Goal: Task Accomplishment & Management: Complete application form

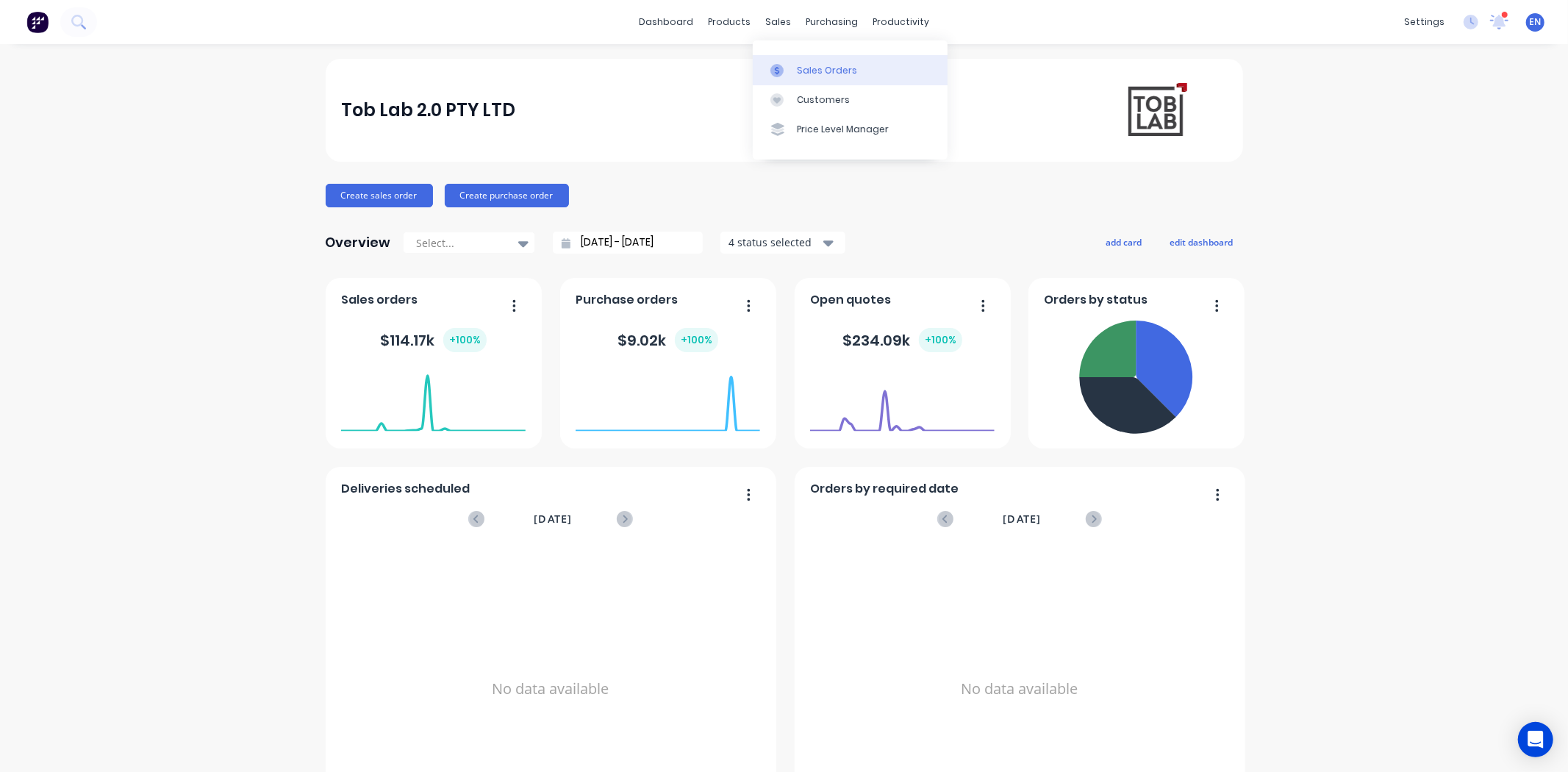
click at [789, 68] on div at bounding box center [781, 70] width 22 height 13
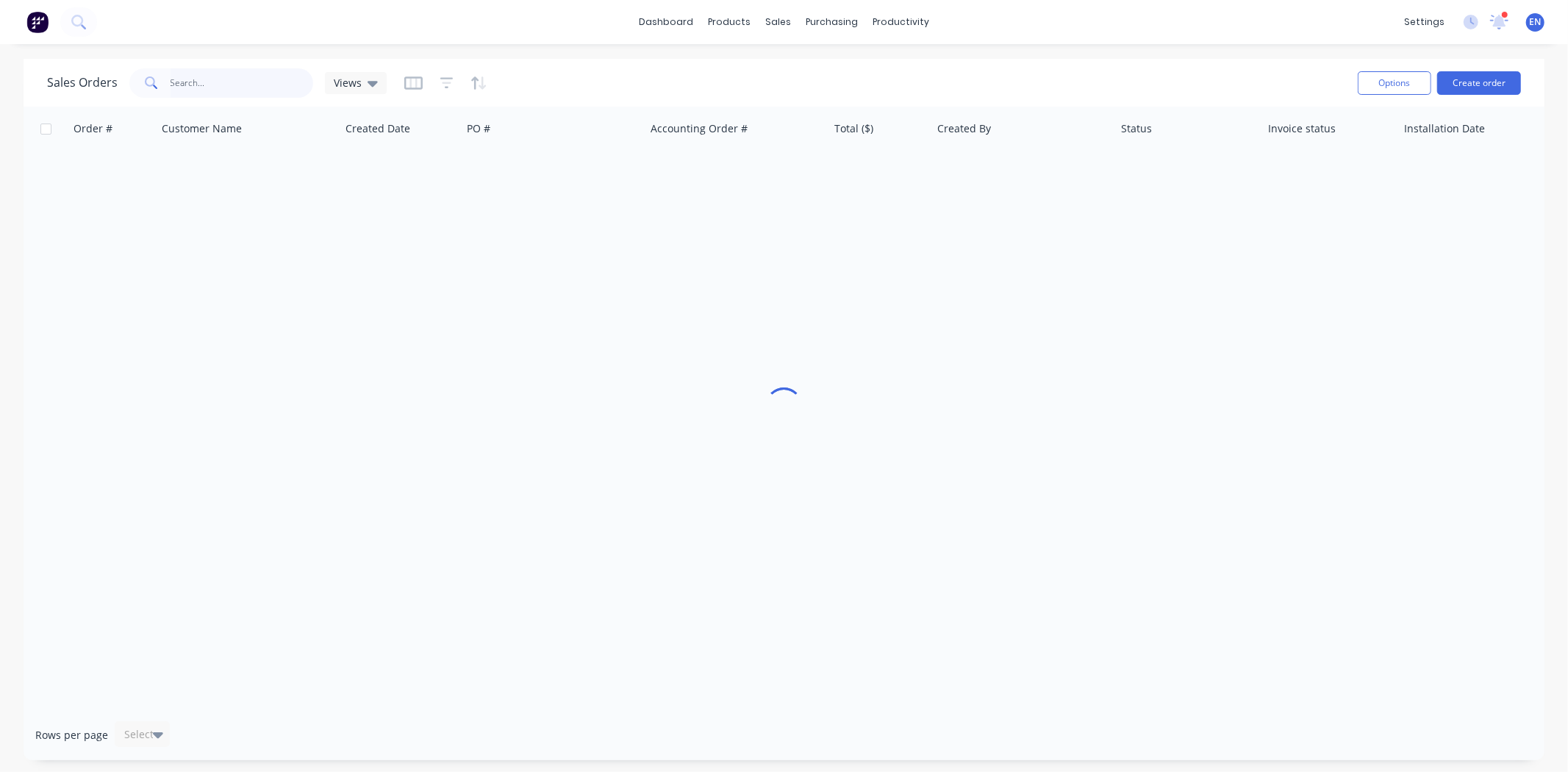
click at [184, 82] on input "text" at bounding box center [242, 83] width 143 height 29
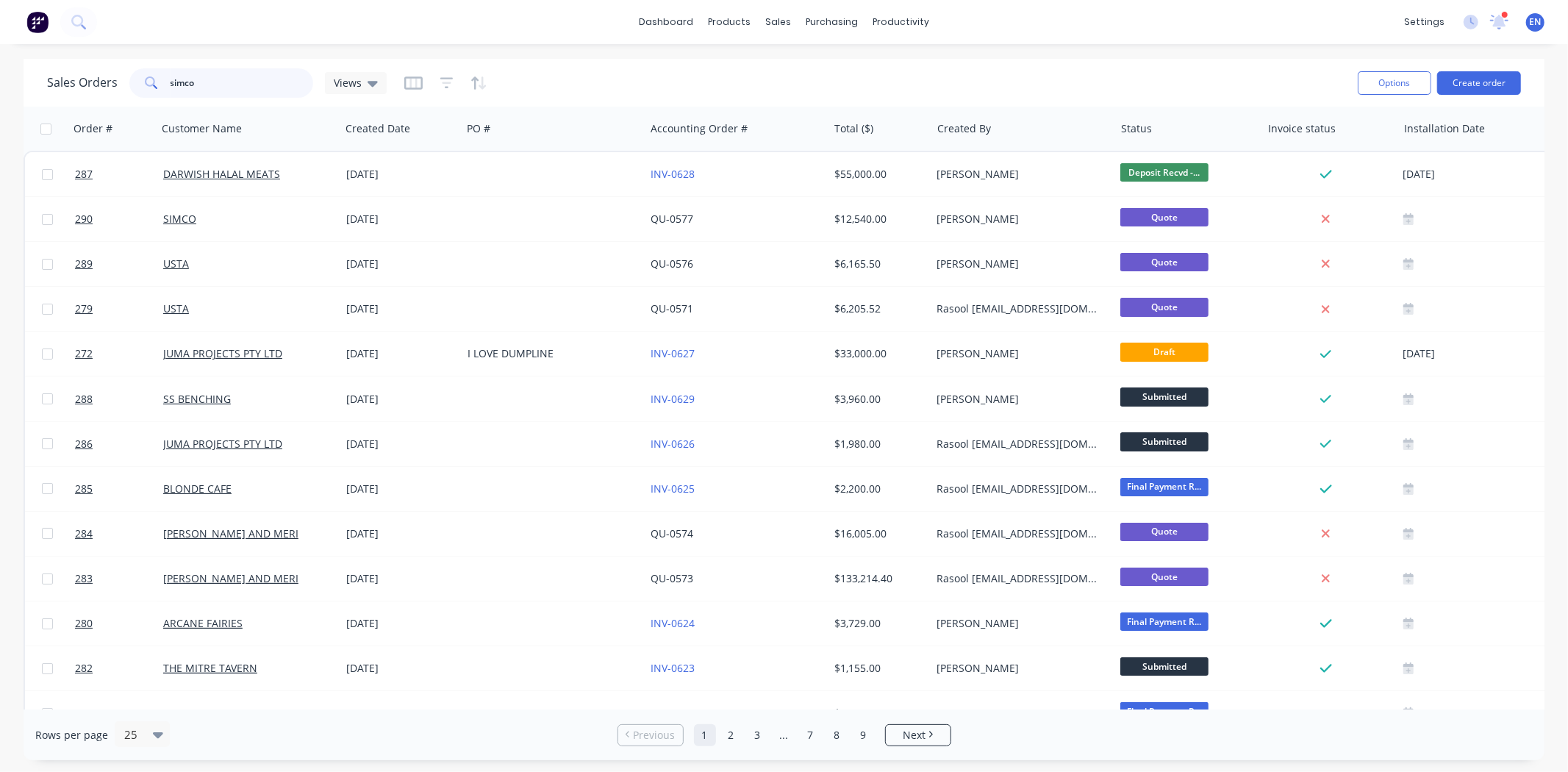
type input "simco"
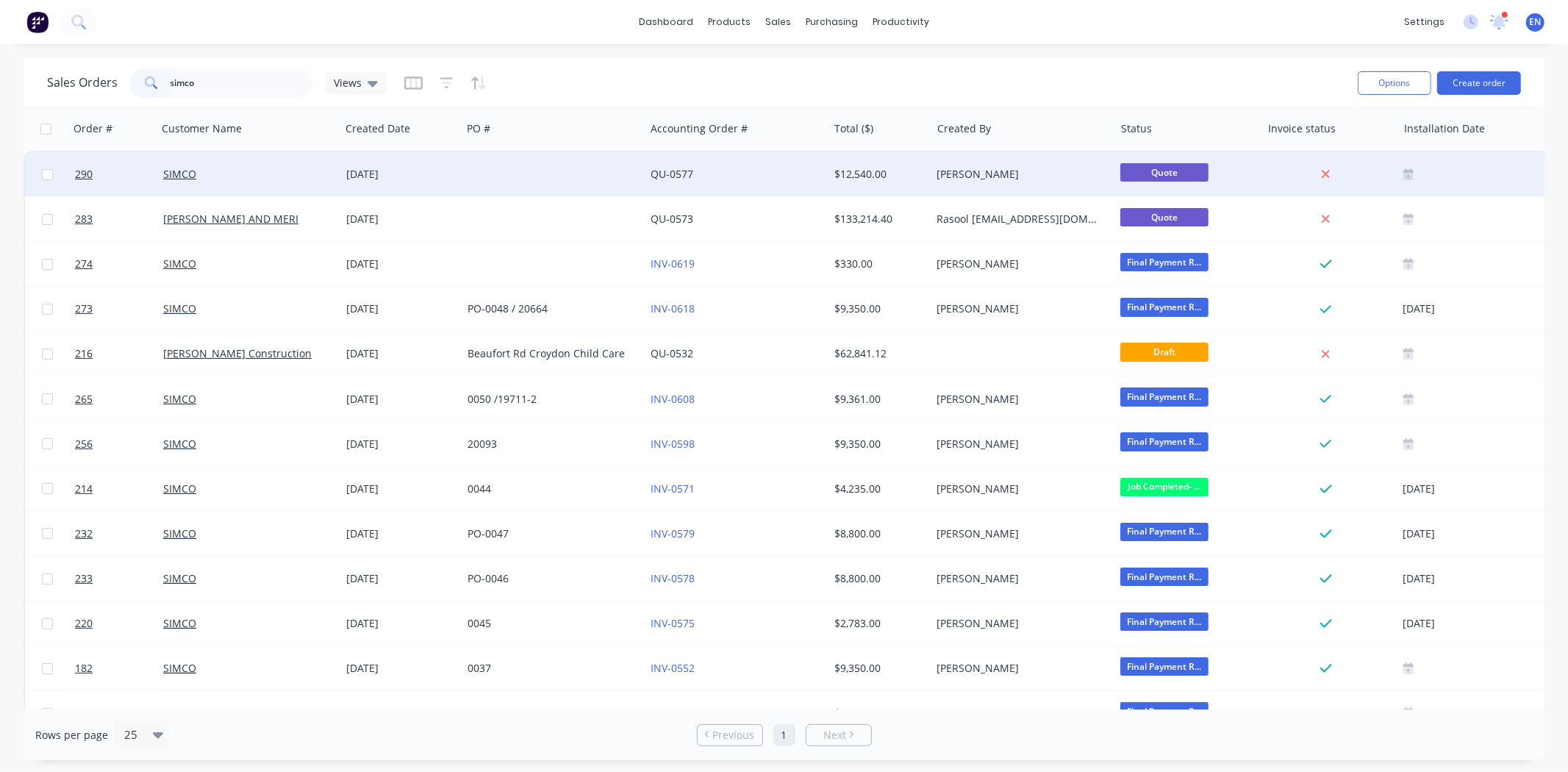
click at [548, 177] on div at bounding box center [553, 174] width 183 height 44
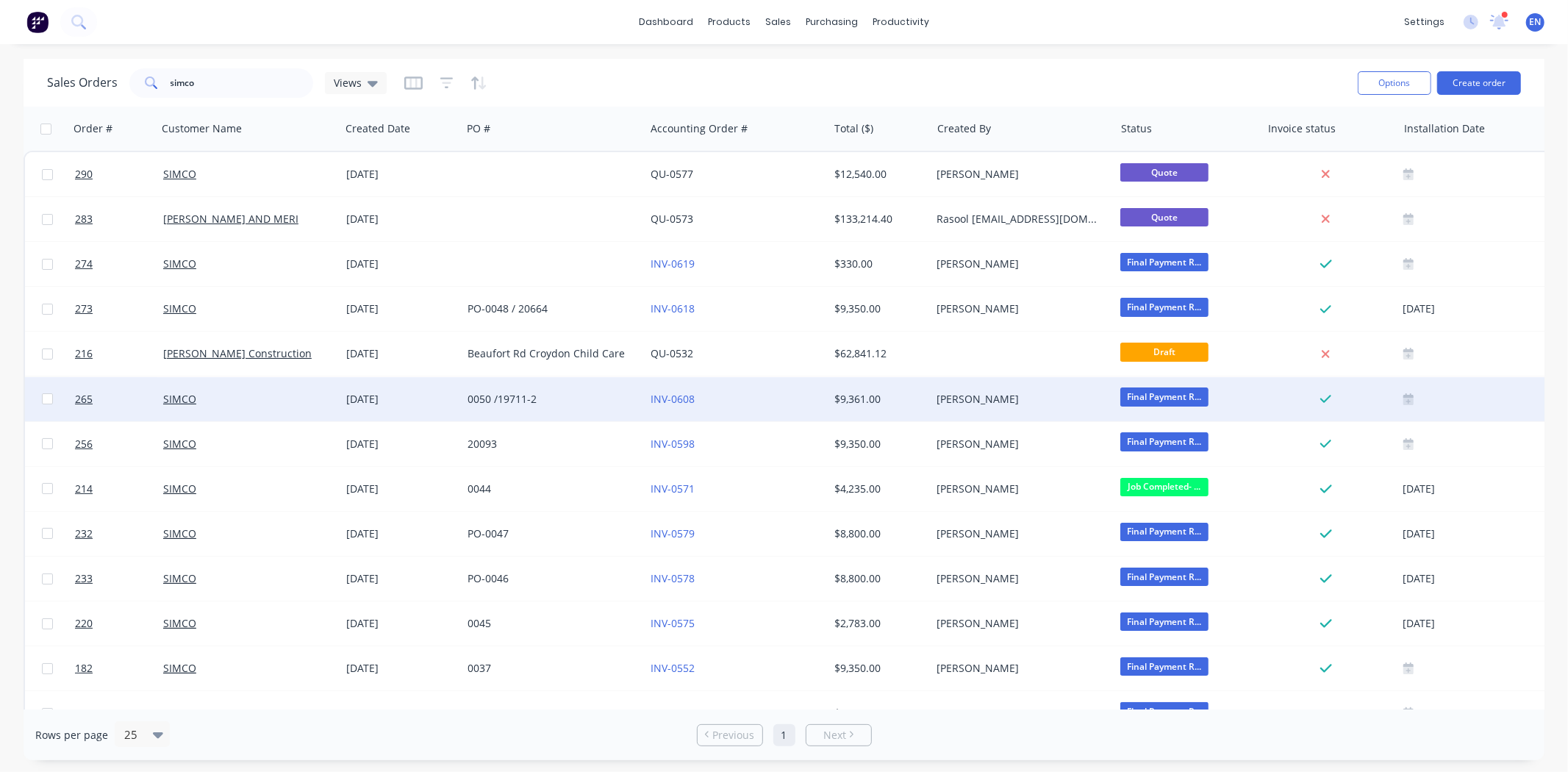
click at [372, 394] on div "[DATE]" at bounding box center [401, 399] width 109 height 15
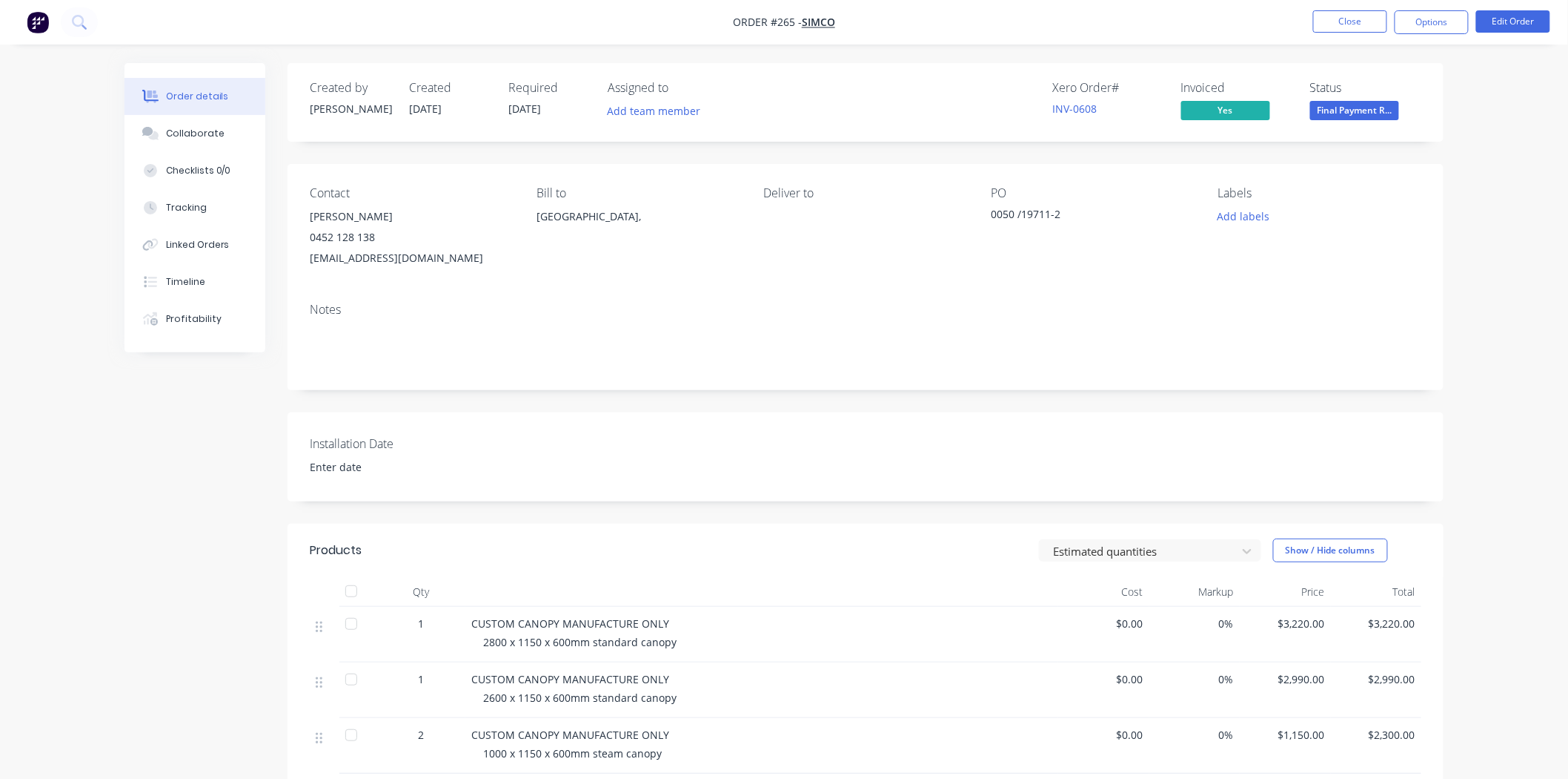
click at [182, 92] on div "Order details" at bounding box center [197, 96] width 63 height 13
click at [92, 20] on button at bounding box center [79, 22] width 37 height 30
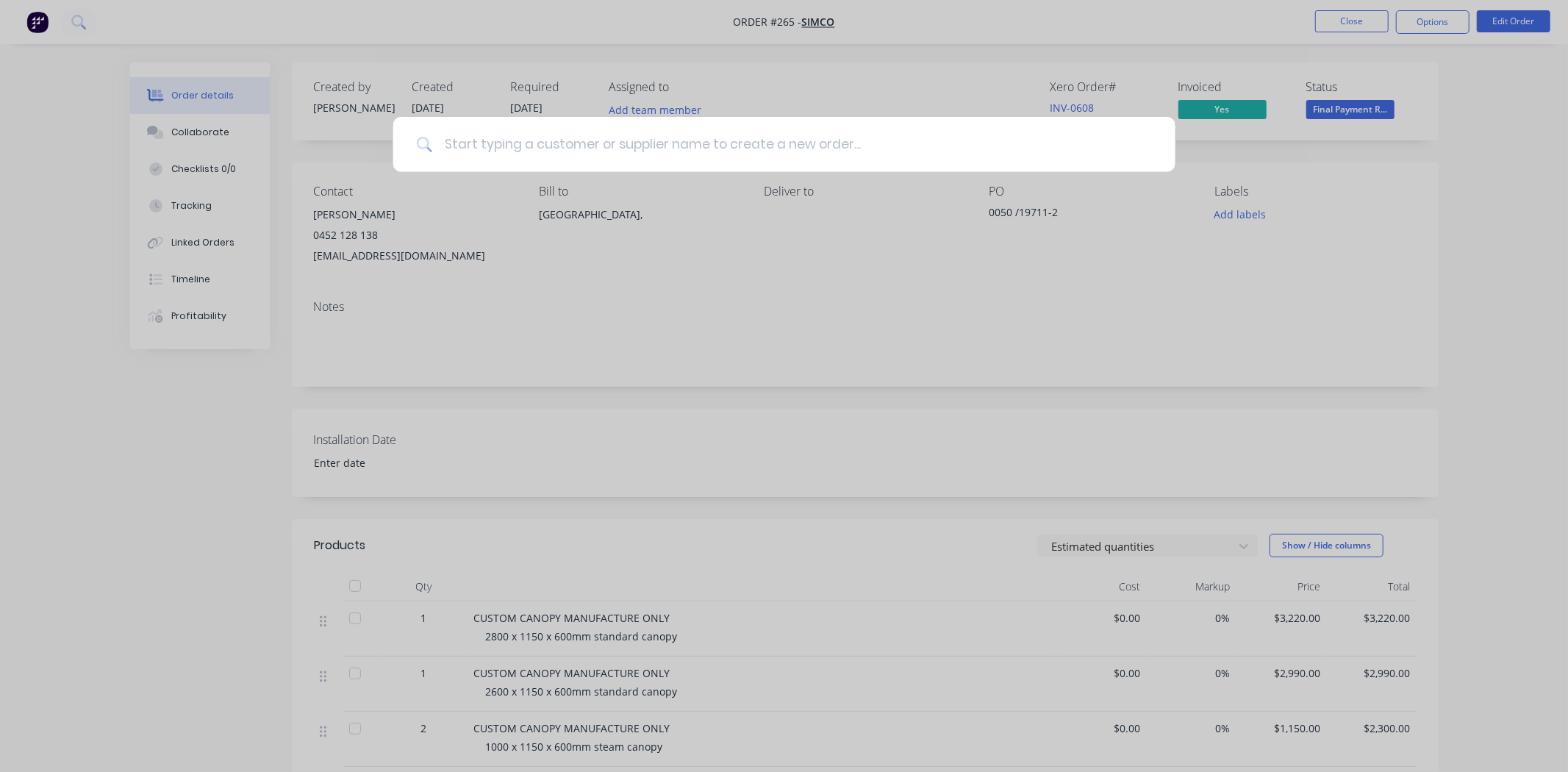
click at [604, 156] on input at bounding box center [792, 145] width 720 height 55
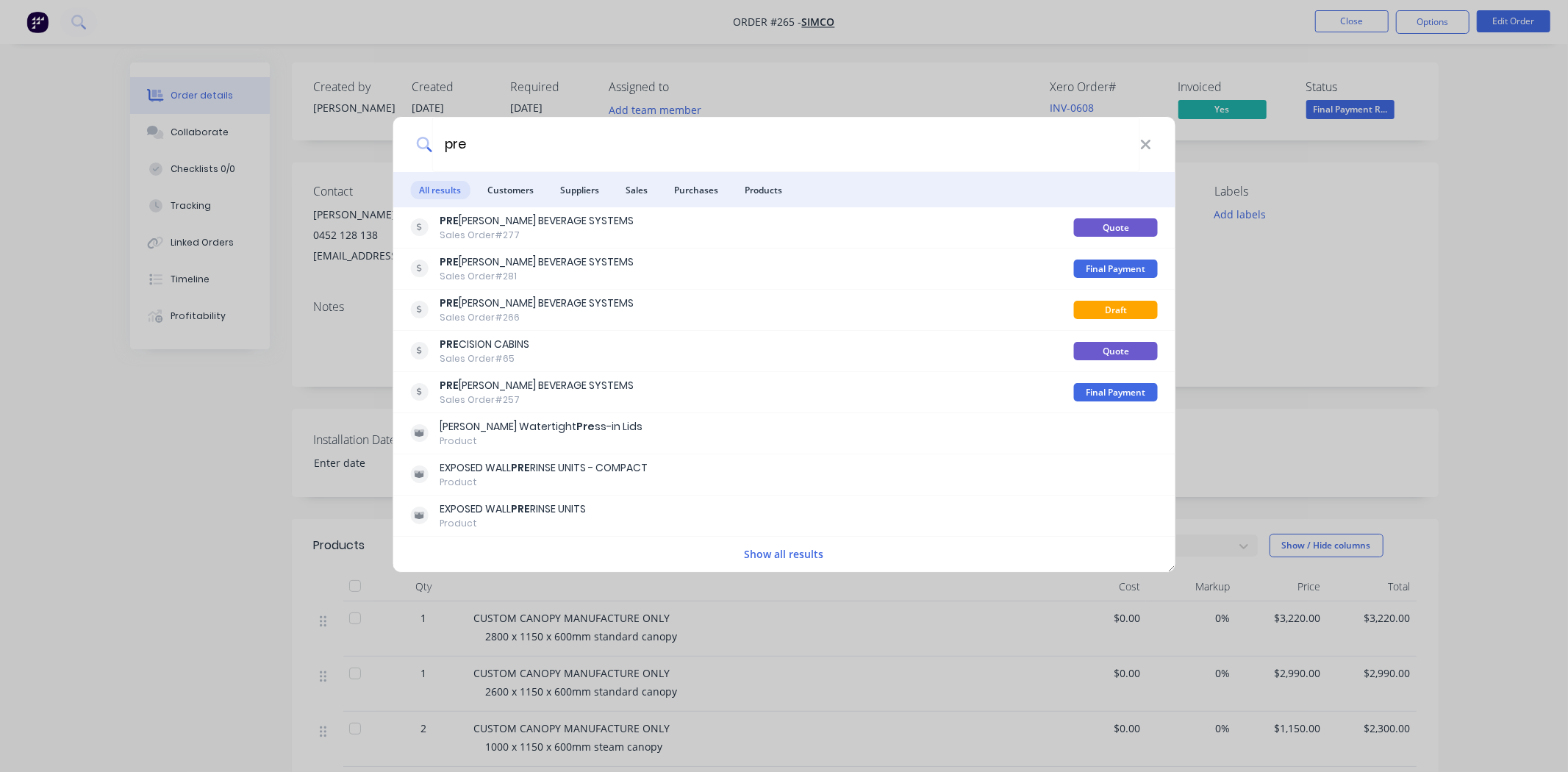
type input "pre"
click at [48, 20] on div "pre All results Customers Suppliers Sales Purchases Products PRE [PERSON_NAME] …" at bounding box center [784, 386] width 1568 height 772
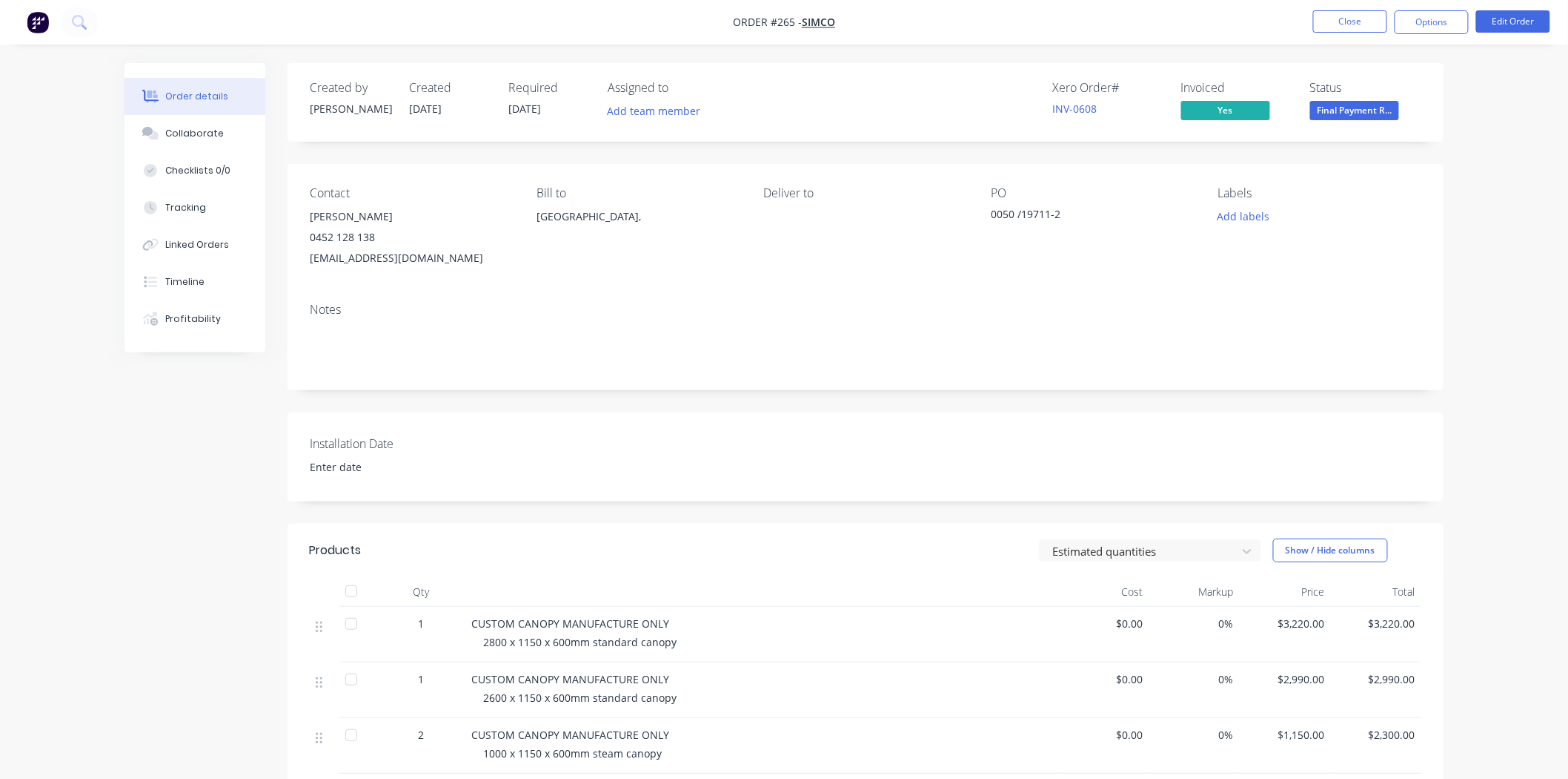
click at [47, 20] on img "button" at bounding box center [38, 22] width 22 height 22
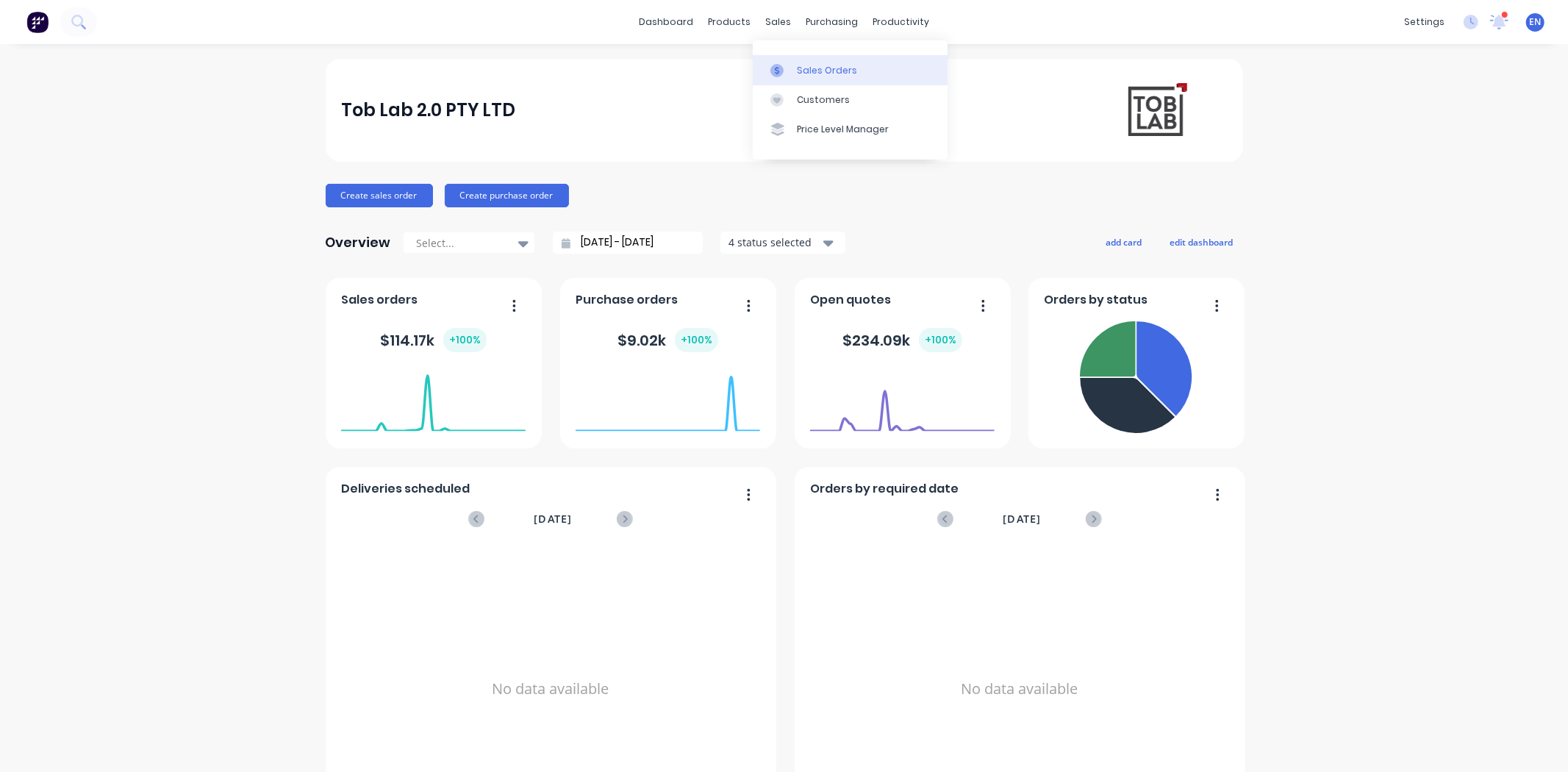
click at [783, 66] on icon at bounding box center [777, 70] width 13 height 13
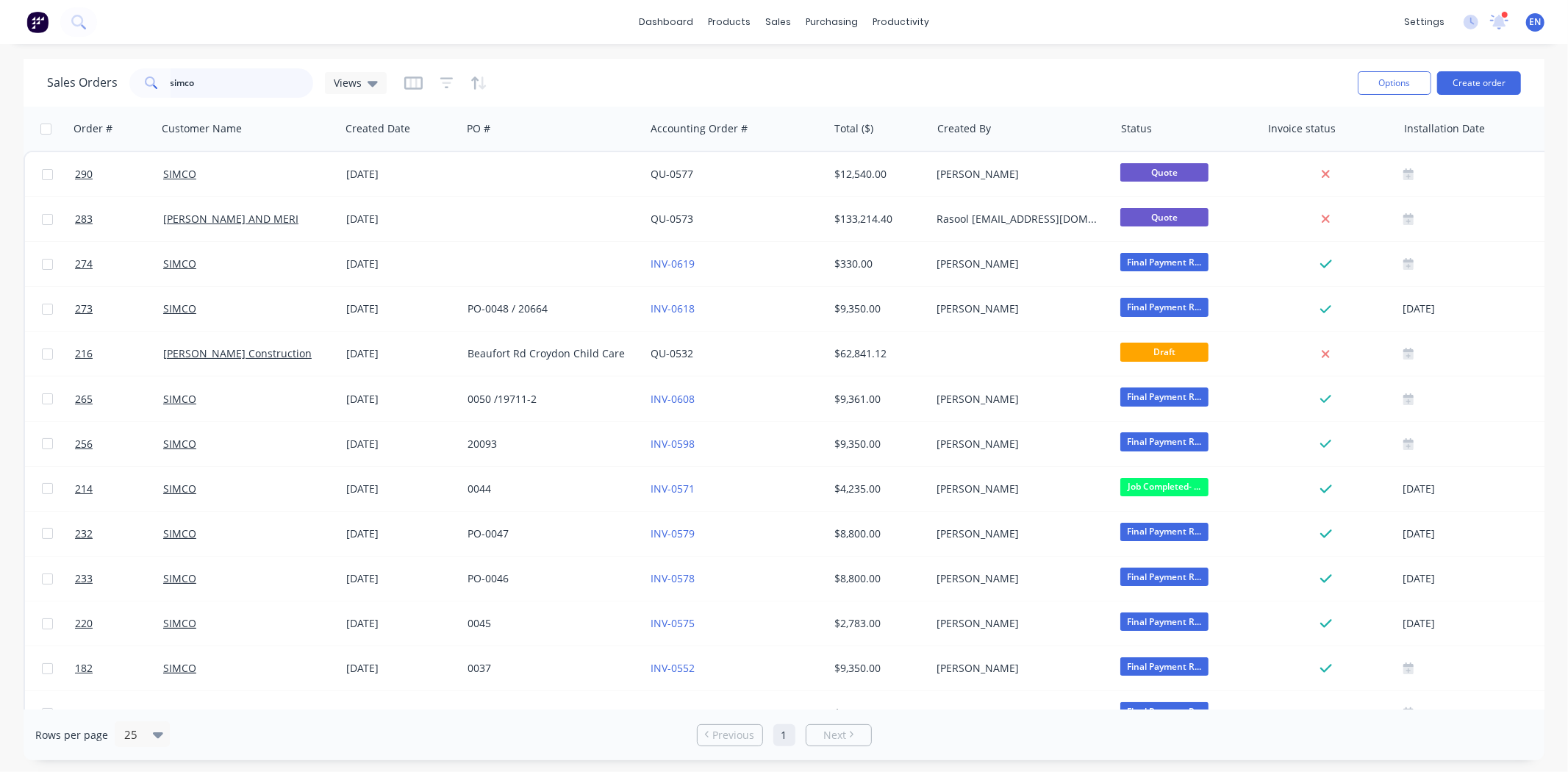
click at [237, 83] on input "simco" at bounding box center [242, 83] width 143 height 29
drag, startPoint x: 229, startPoint y: 83, endPoint x: 90, endPoint y: 77, distance: 139.1
click at [90, 77] on div "Sales Orders simco Views" at bounding box center [217, 83] width 340 height 29
type input "premier beverage"
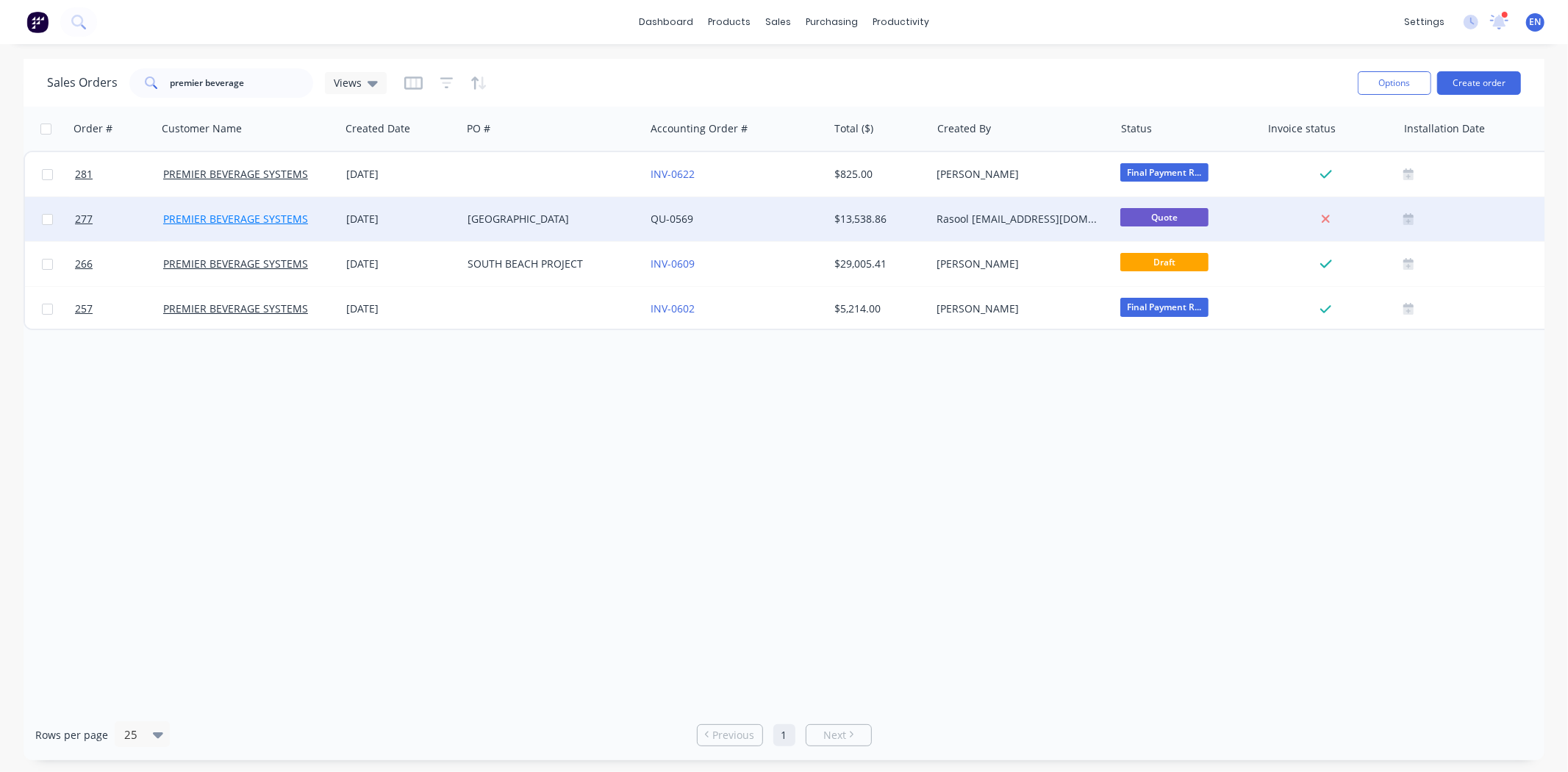
click at [244, 221] on link "PREMIER BEVERAGE SYSTEMS" at bounding box center [236, 219] width 145 height 14
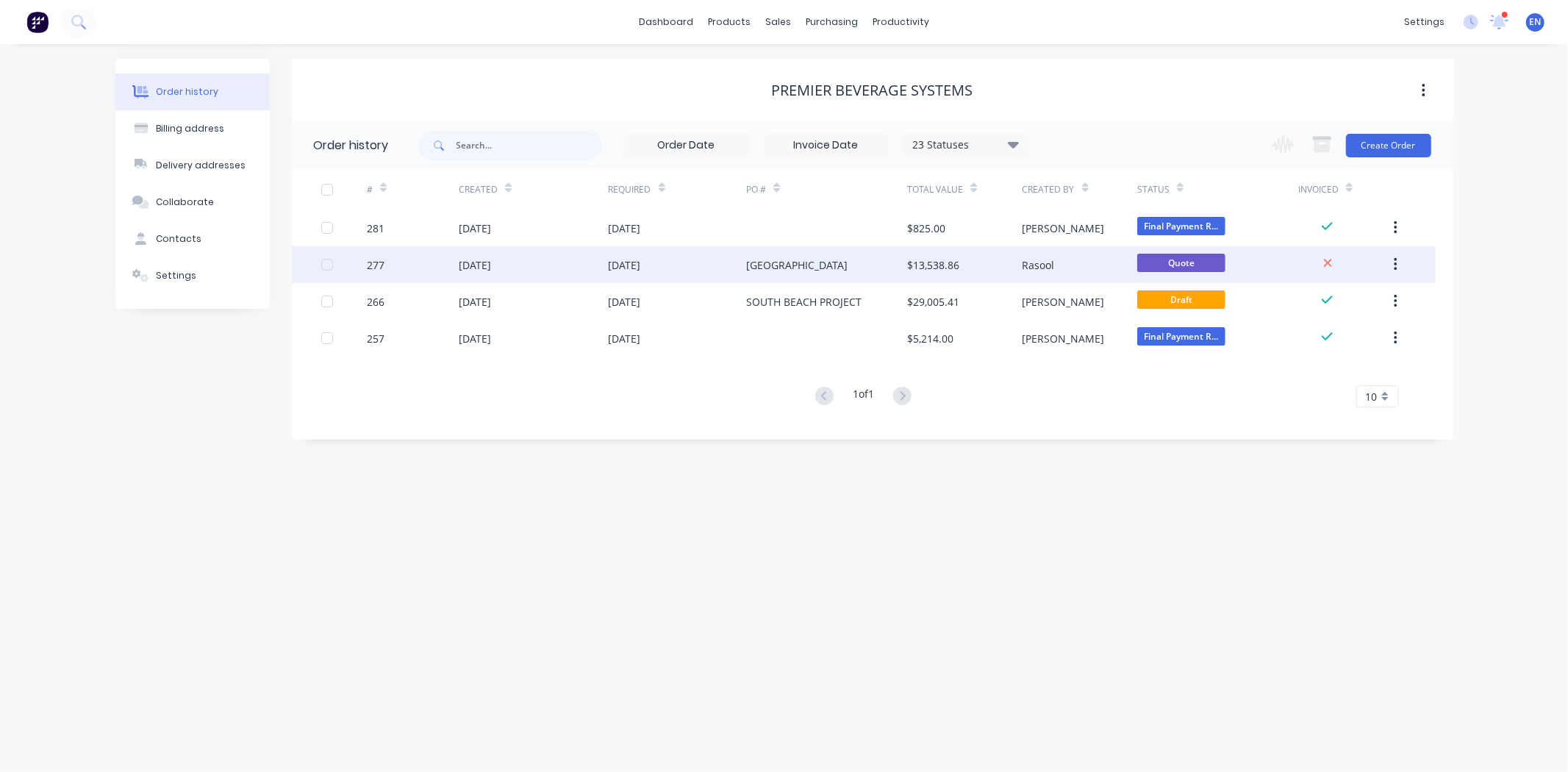
click at [578, 266] on div "[DATE]" at bounding box center [533, 264] width 149 height 36
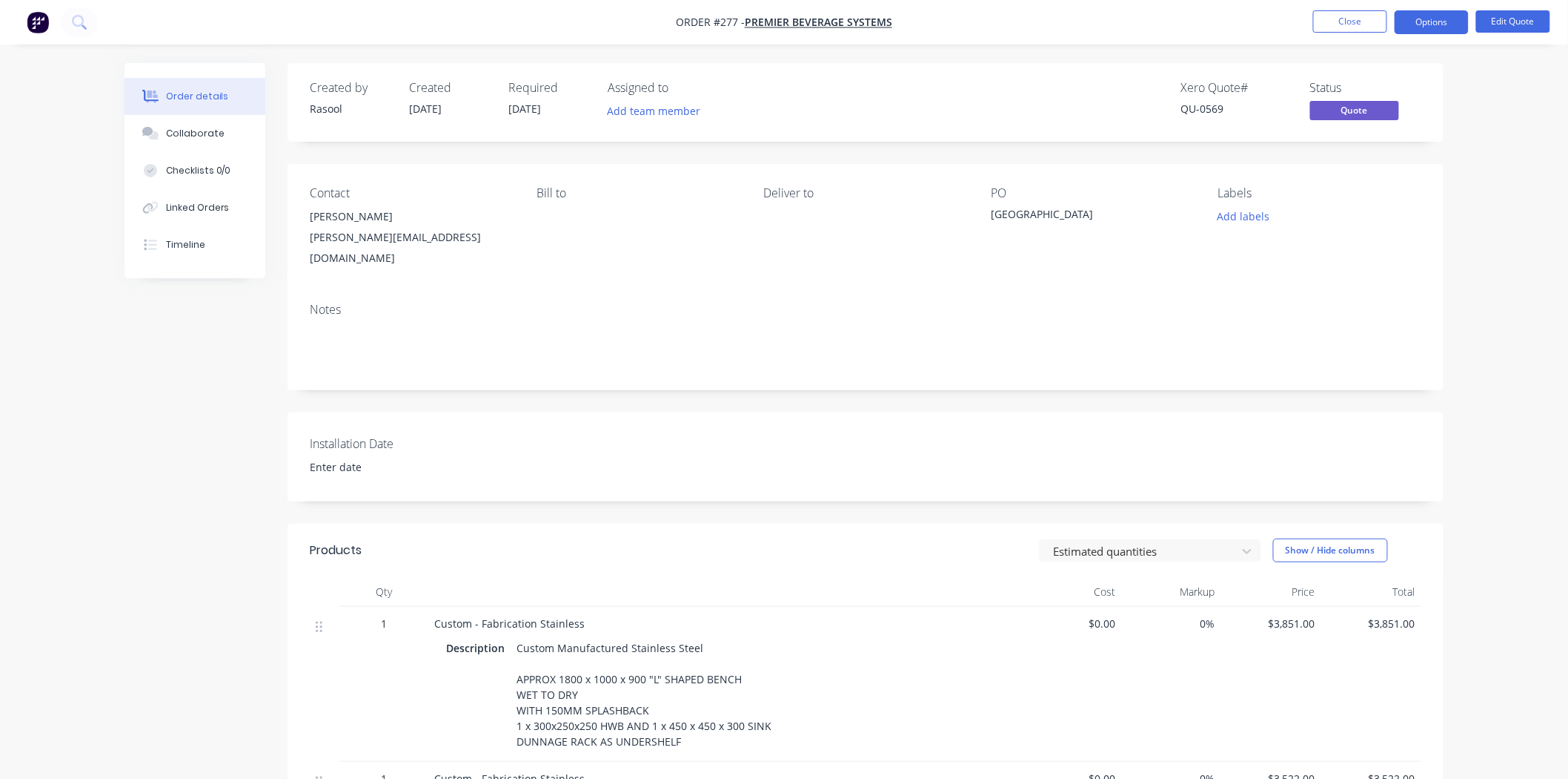
click at [47, 28] on img "button" at bounding box center [38, 22] width 22 height 22
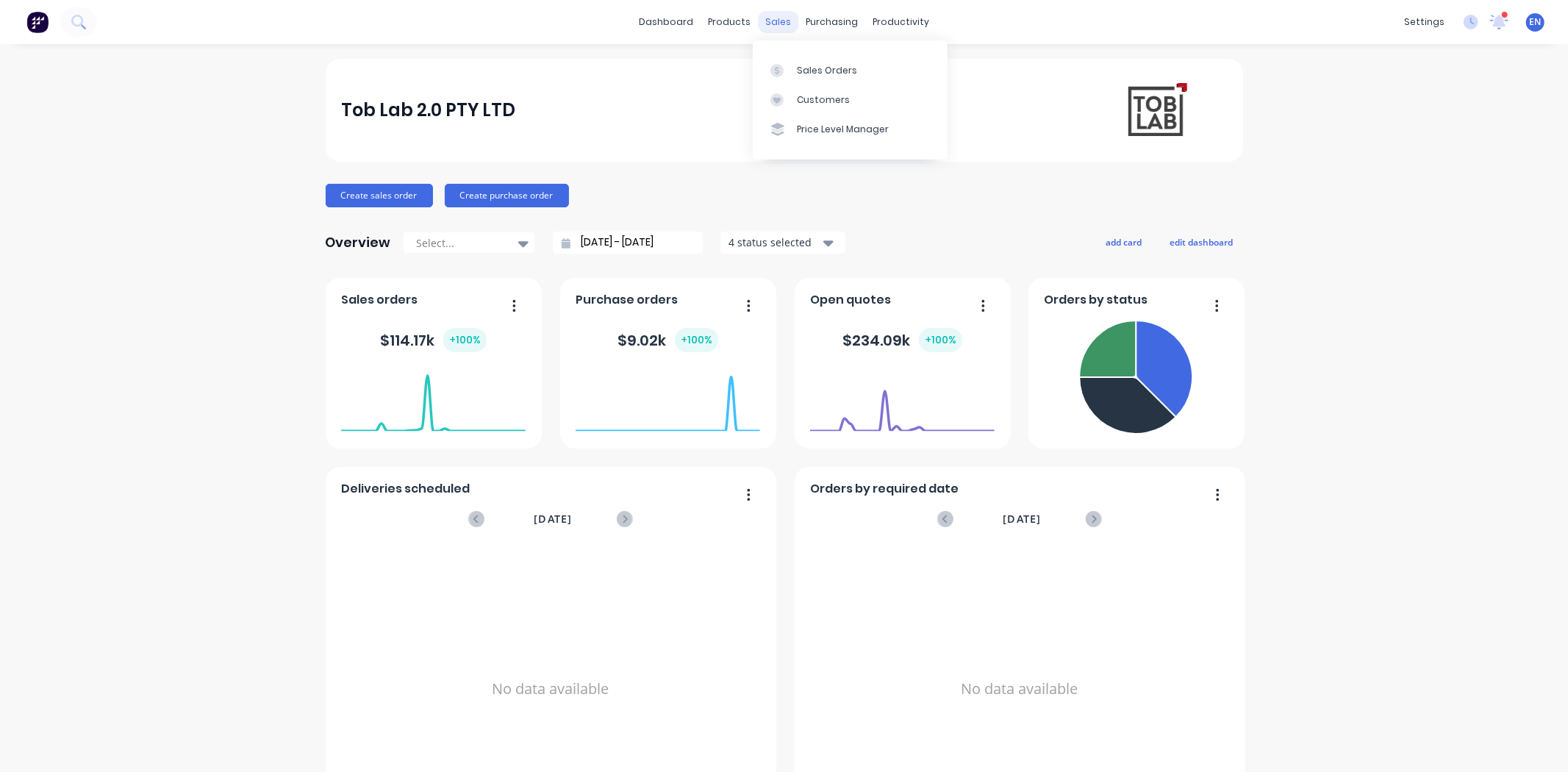
click at [782, 20] on div "sales" at bounding box center [778, 21] width 40 height 22
click at [795, 62] on link "Sales Orders" at bounding box center [850, 69] width 195 height 29
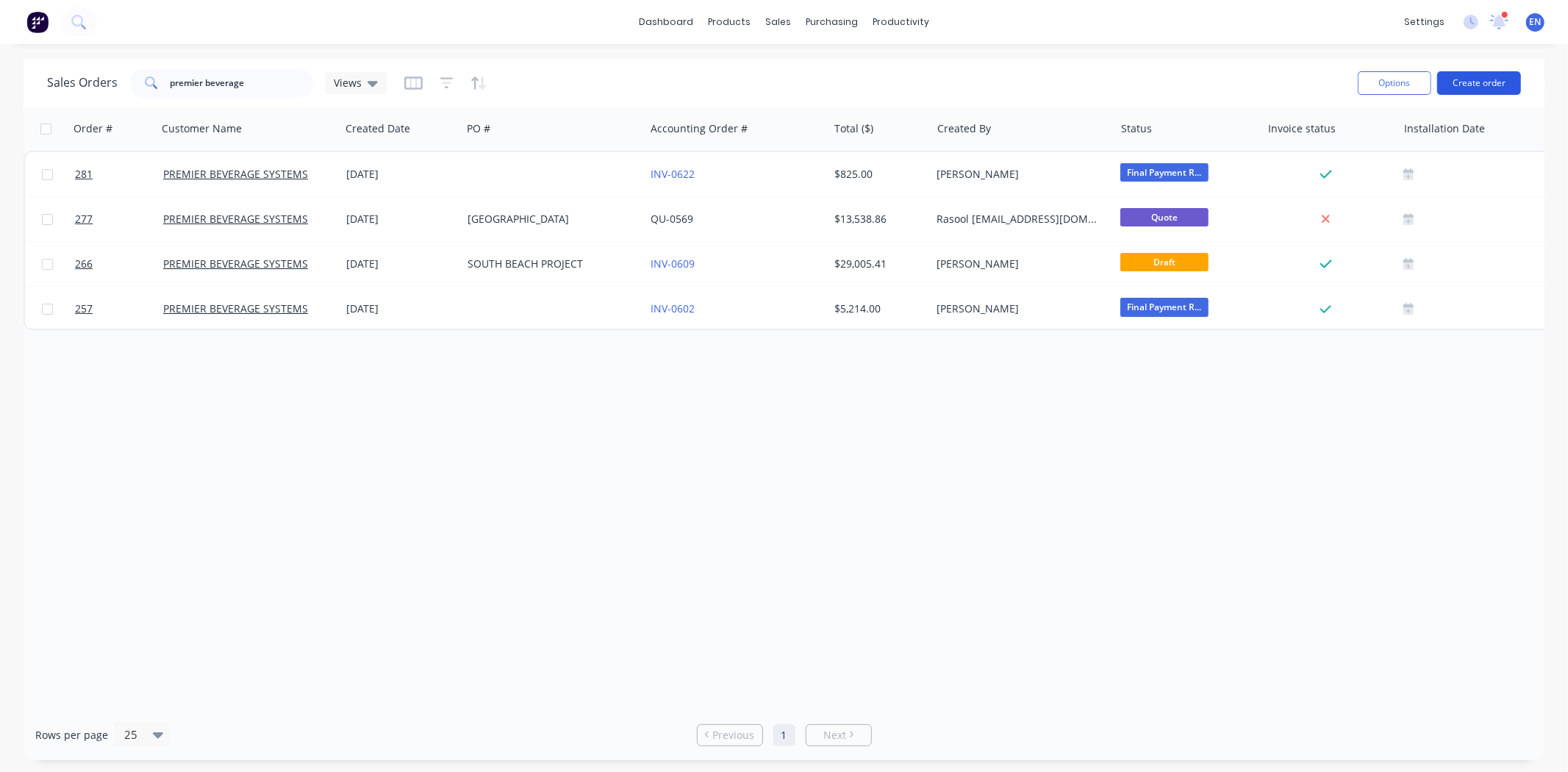
click at [1471, 83] on button "Create order" at bounding box center [1479, 83] width 84 height 23
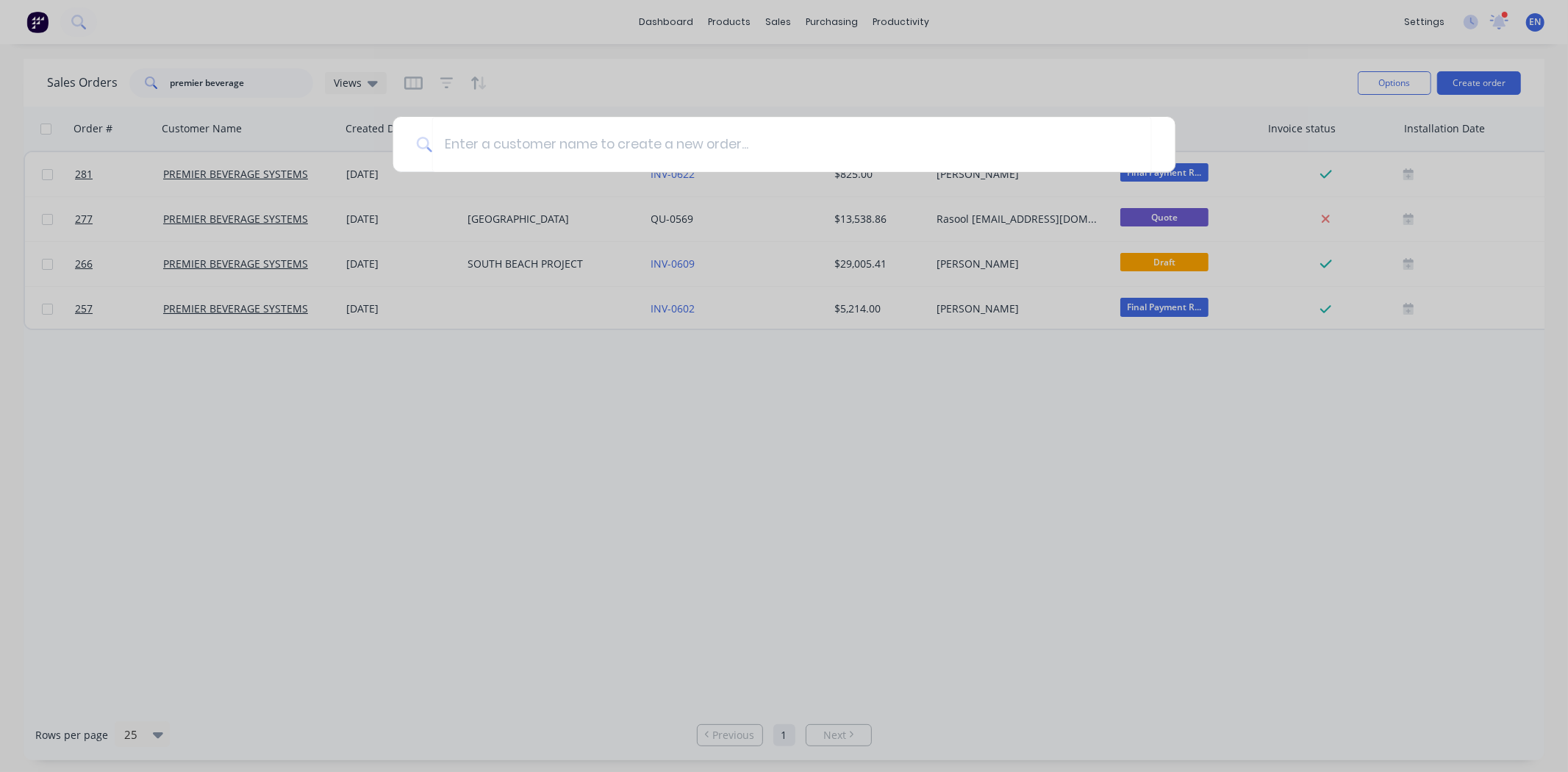
drag, startPoint x: 116, startPoint y: 78, endPoint x: 125, endPoint y: 69, distance: 12.7
click at [117, 78] on div at bounding box center [784, 386] width 1568 height 772
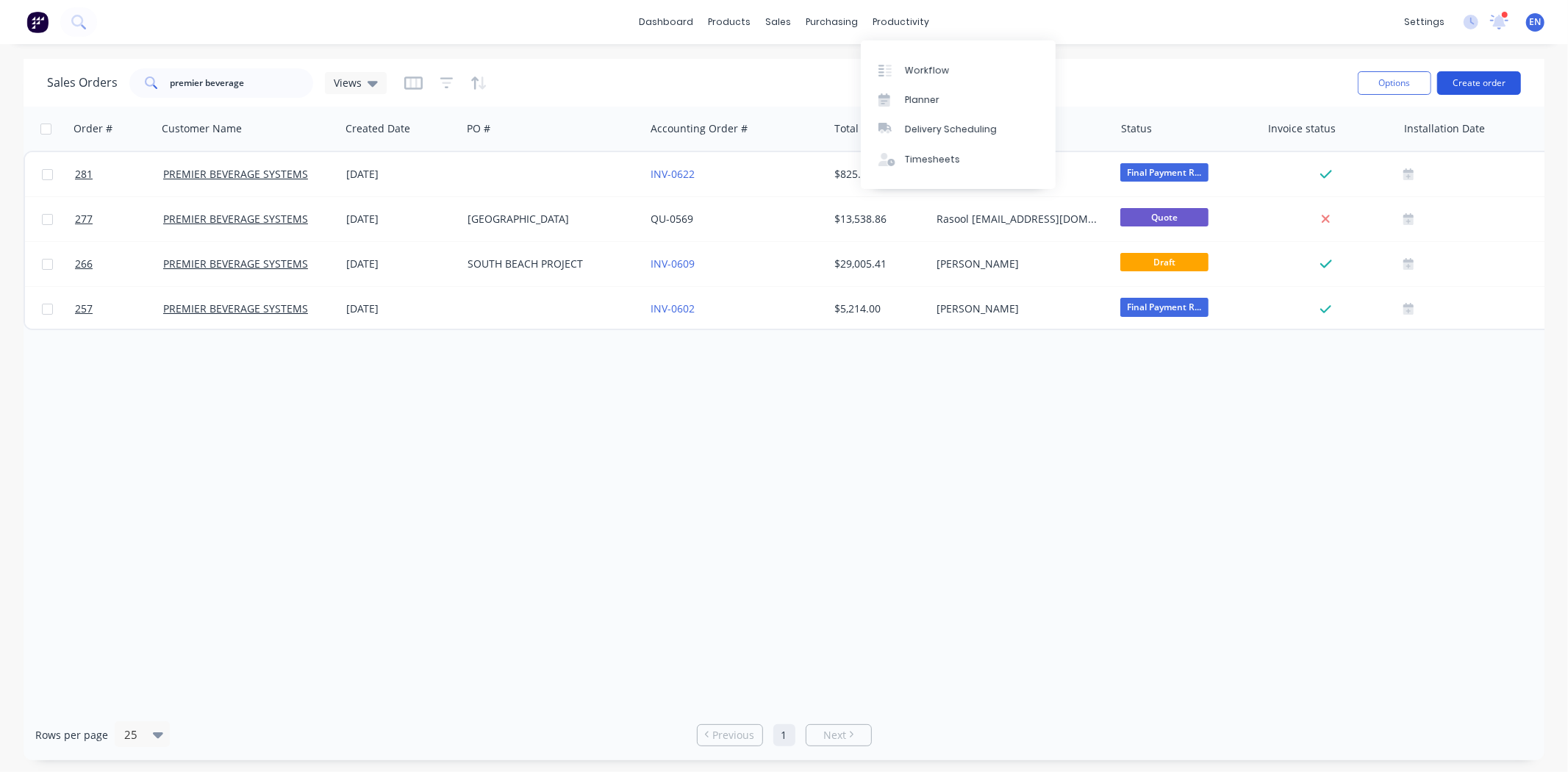
click at [1491, 82] on button "Create order" at bounding box center [1479, 83] width 84 height 23
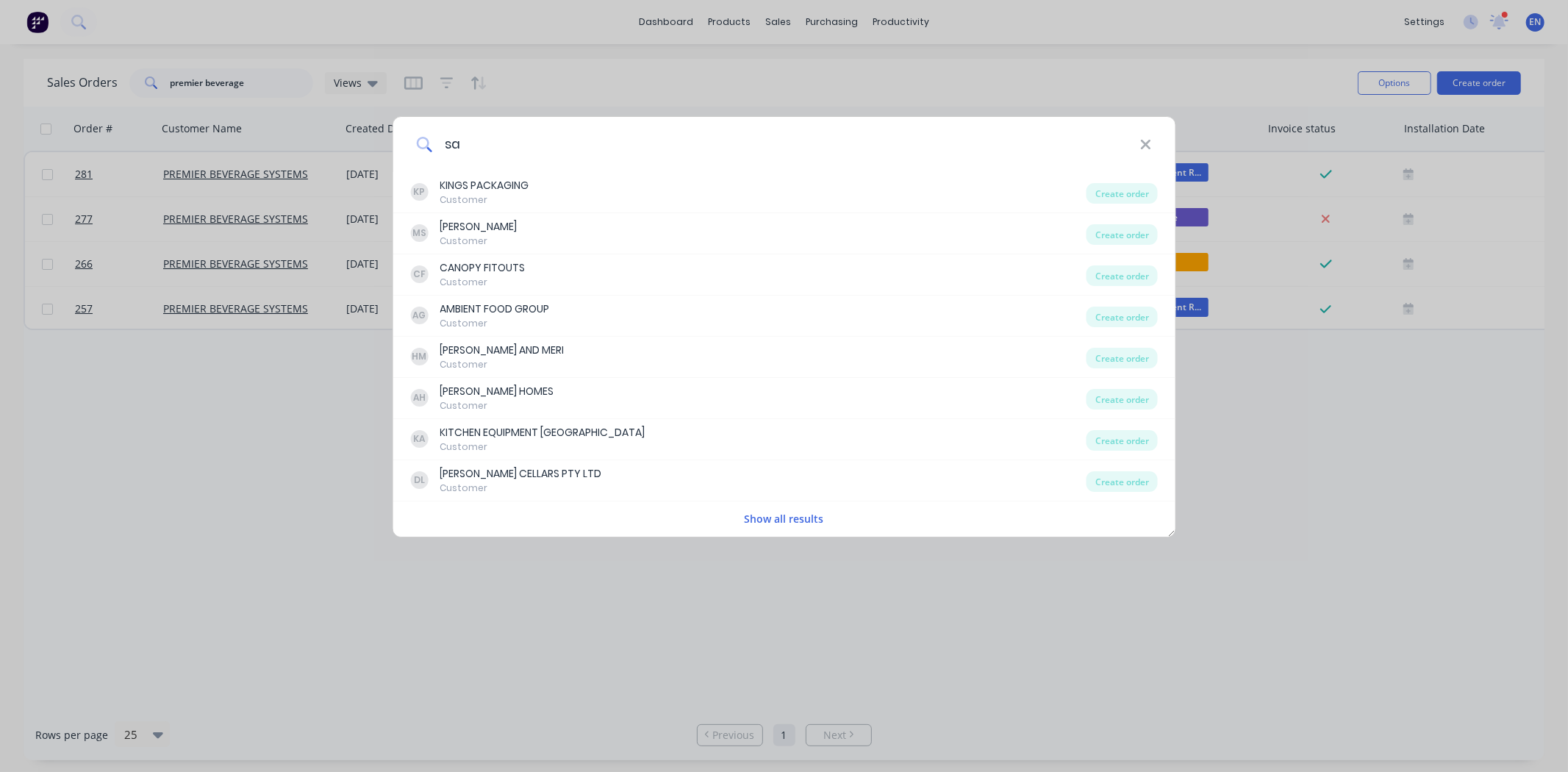
type input "s"
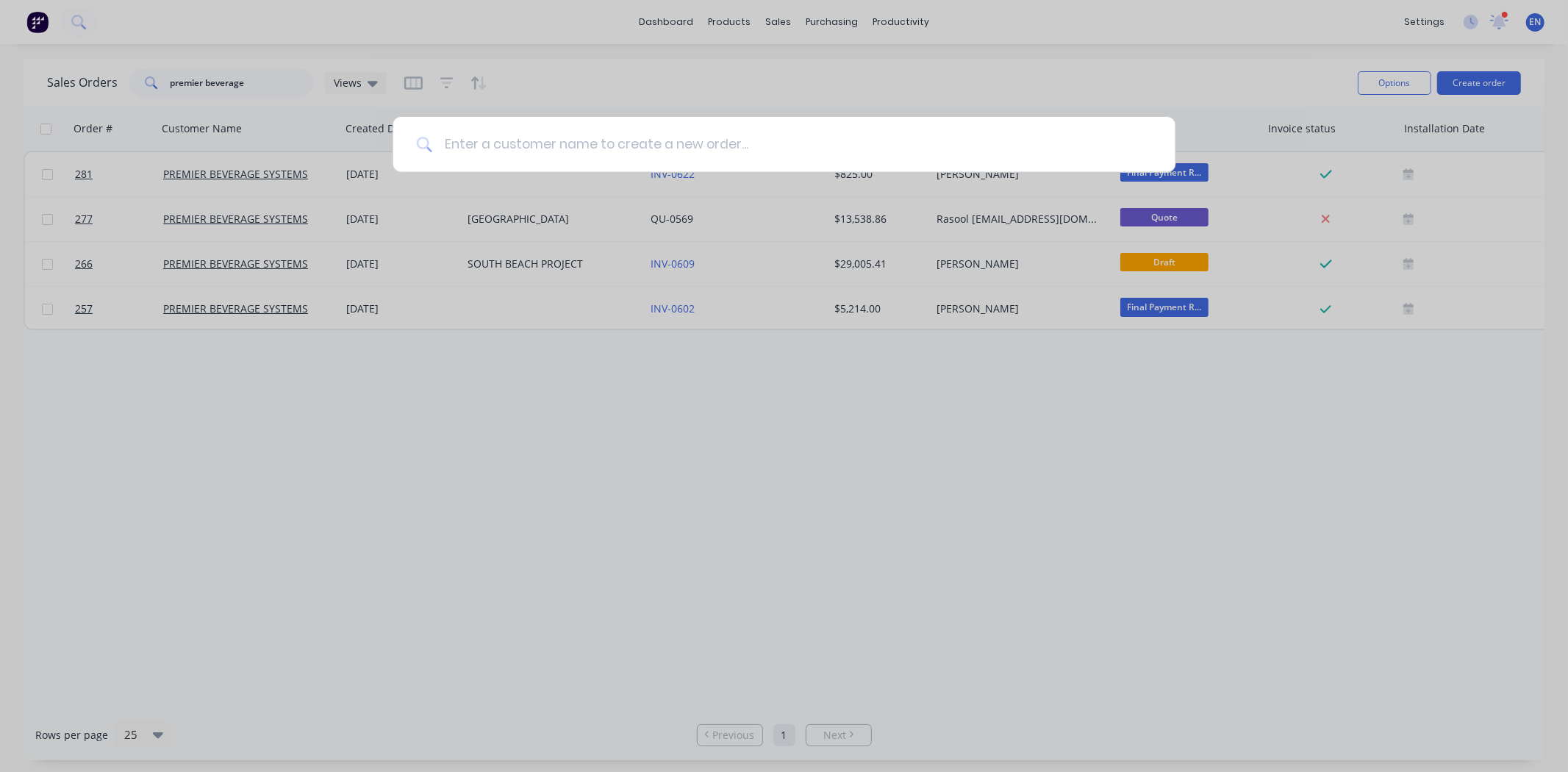
type input "p"
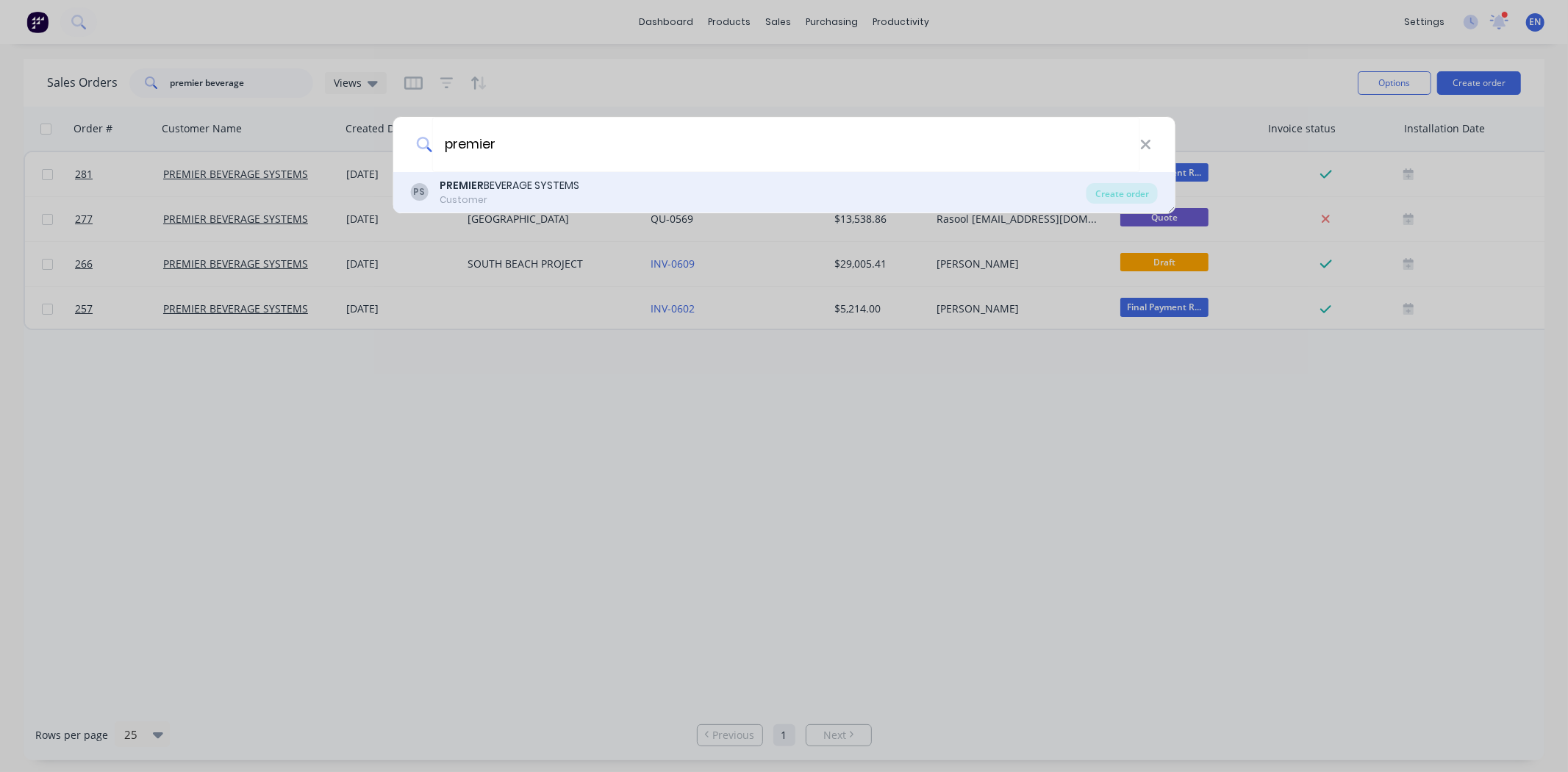
type input "premier"
click at [605, 194] on div "PS PREMIER BEVERAGE SYSTEMS Customer" at bounding box center [748, 192] width 676 height 28
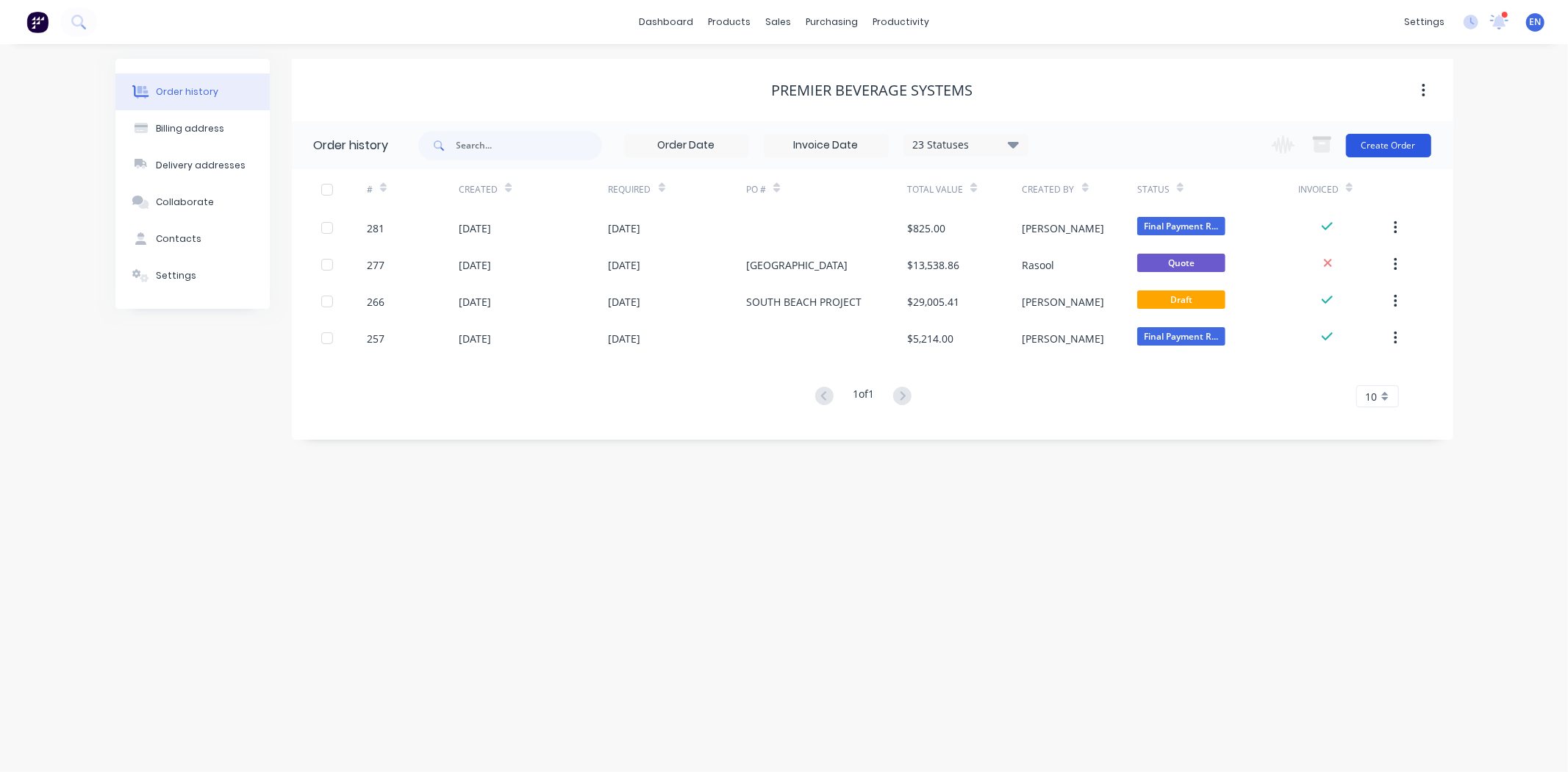
click at [1380, 142] on button "Create Order" at bounding box center [1389, 146] width 85 height 23
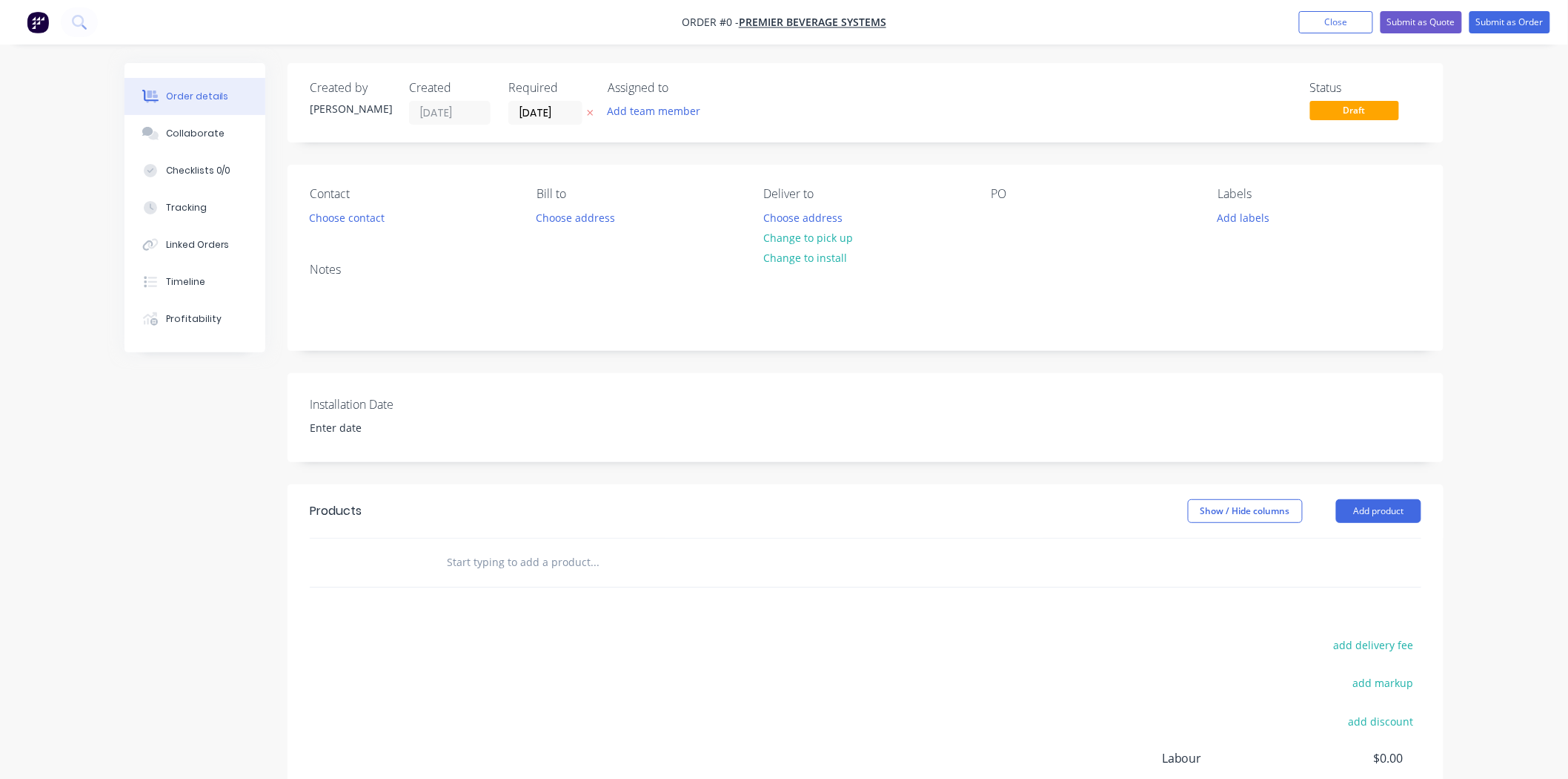
drag, startPoint x: 508, startPoint y: 567, endPoint x: 529, endPoint y: 554, distance: 24.7
click at [507, 566] on input "text" at bounding box center [594, 561] width 297 height 30
click at [341, 210] on button "Choose contact" at bounding box center [348, 217] width 91 height 20
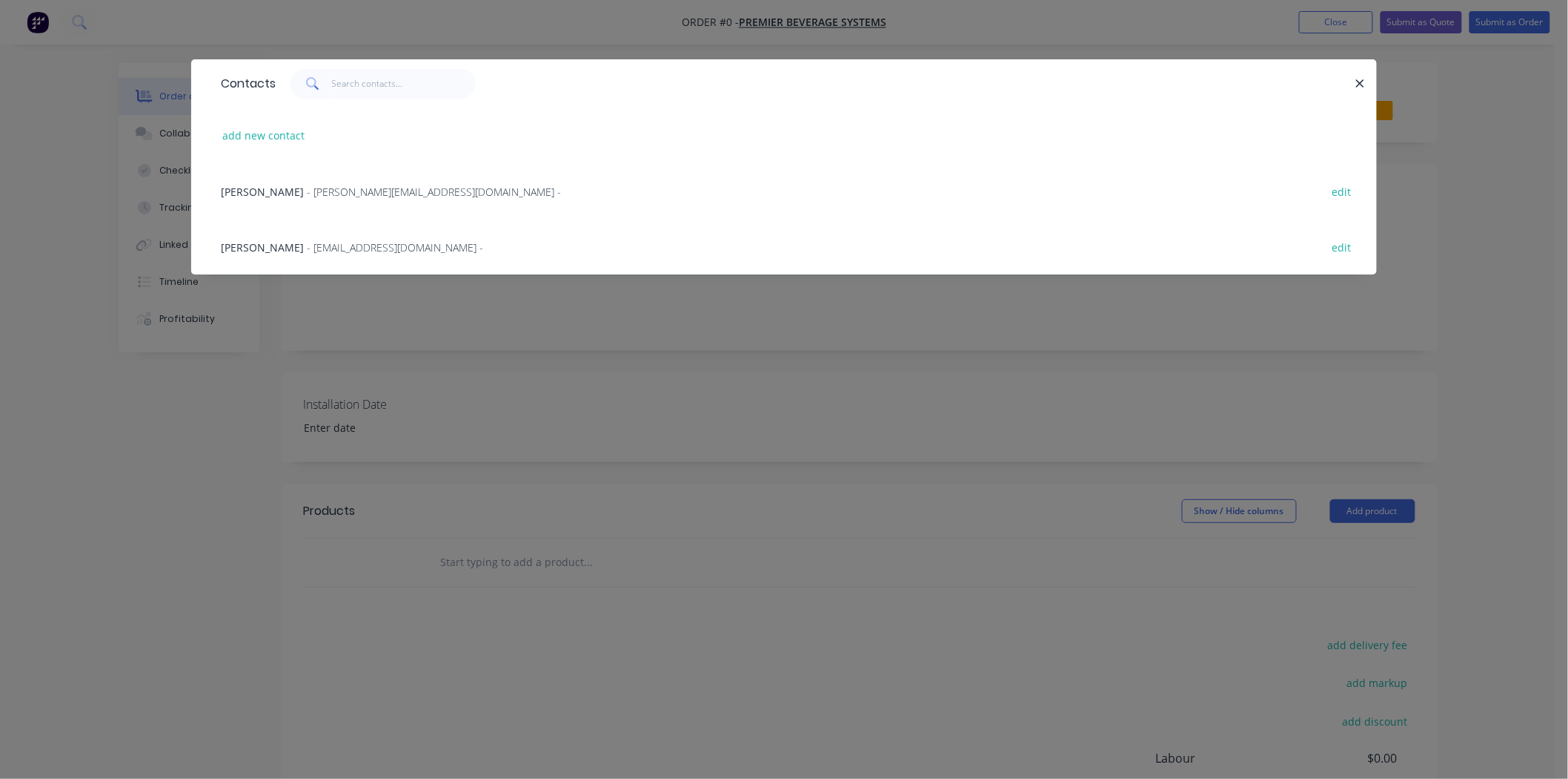
click at [280, 189] on span "[PERSON_NAME]" at bounding box center [262, 192] width 83 height 14
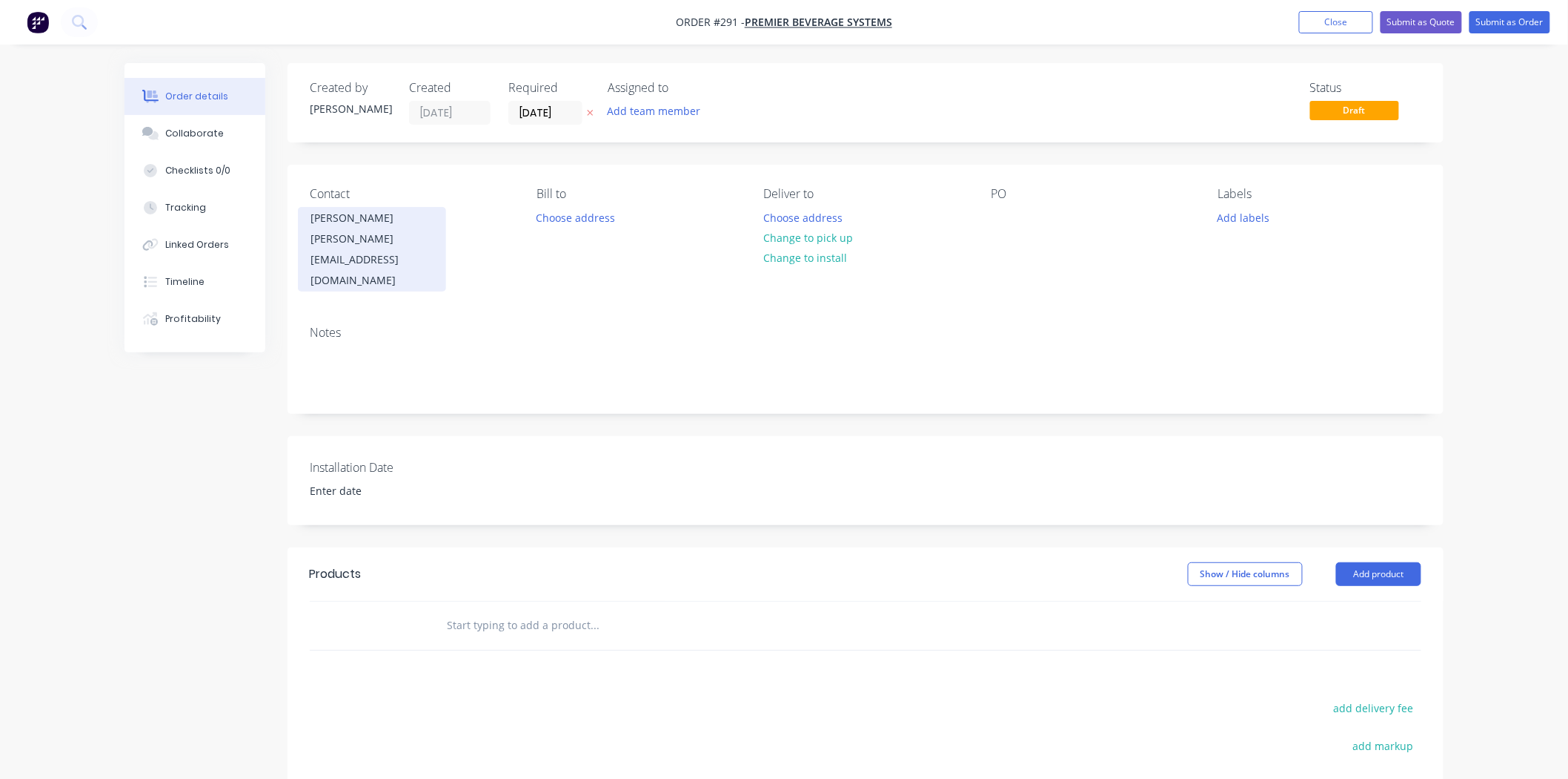
click at [358, 238] on div "[PERSON_NAME][EMAIL_ADDRESS][DOMAIN_NAME]" at bounding box center [372, 259] width 123 height 62
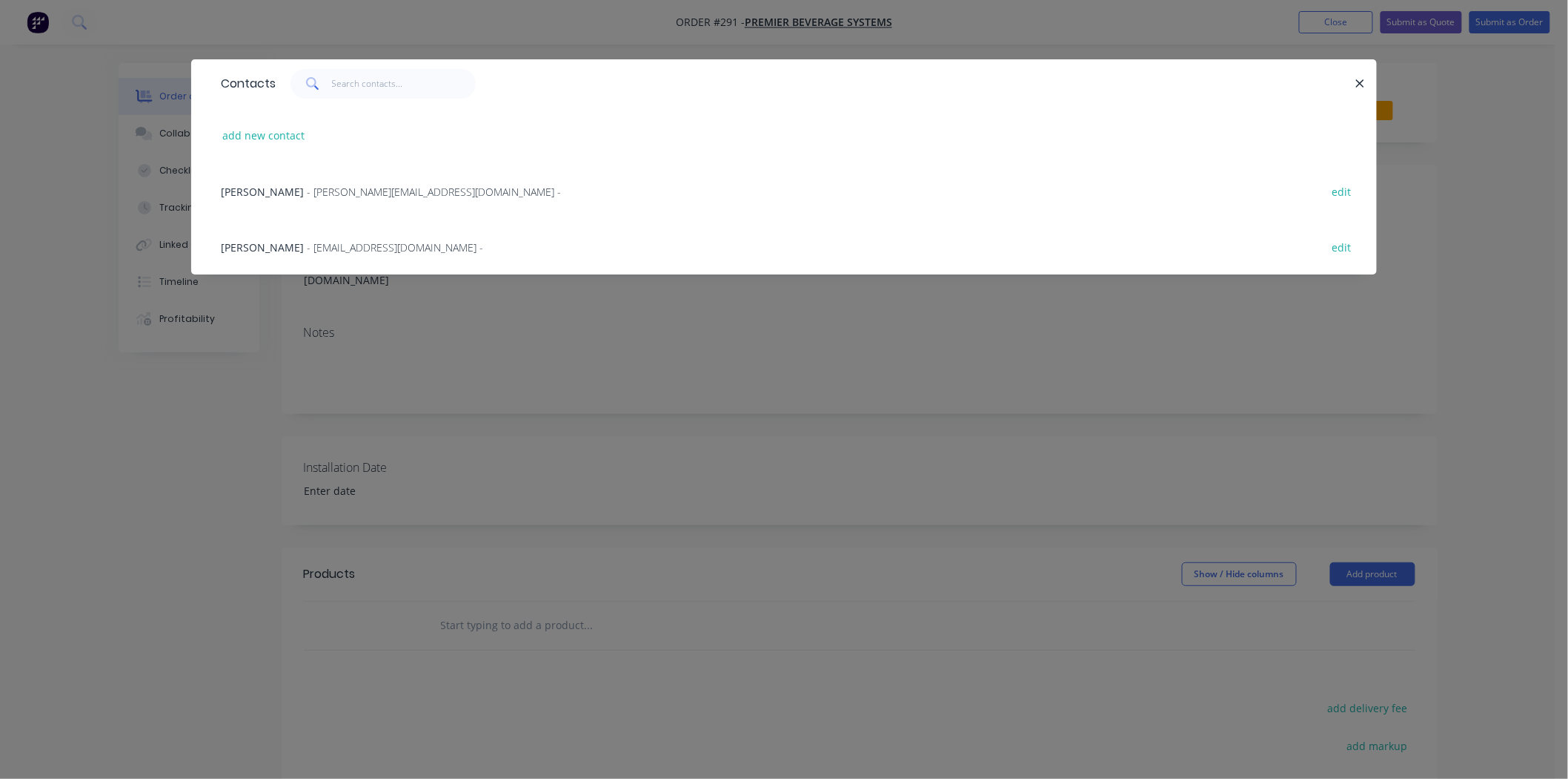
click at [313, 249] on span "- [EMAIL_ADDRESS][DOMAIN_NAME] -" at bounding box center [394, 247] width 177 height 14
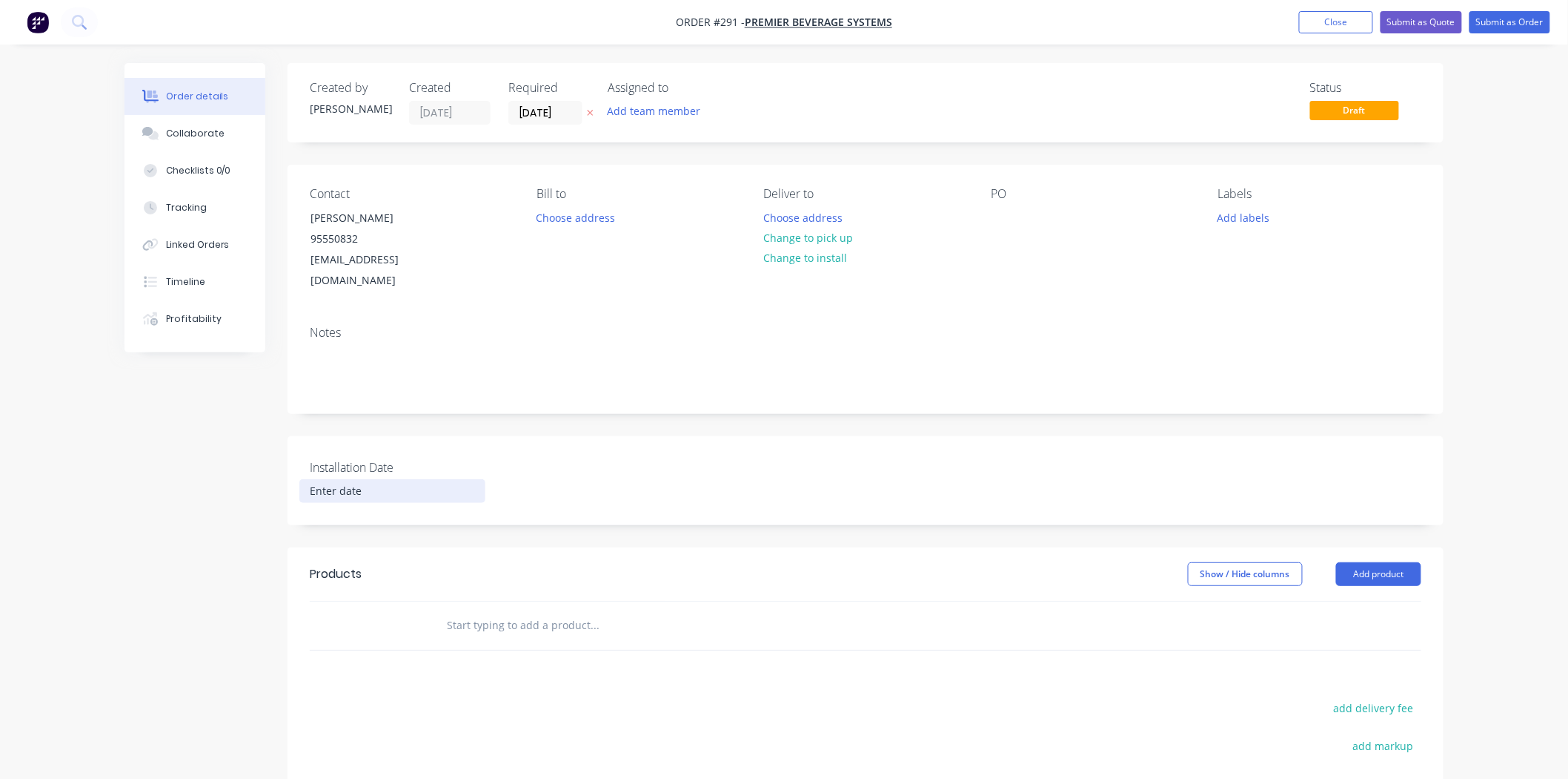
click at [363, 480] on input at bounding box center [392, 490] width 185 height 22
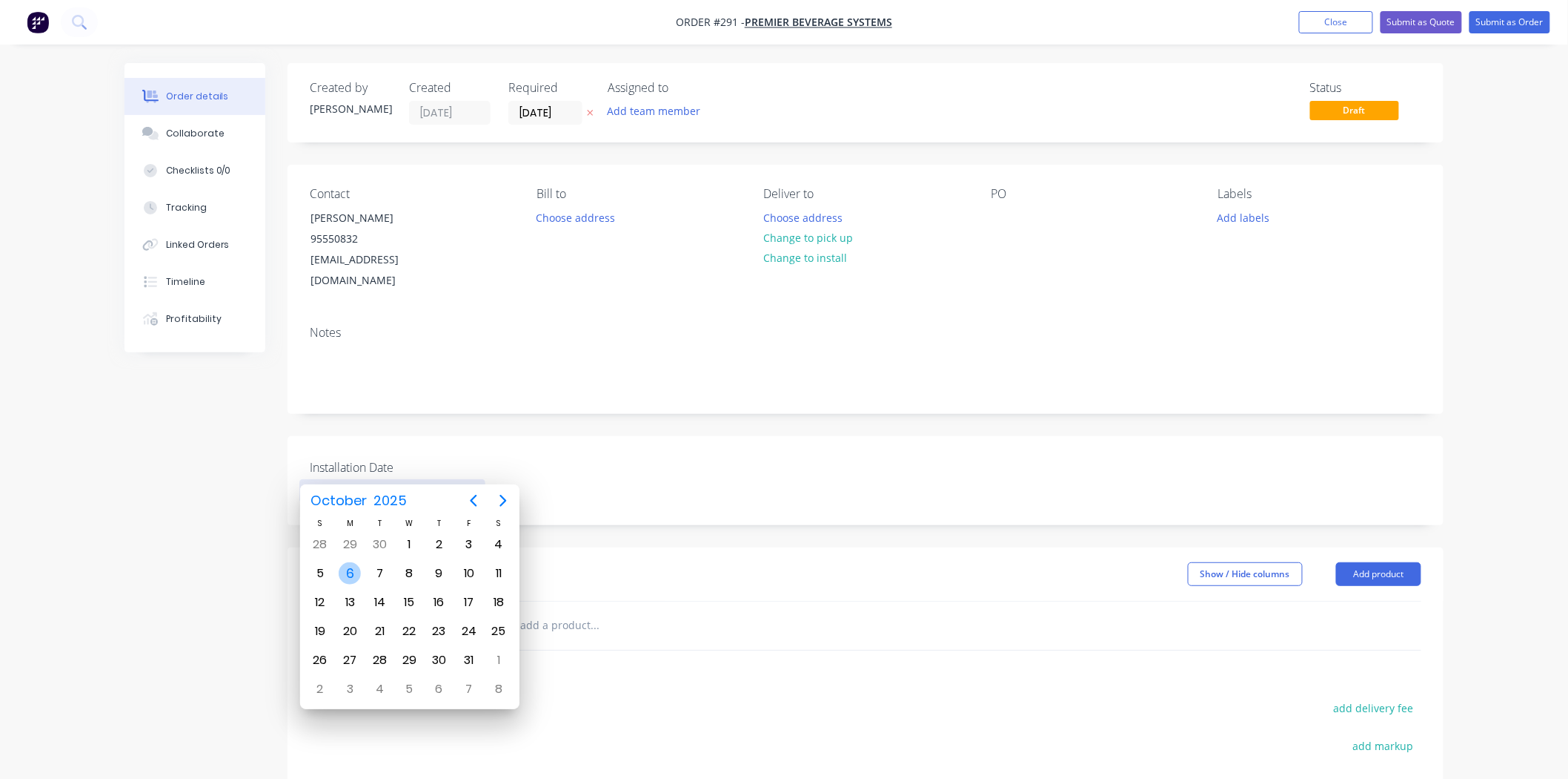
click at [349, 571] on div "6" at bounding box center [349, 573] width 22 height 22
type input "[DATE]"
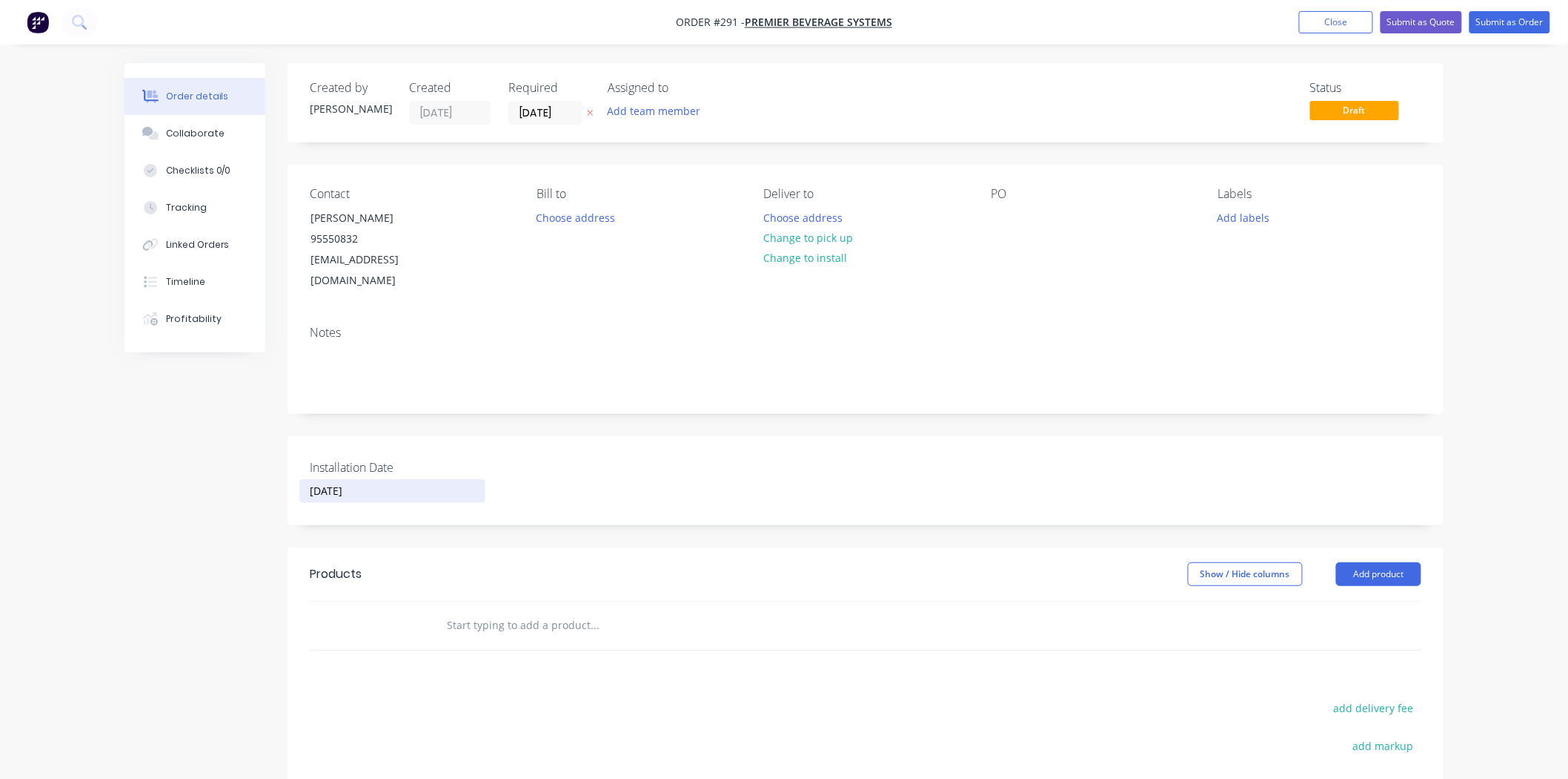
click at [375, 480] on input "[DATE]" at bounding box center [392, 490] width 185 height 22
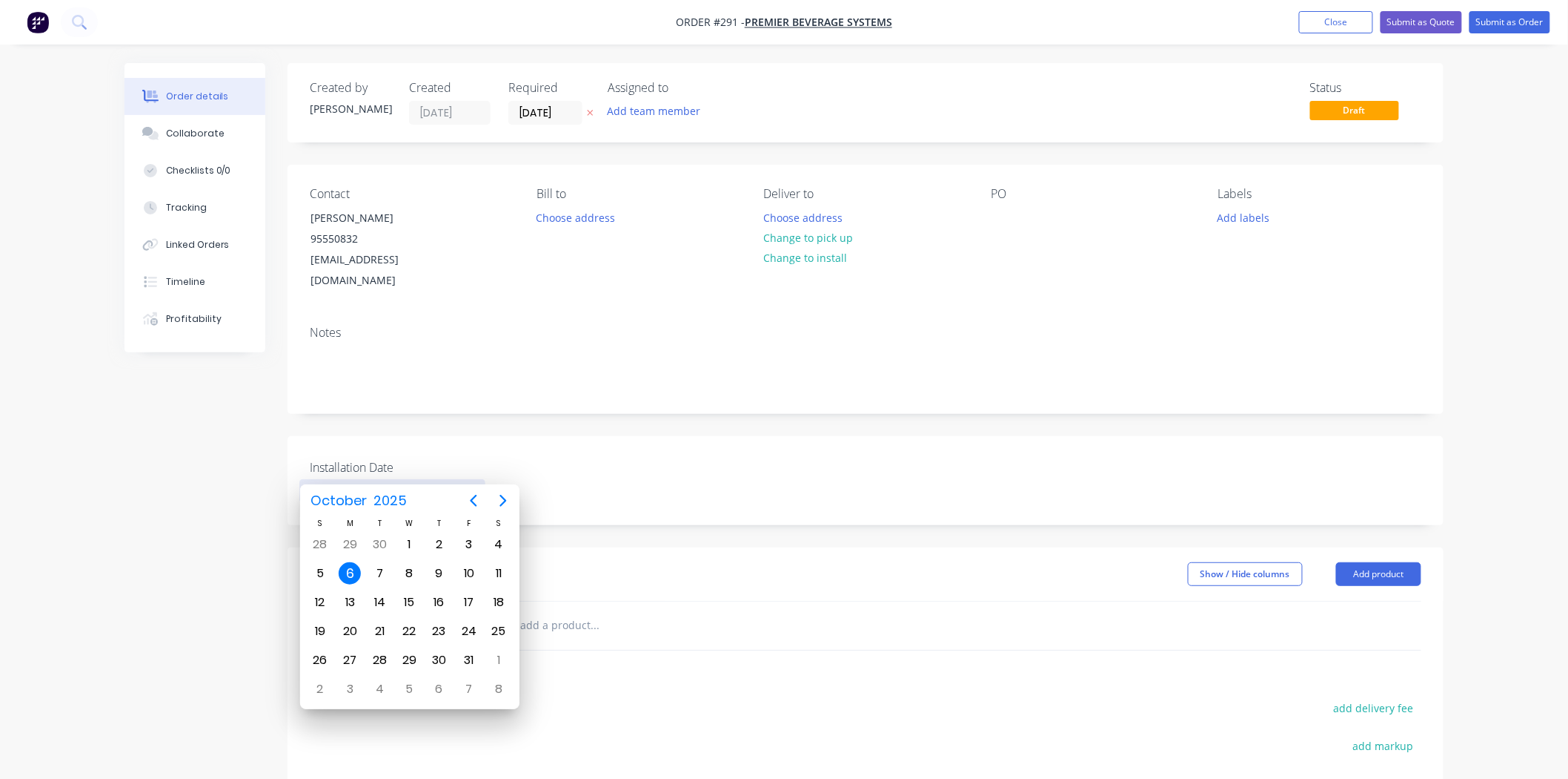
drag, startPoint x: 375, startPoint y: 465, endPoint x: 258, endPoint y: 468, distance: 117.0
click at [258, 468] on div "Created by [PERSON_NAME] Created [DATE] Required [DATE] Assigned to Add team me…" at bounding box center [784, 545] width 1319 height 965
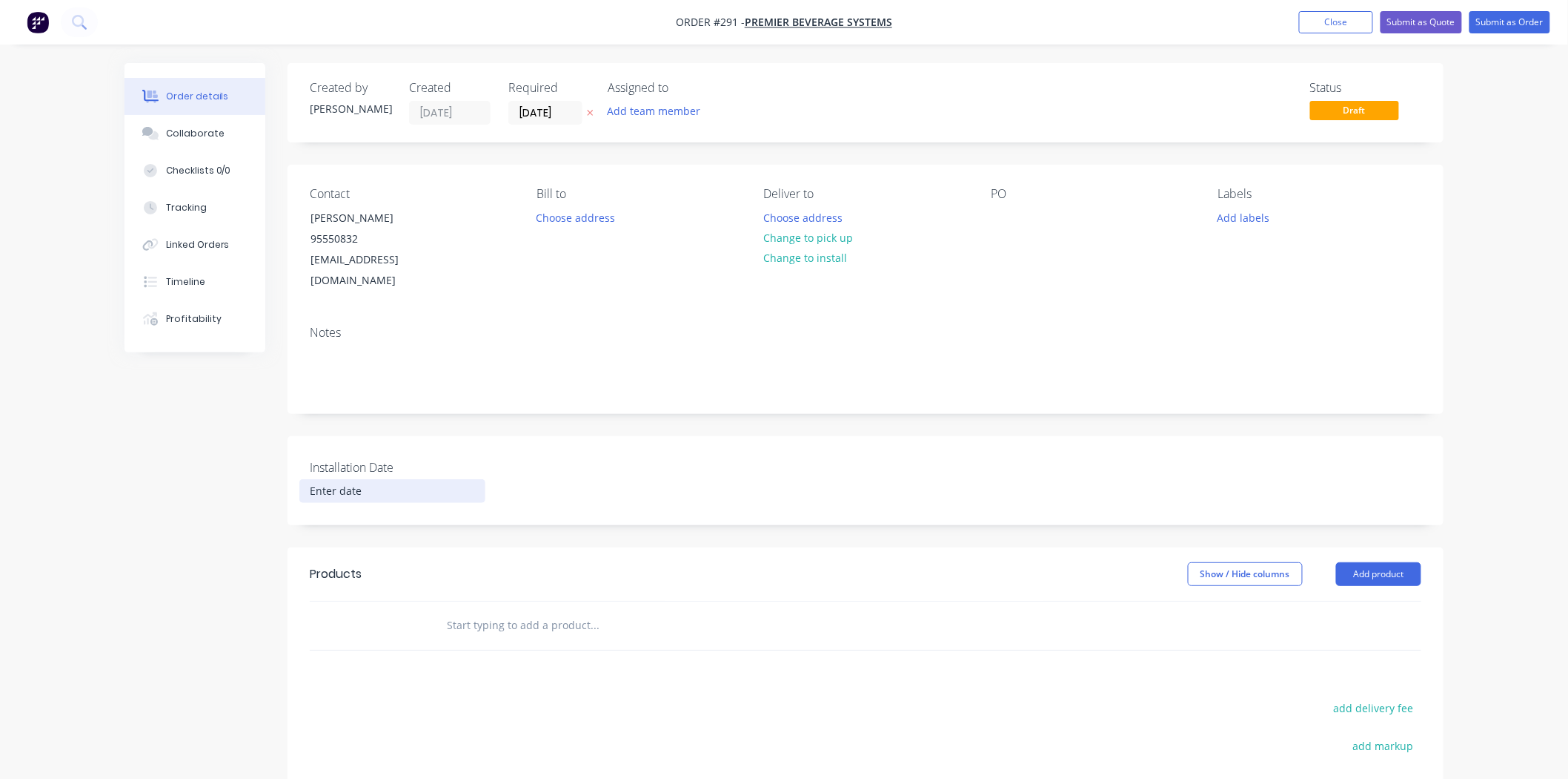
click at [572, 612] on input "text" at bounding box center [594, 625] width 297 height 30
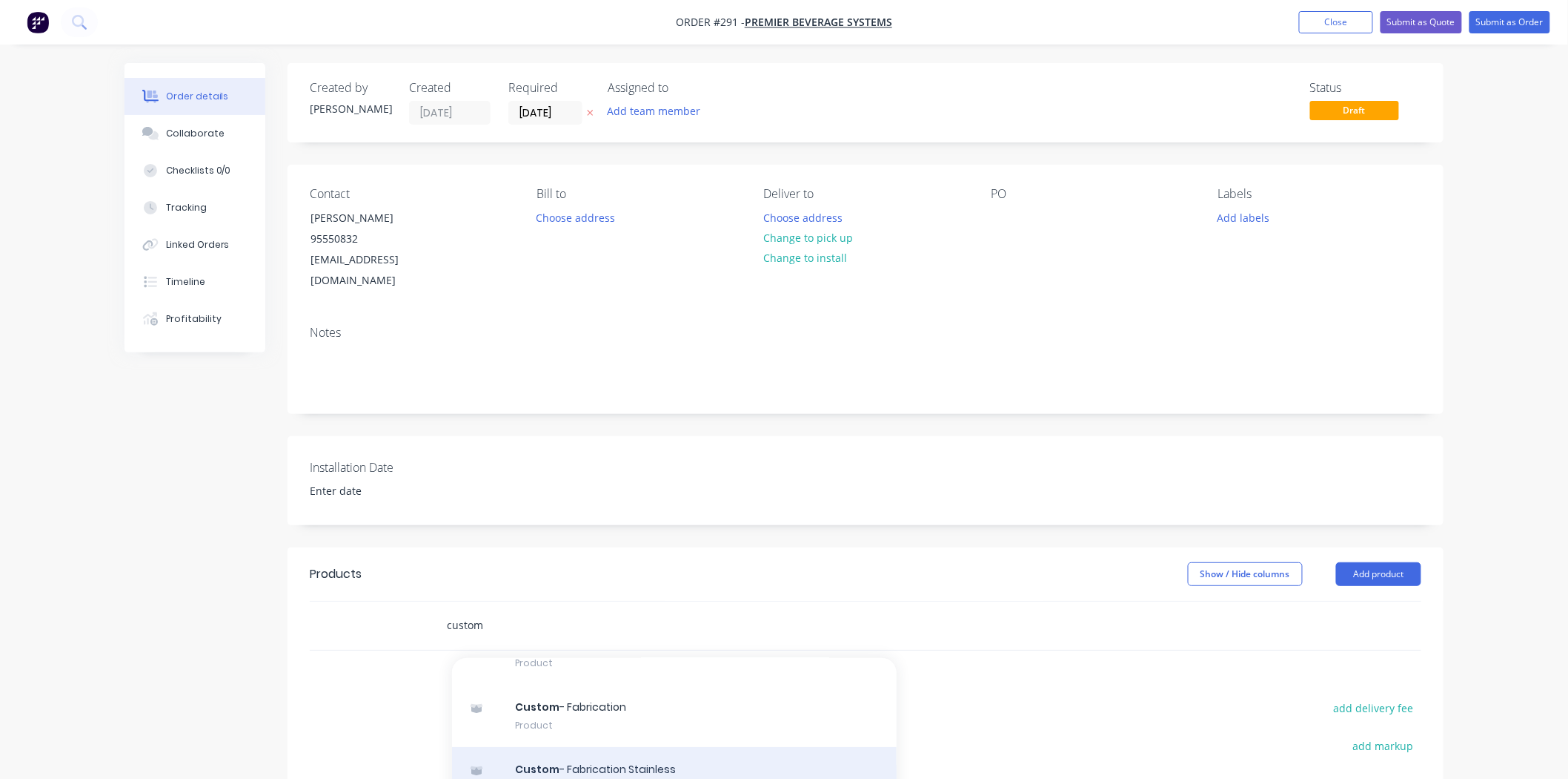
scroll to position [165, 0]
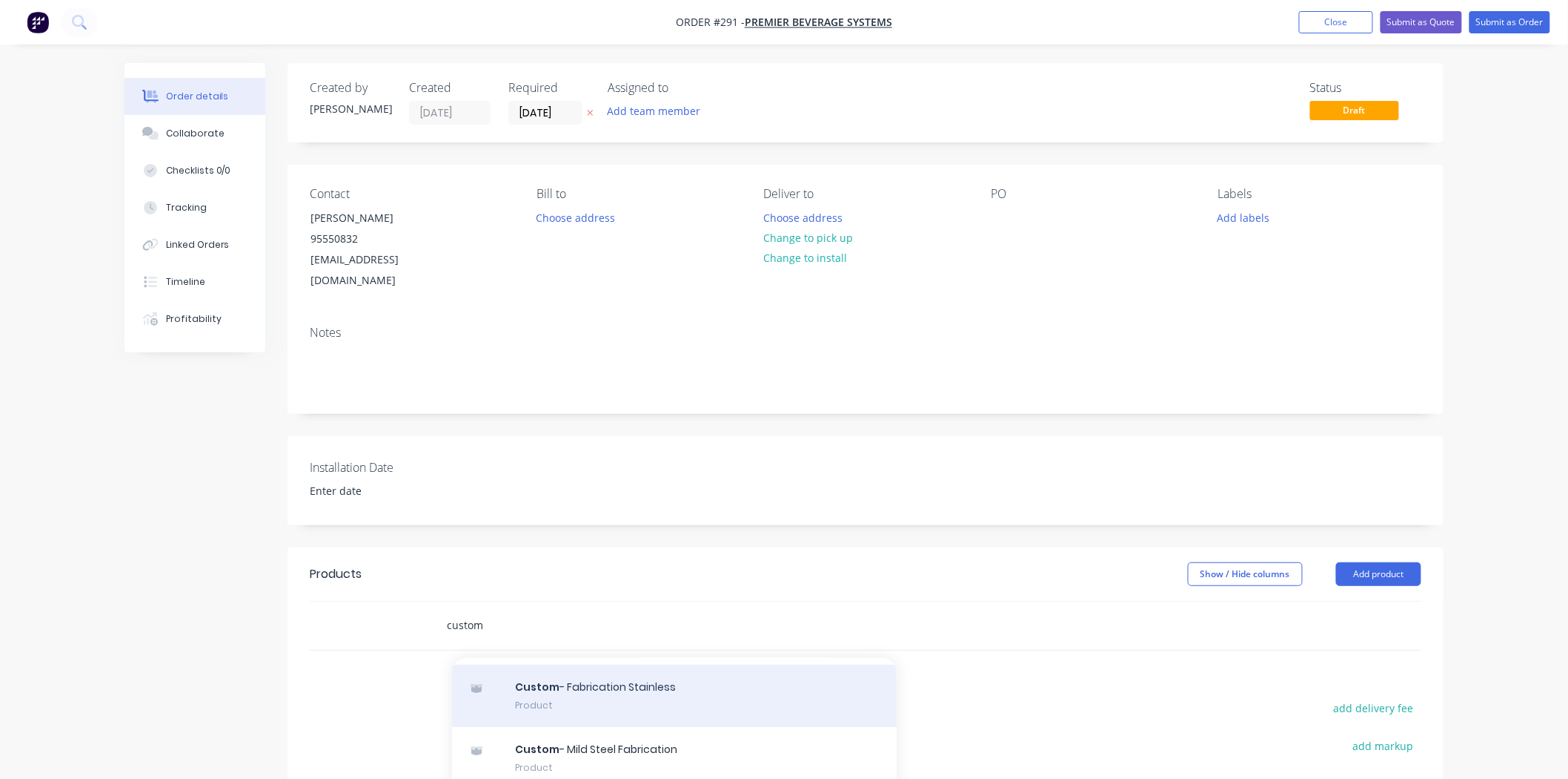
type input "custom"
click at [625, 676] on div "Custom - Fabrication Stainless Product" at bounding box center [675, 695] width 444 height 62
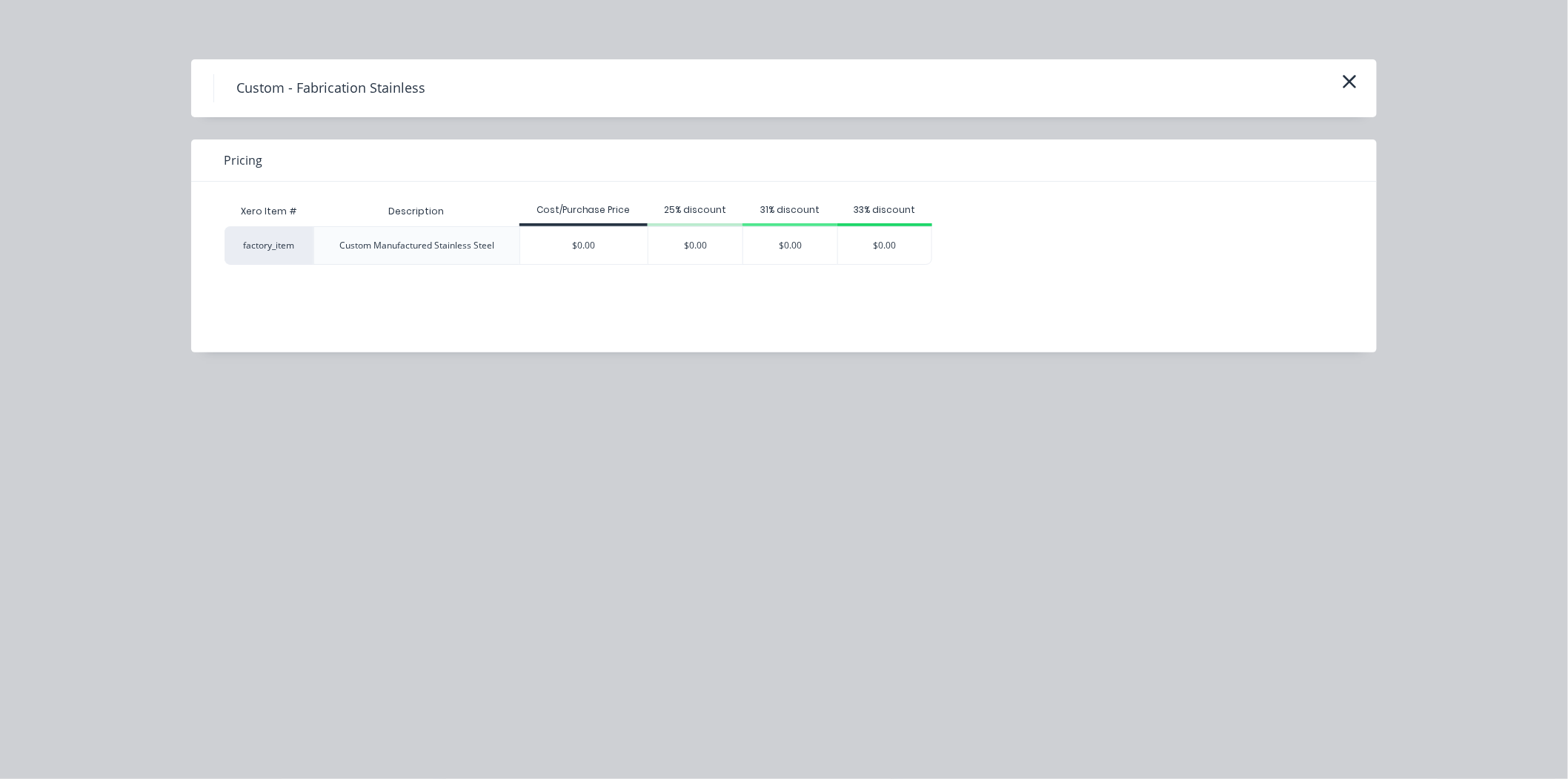
click at [600, 225] on div "Cost/Purchase Price" at bounding box center [584, 211] width 129 height 30
click at [583, 255] on div "$0.00" at bounding box center [584, 245] width 128 height 37
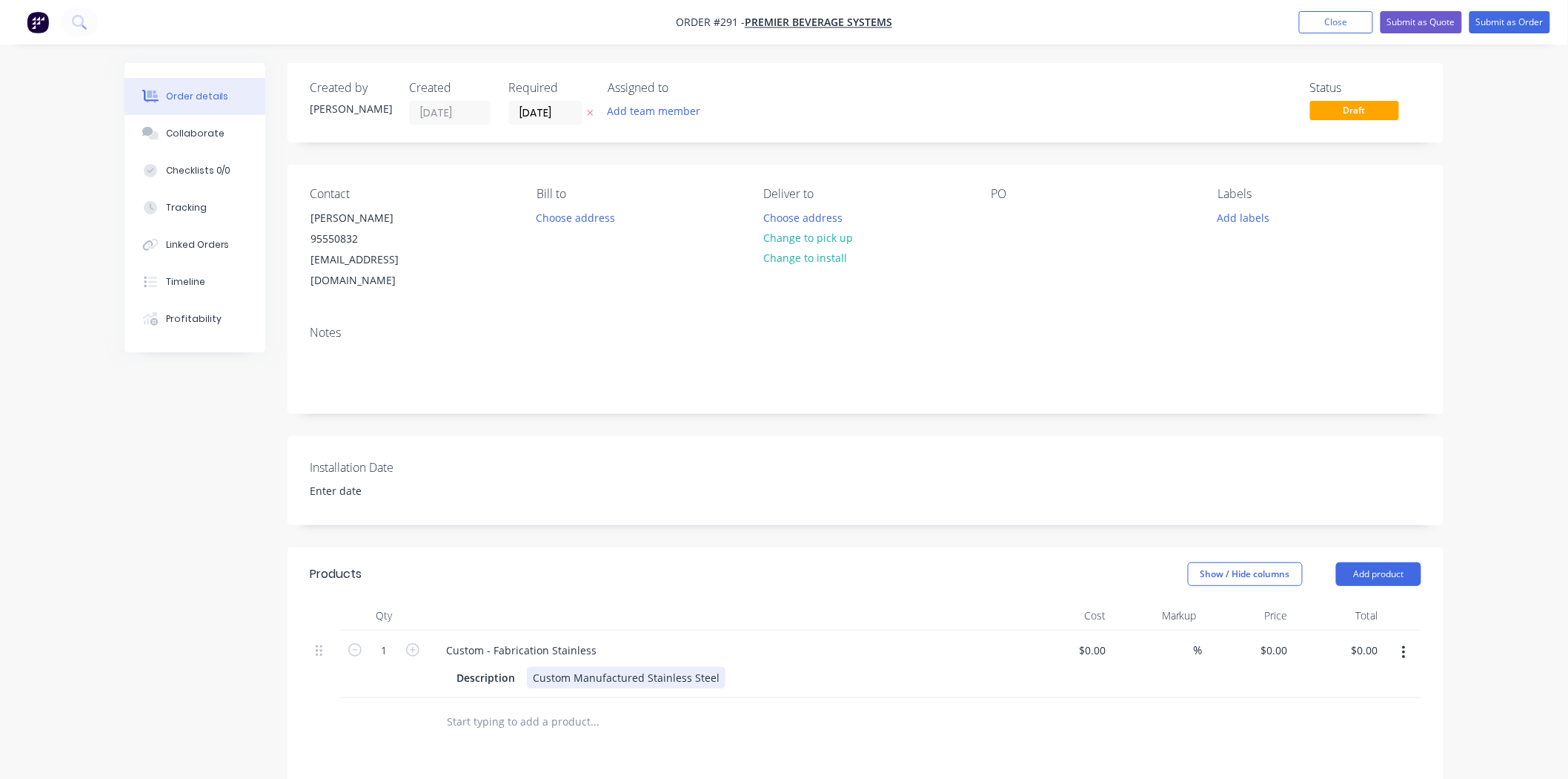
click at [714, 667] on div "Custom Manufactured Stainless Steel" at bounding box center [626, 678] width 199 height 22
click at [1085, 631] on div "$0.00" at bounding box center [1067, 671] width 91 height 83
type input "$0.00"
click at [1262, 630] on div "0 $0.00" at bounding box center [1248, 671] width 91 height 83
type input "$1,530.00"
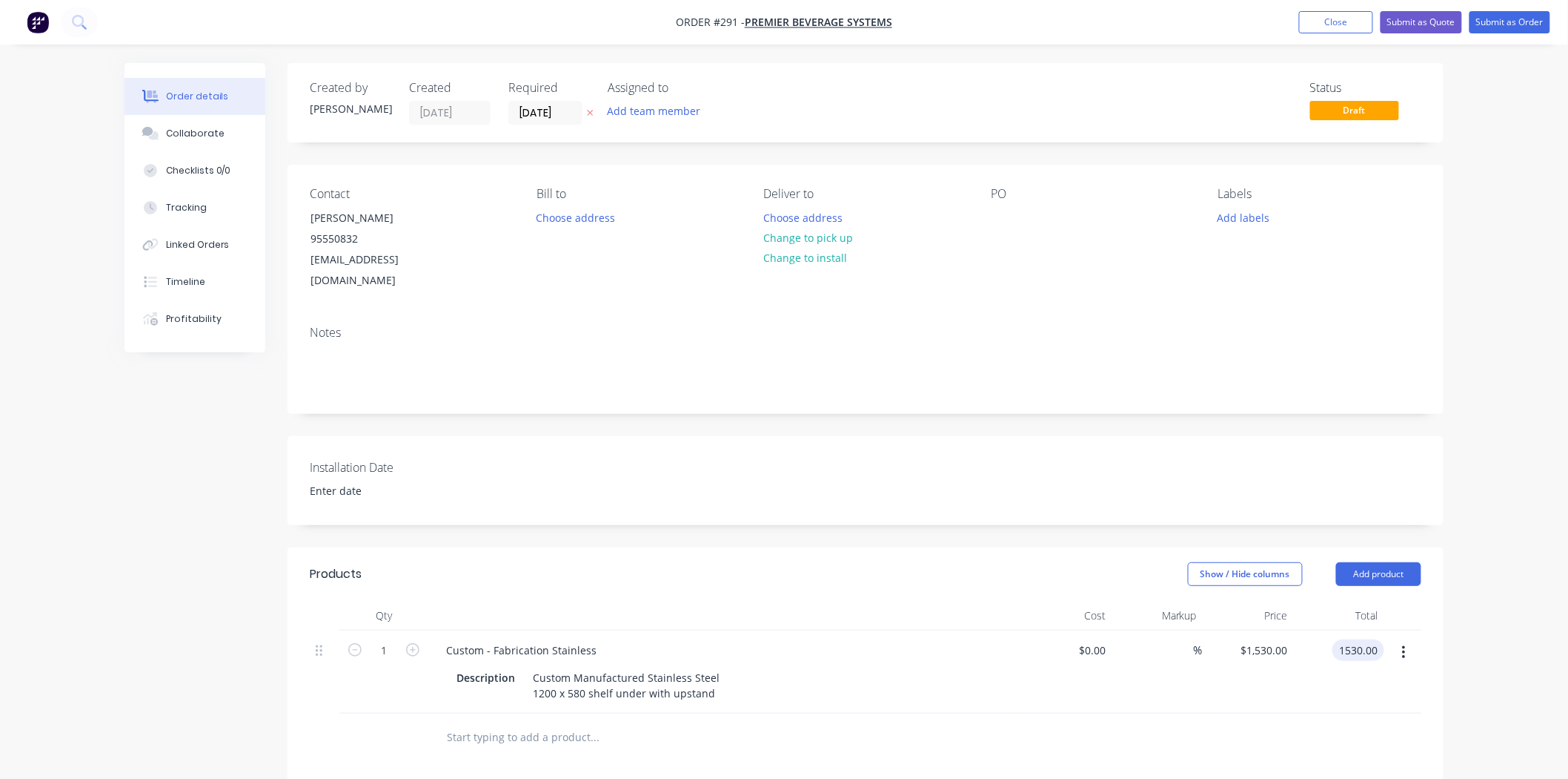
type input "$1,530.00"
click at [539, 723] on input "text" at bounding box center [594, 737] width 297 height 30
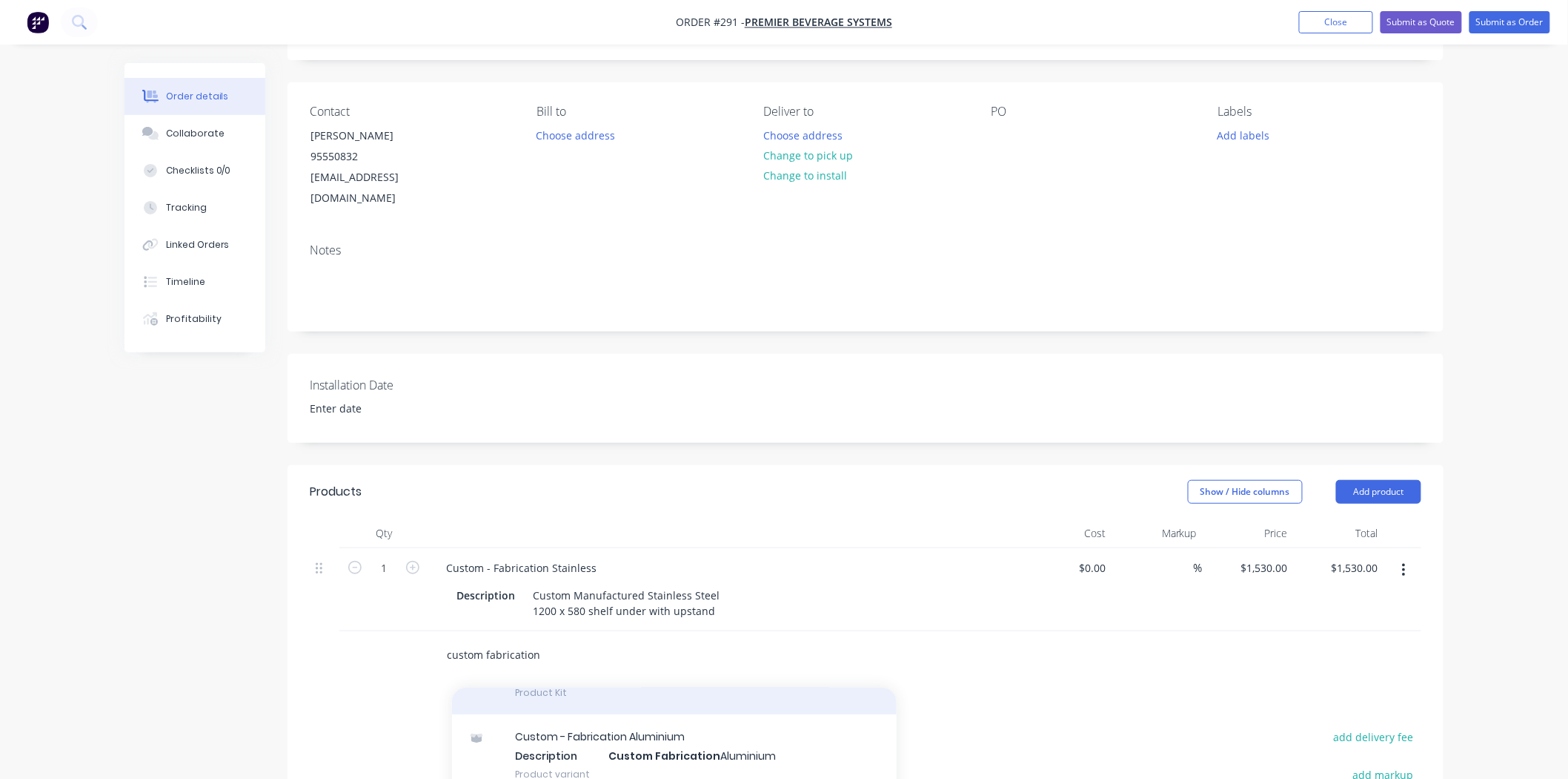
scroll to position [0, 0]
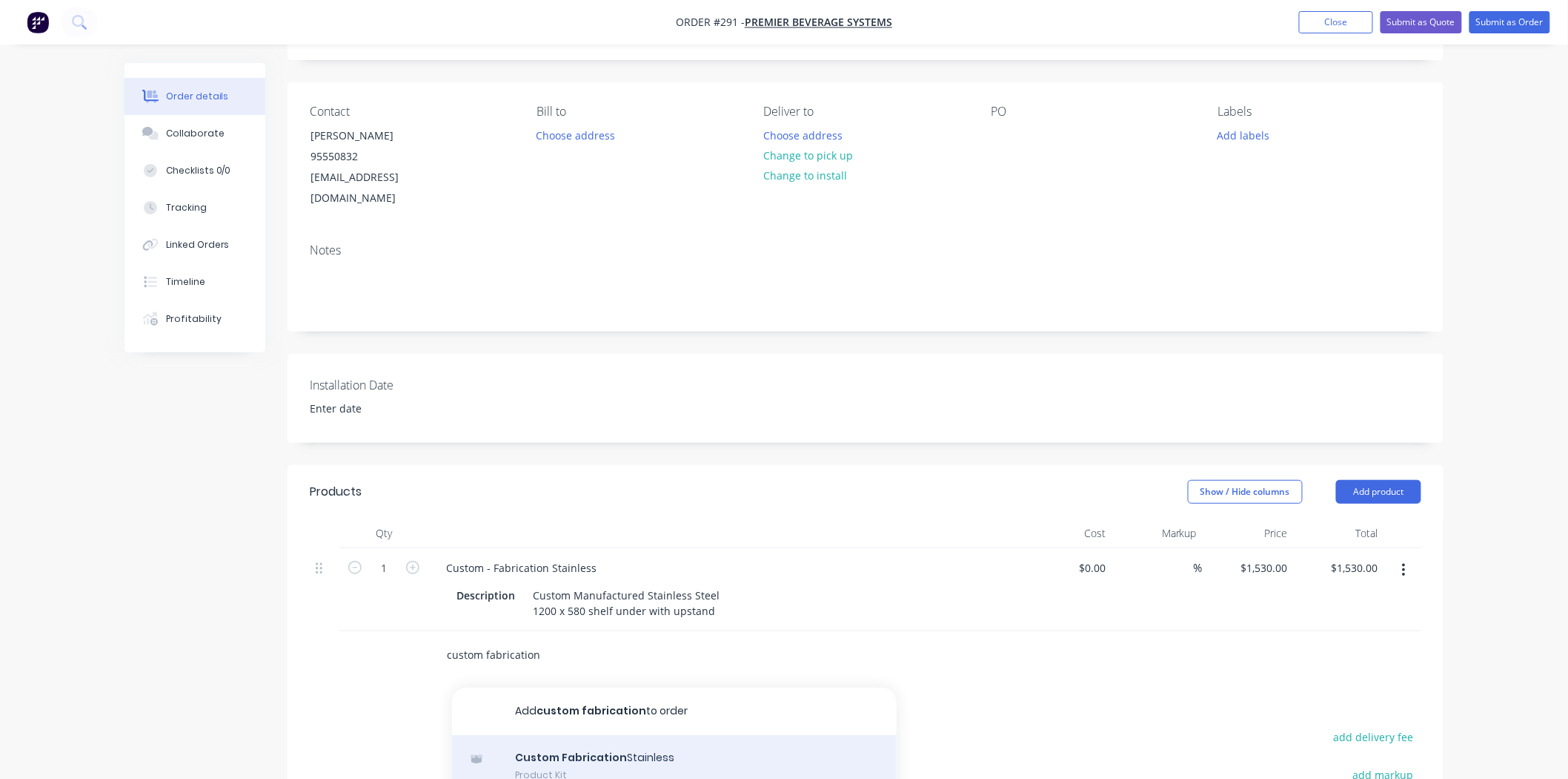
type input "custom fabrication"
click at [627, 735] on div "Custom Fabrication Stainless Product Kit" at bounding box center [675, 766] width 444 height 62
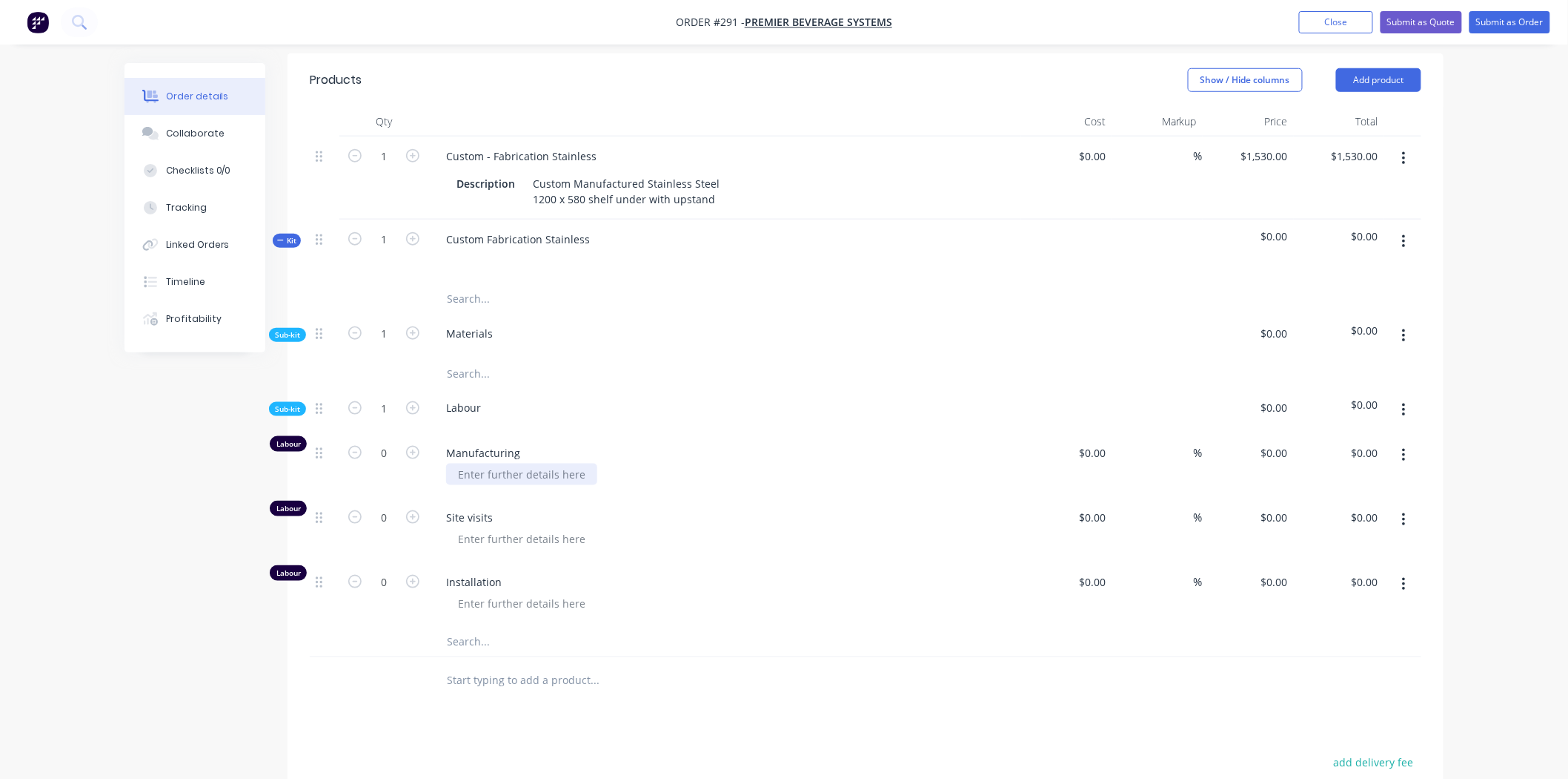
scroll to position [329, 0]
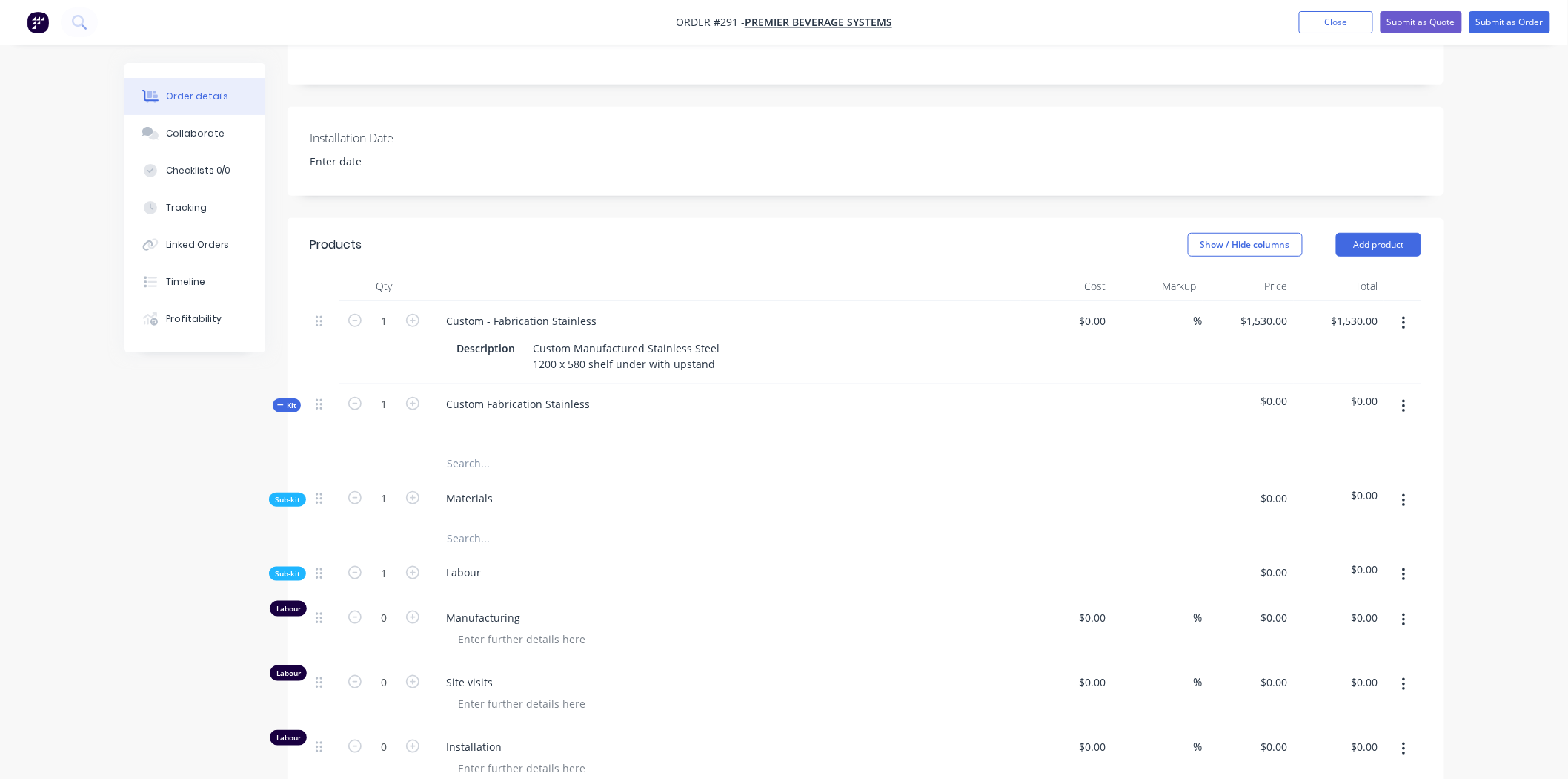
click at [284, 400] on span "Kit" at bounding box center [287, 405] width 20 height 11
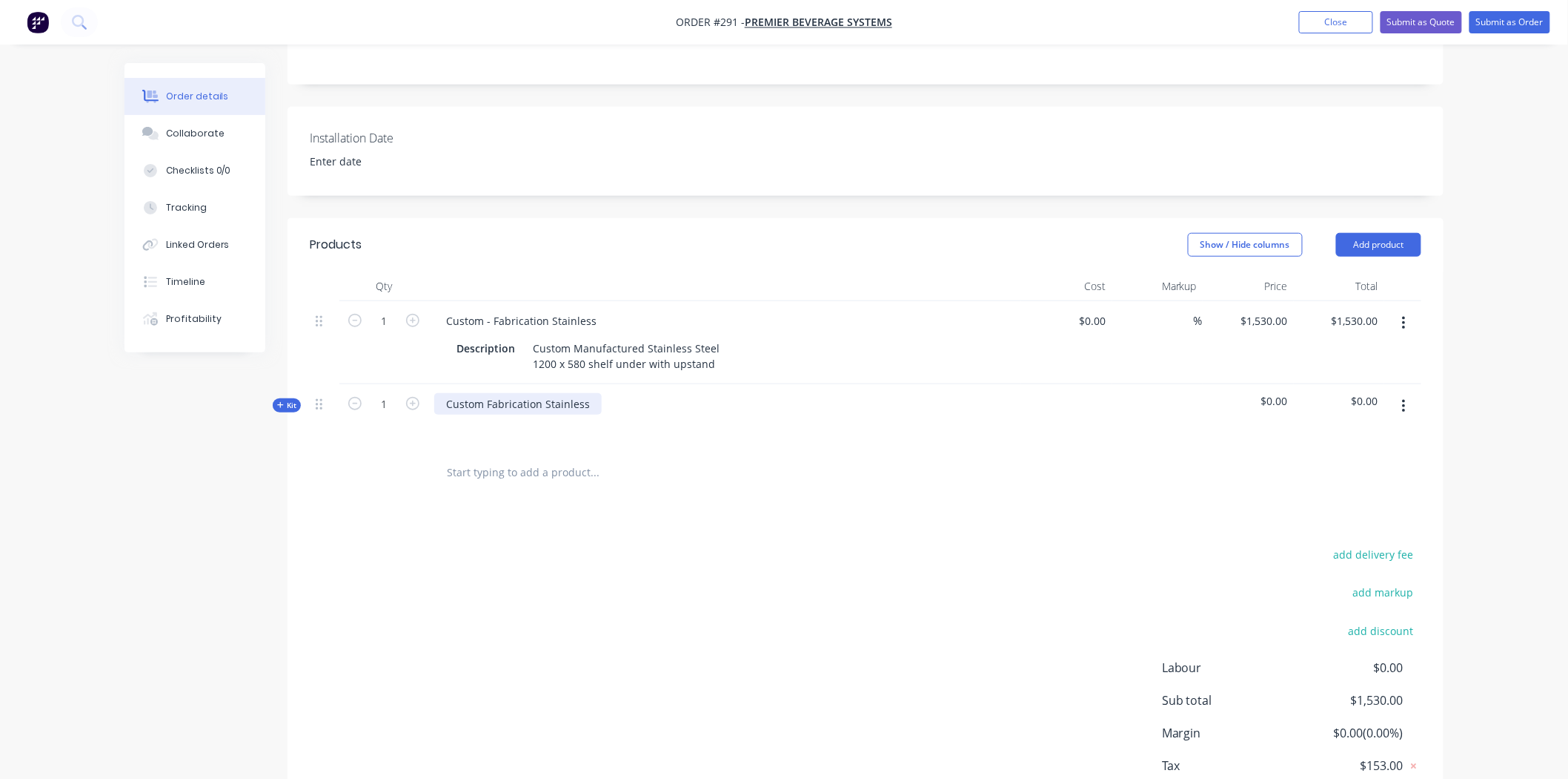
click at [590, 393] on div "Custom Fabrication Stainless" at bounding box center [518, 403] width 168 height 22
click at [547, 393] on div "Custom Fabrication Stainless" at bounding box center [518, 403] width 168 height 22
click at [589, 393] on div "Custom Fabrication Stainless" at bounding box center [518, 403] width 168 height 22
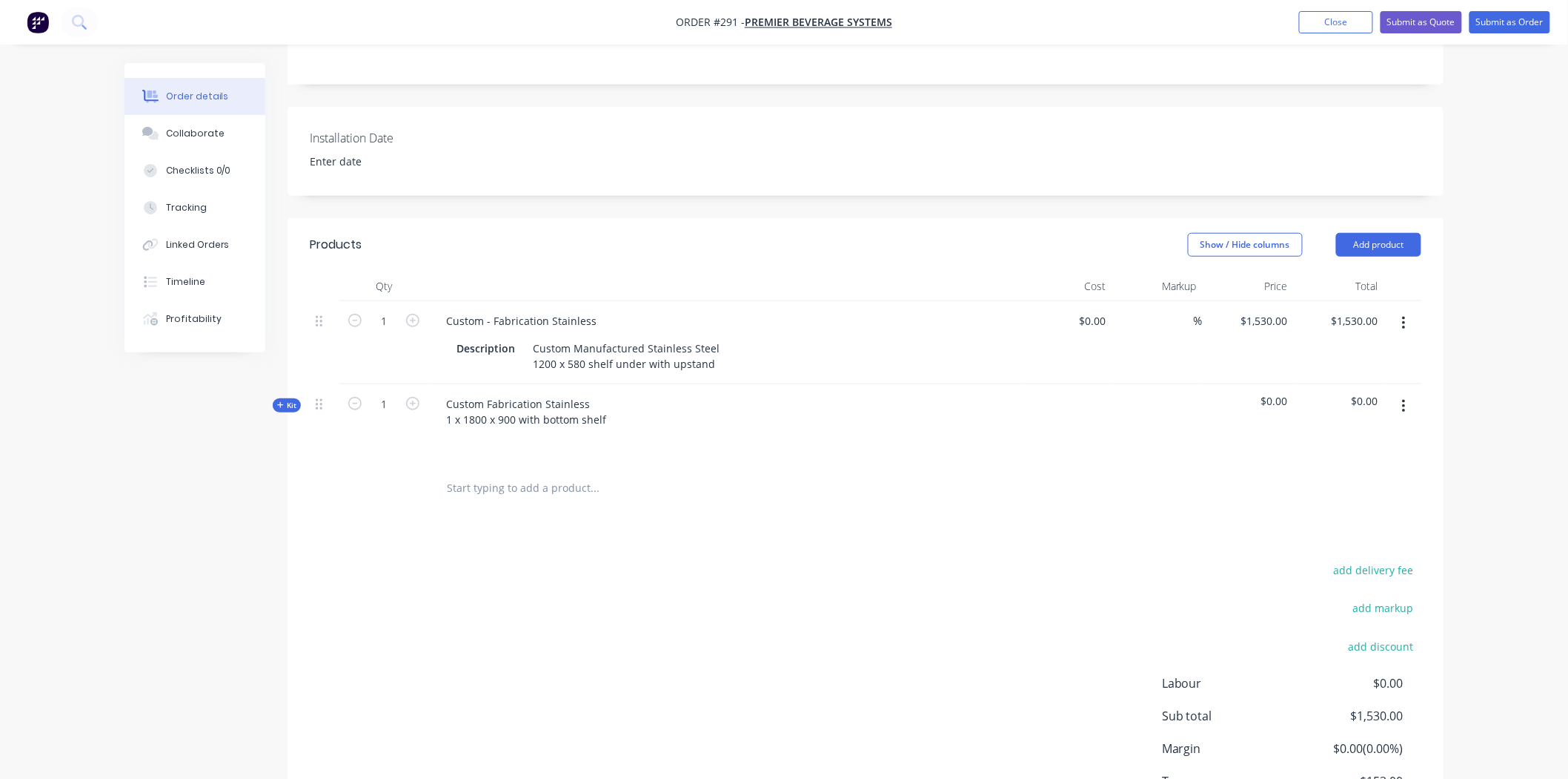
click at [1266, 393] on span "$0.00" at bounding box center [1248, 400] width 80 height 15
click at [1271, 393] on span "$0.00" at bounding box center [1248, 400] width 80 height 15
click at [1272, 393] on span "$0.00" at bounding box center [1248, 400] width 80 height 15
click at [1196, 384] on div at bounding box center [1159, 423] width 91 height 80
click at [568, 405] on div "Custom Fabrication Stainless 1 x 1800 x 900 with bottom shelf" at bounding box center [526, 411] width 184 height 37
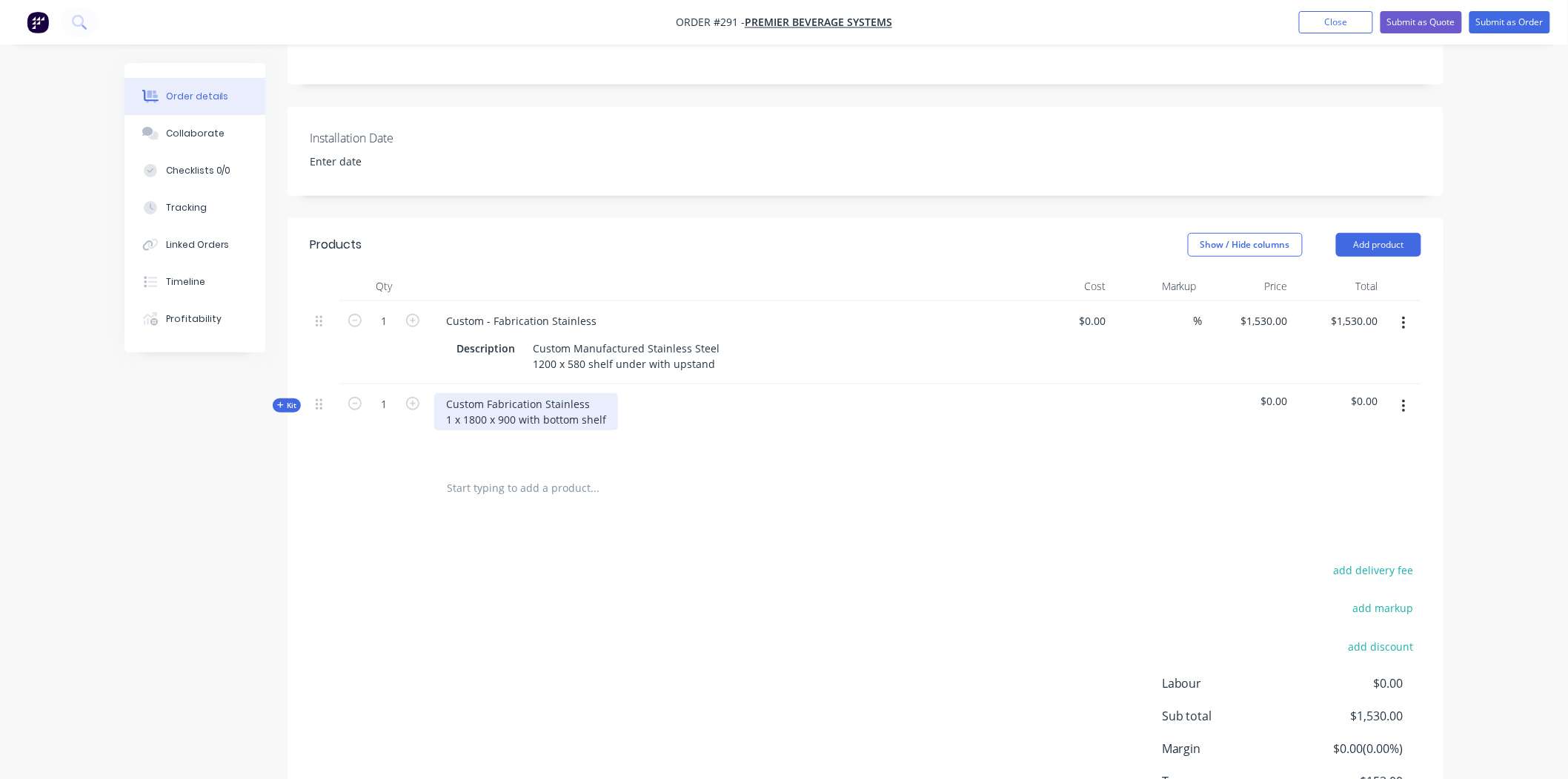
drag, startPoint x: 607, startPoint y: 401, endPoint x: 671, endPoint y: 405, distance: 64.1
click at [608, 401] on div "Custom Fabrication Stainless 1 x 1800 x 900 with bottom shelf" at bounding box center [526, 411] width 184 height 37
click at [1309, 384] on div "$0.00" at bounding box center [1340, 423] width 91 height 80
click at [1289, 360] on div "1 Custom - Fabrication Stainless Description Custom Manufactured Stainless Stee…" at bounding box center [866, 383] width 1112 height 163
click at [1405, 398] on icon "button" at bounding box center [1404, 406] width 4 height 16
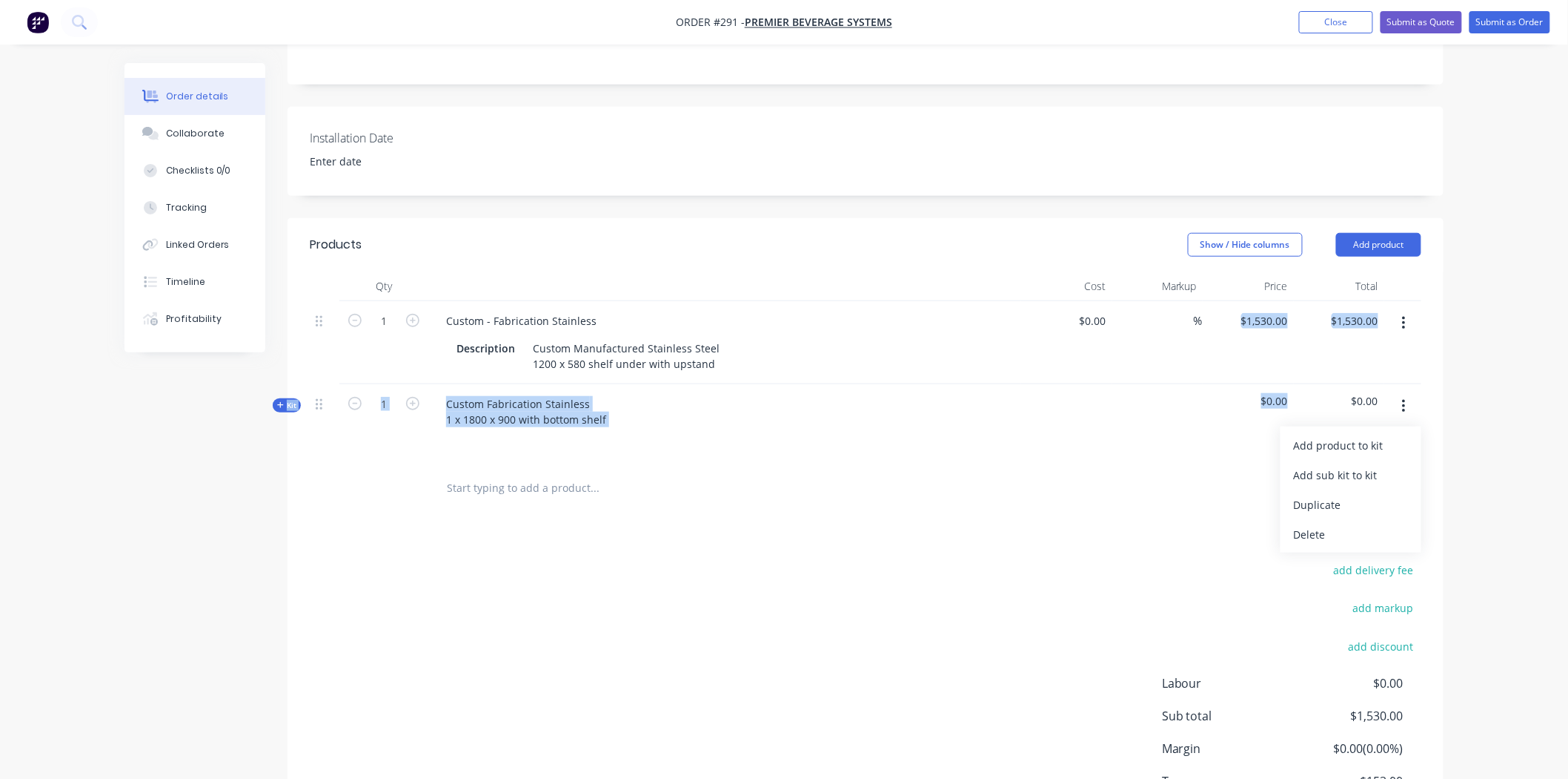
drag, startPoint x: 1323, startPoint y: 508, endPoint x: 988, endPoint y: 457, distance: 338.9
click at [1322, 524] on div "Delete" at bounding box center [1350, 534] width 114 height 22
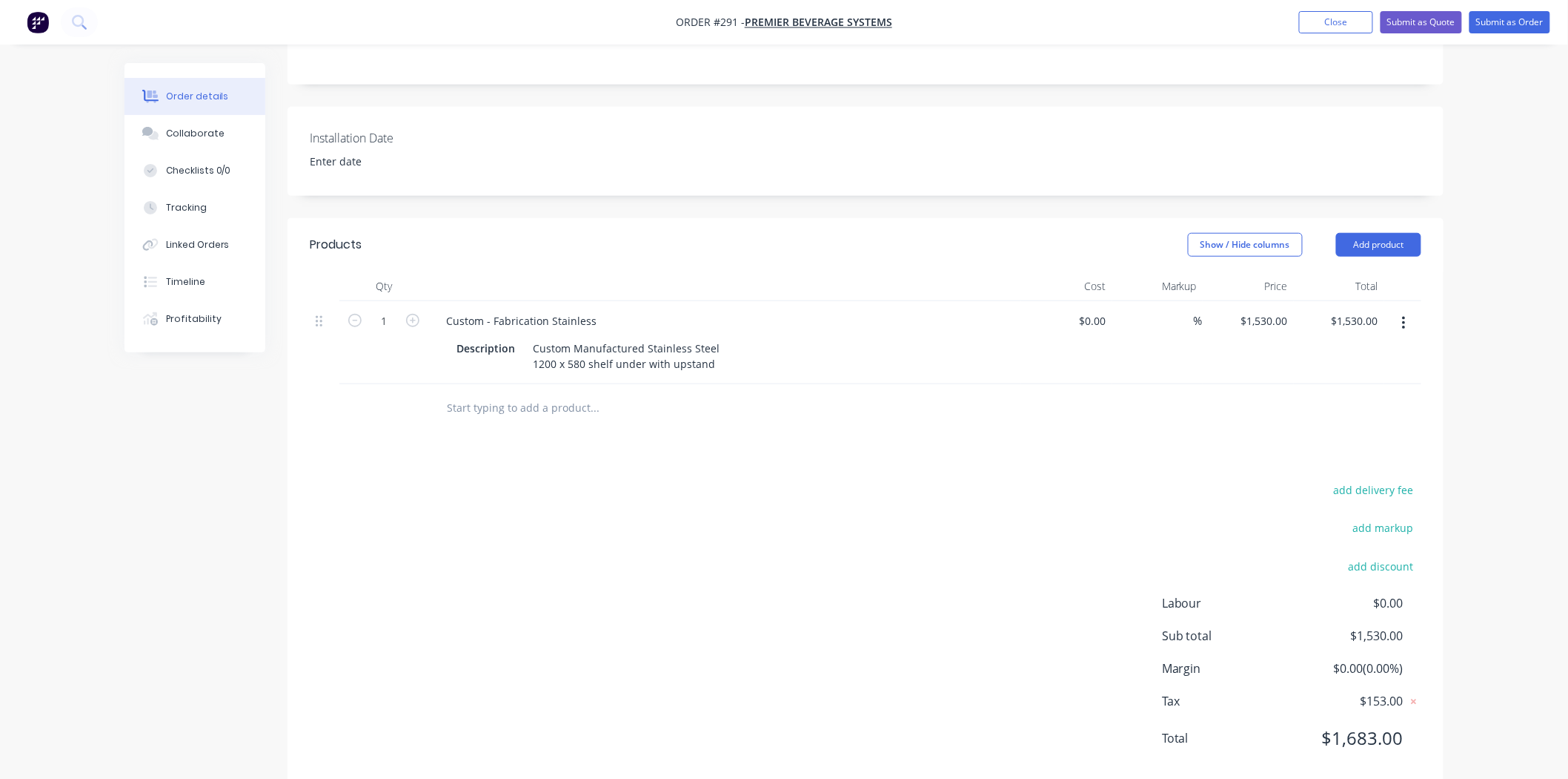
click at [468, 393] on input "text" at bounding box center [594, 407] width 297 height 30
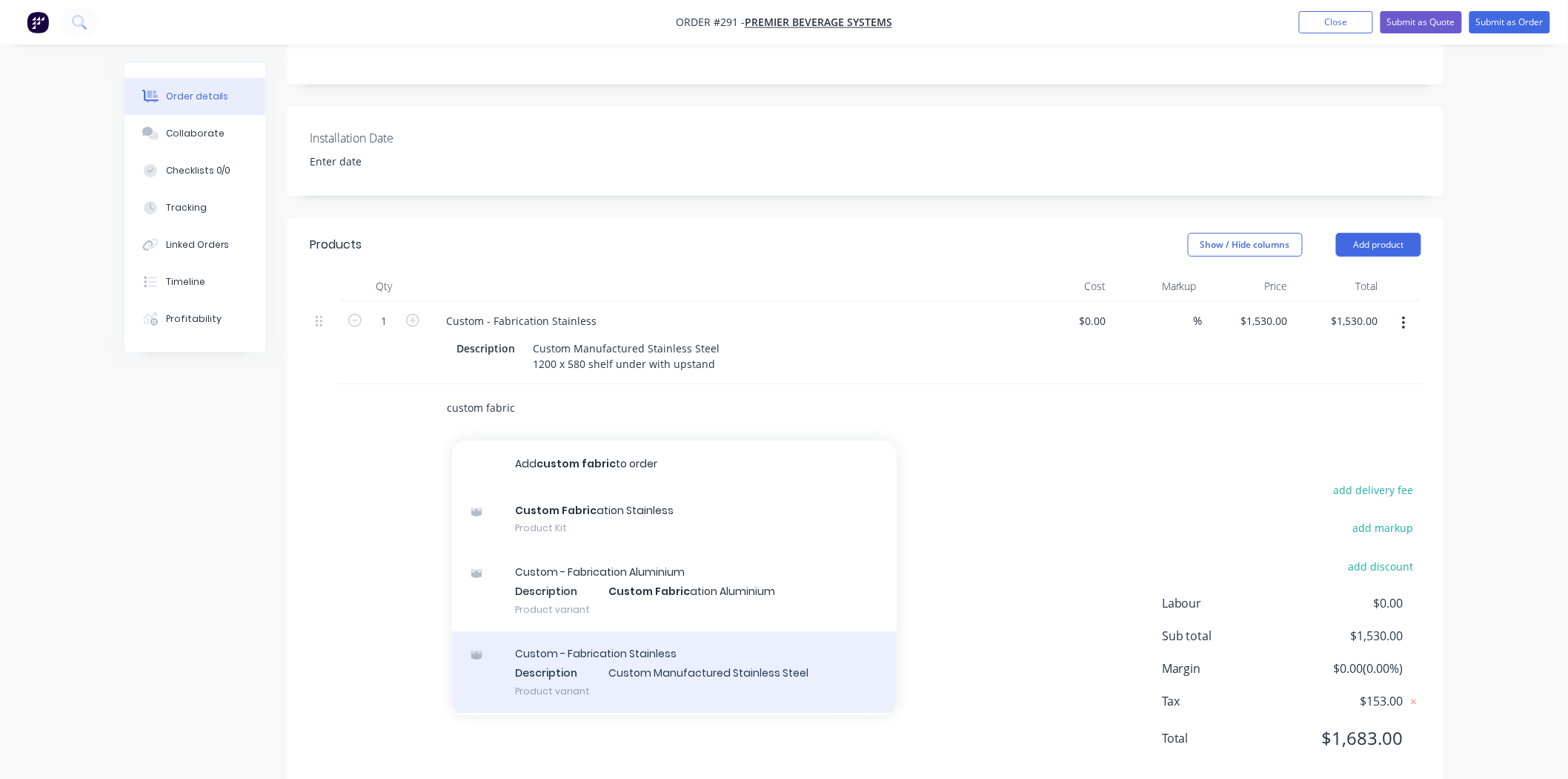
type input "custom fabric"
click at [607, 636] on div "Custom - Fabrication Stainless Description Custom Manufactured Stainless Steel …" at bounding box center [675, 671] width 444 height 82
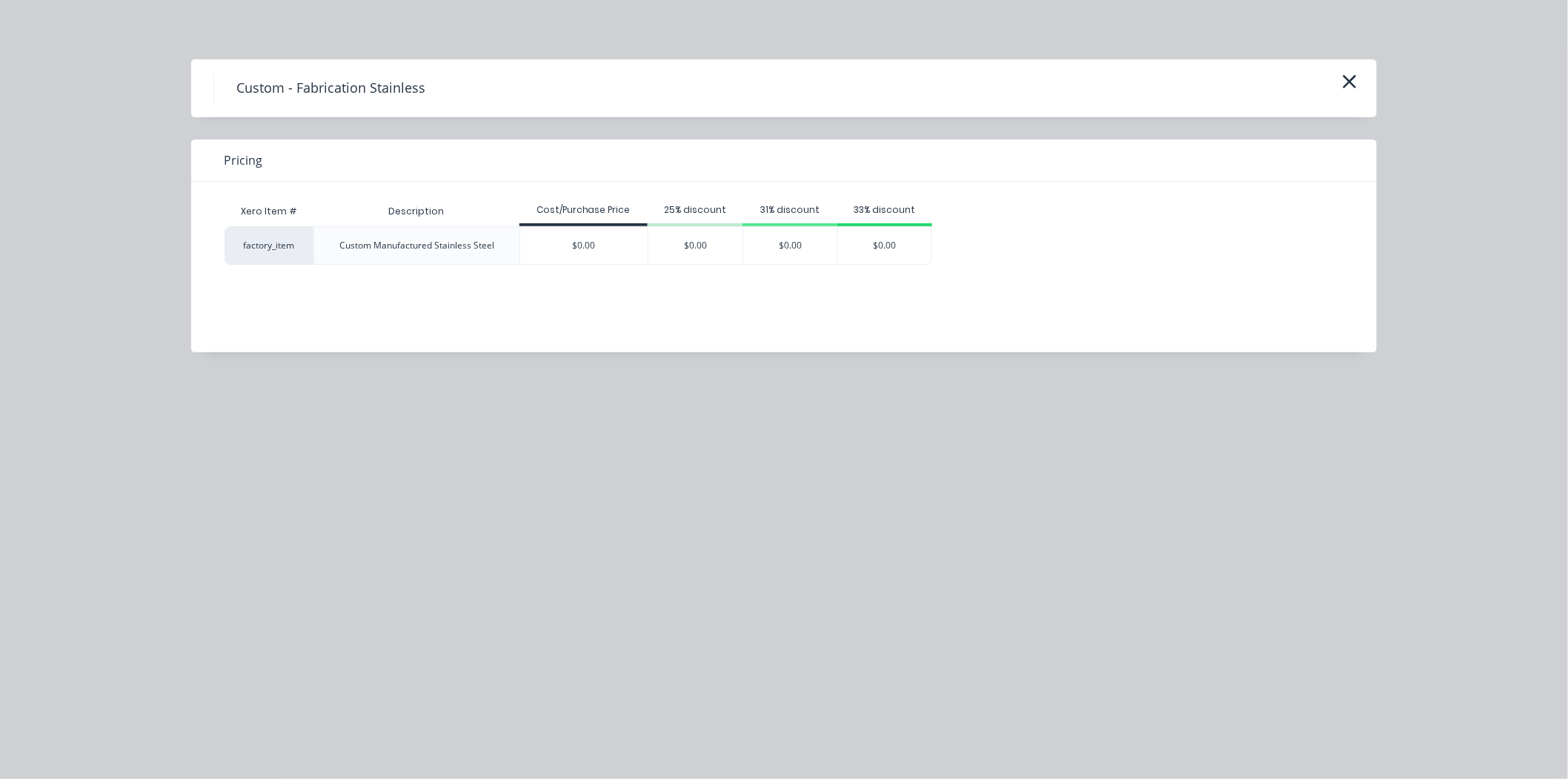
drag, startPoint x: 620, startPoint y: 234, endPoint x: 595, endPoint y: 238, distance: 25.3
click at [613, 236] on div "$0.00" at bounding box center [584, 245] width 128 height 37
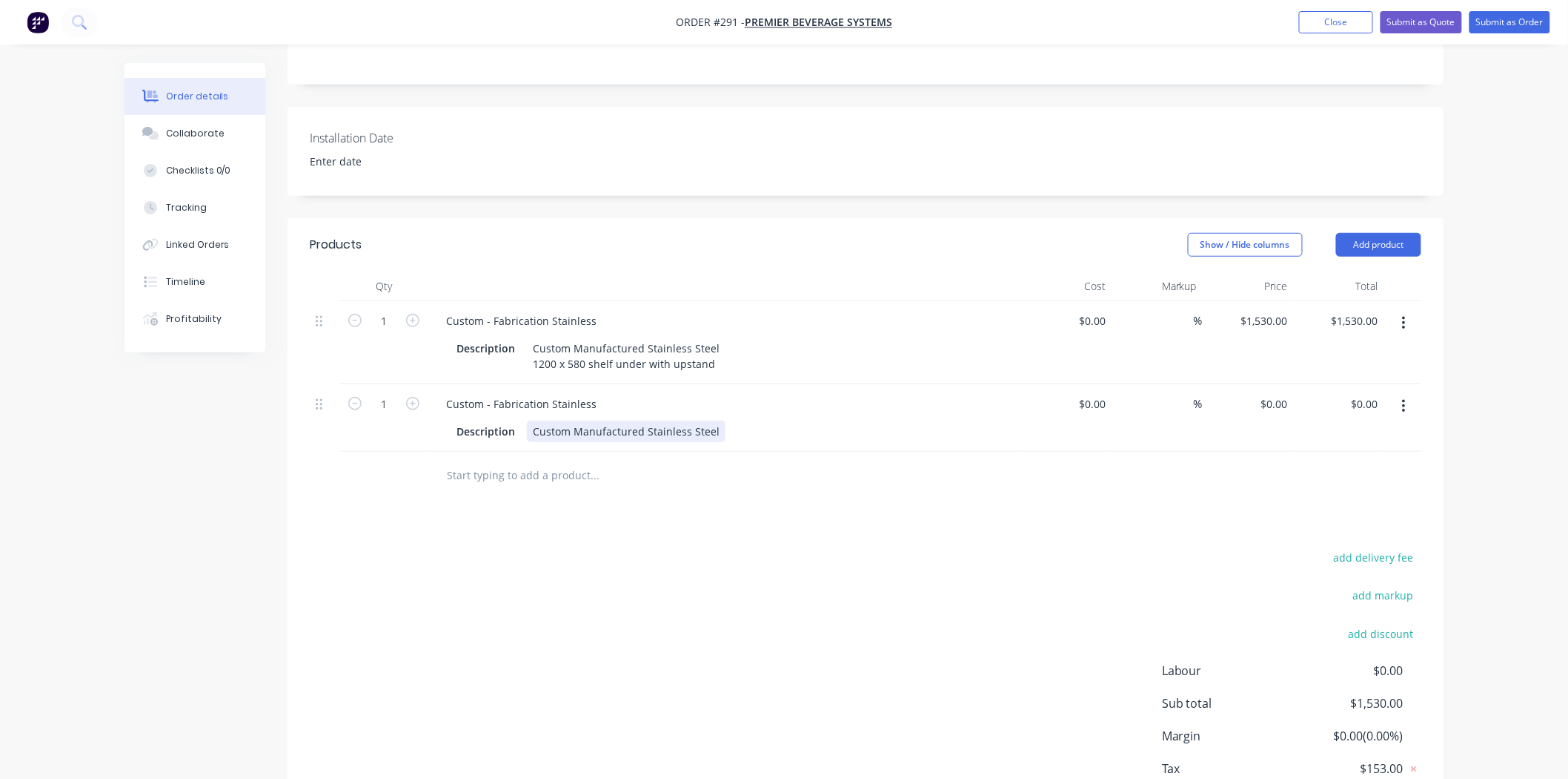
click at [715, 420] on div "Custom Manufactured Stainless Steel" at bounding box center [626, 431] width 199 height 22
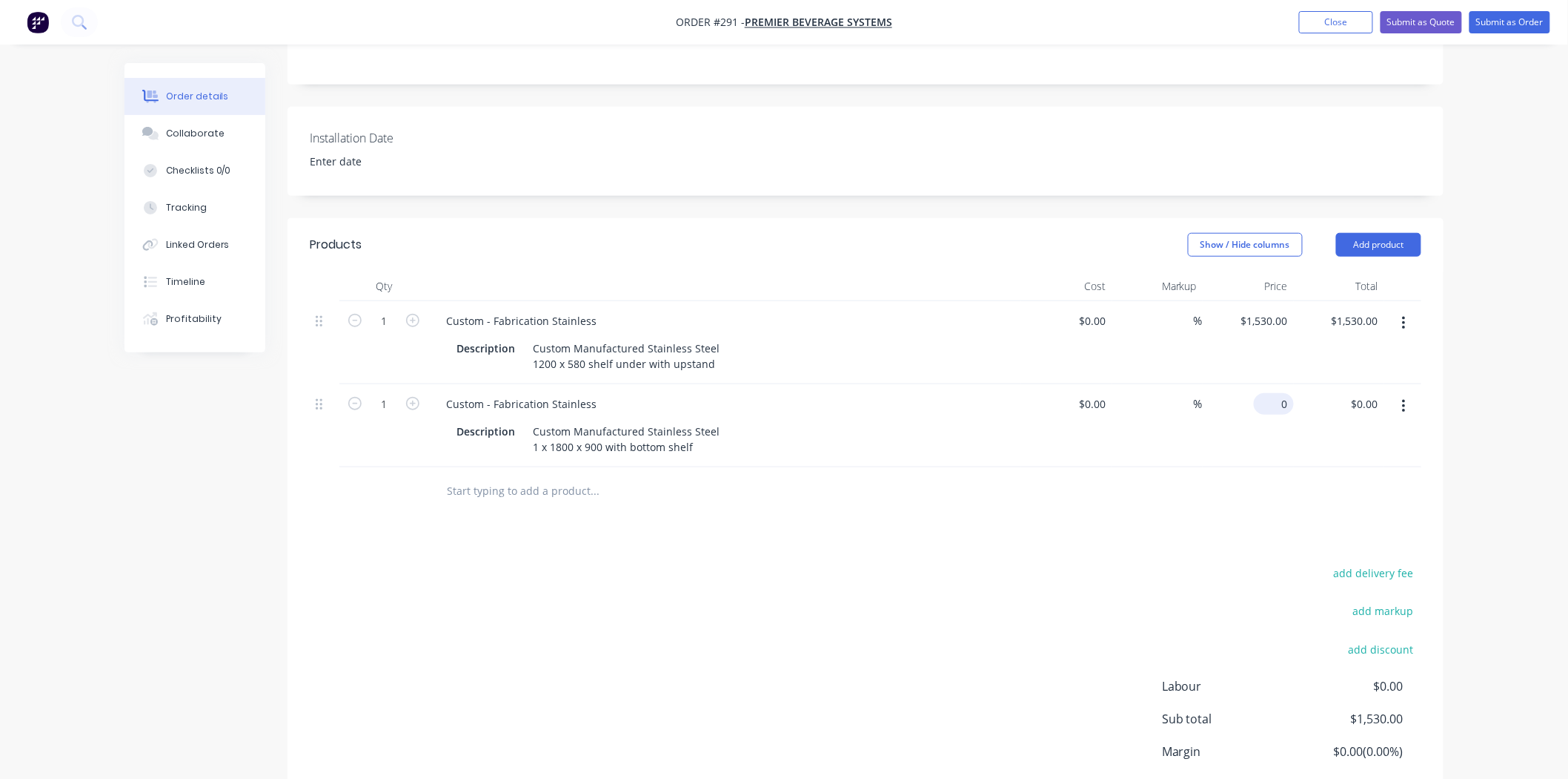
click at [1267, 384] on div "0 $0.00" at bounding box center [1248, 425] width 91 height 83
type input "$1,746.00"
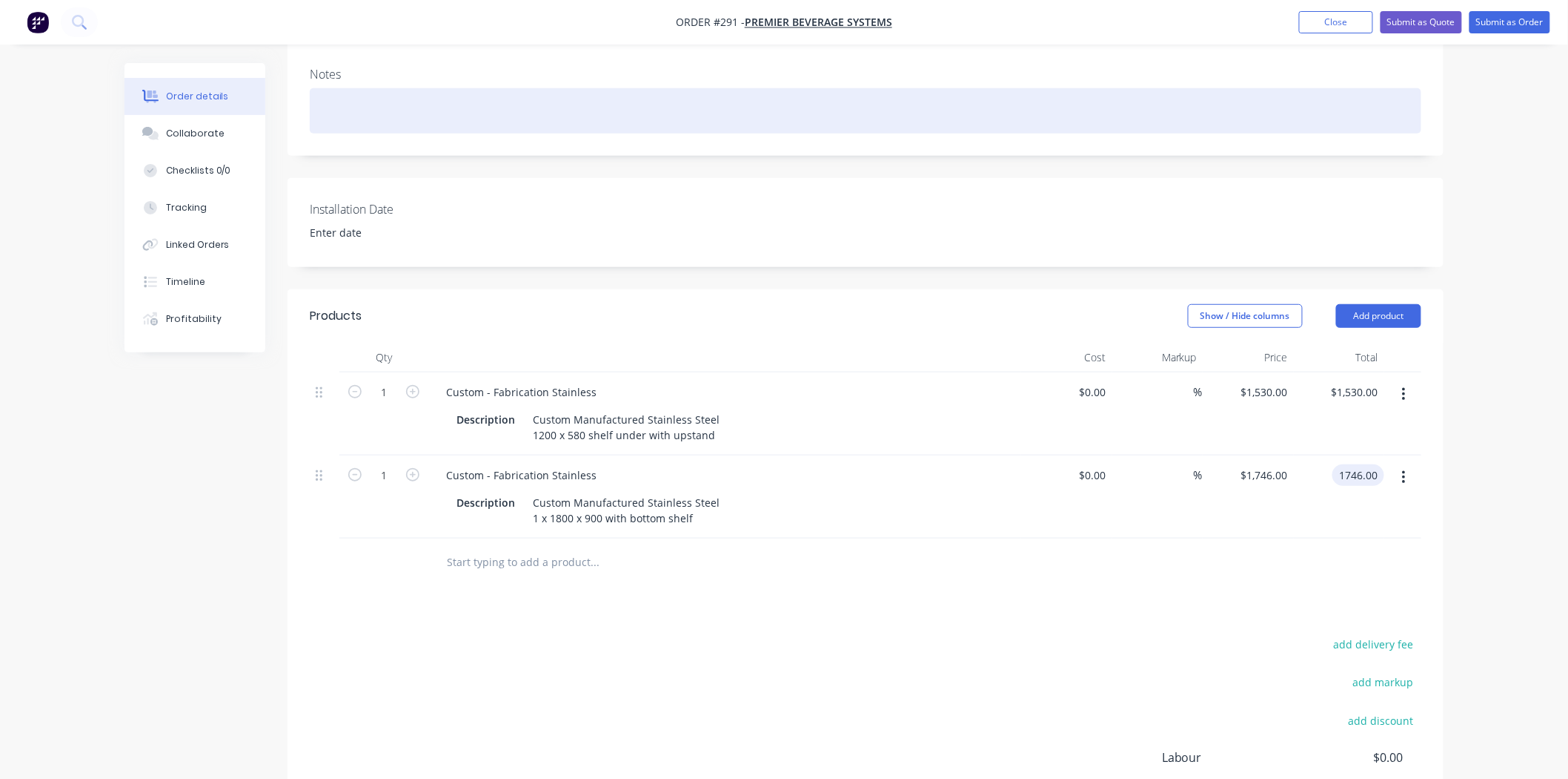
scroll to position [0, 0]
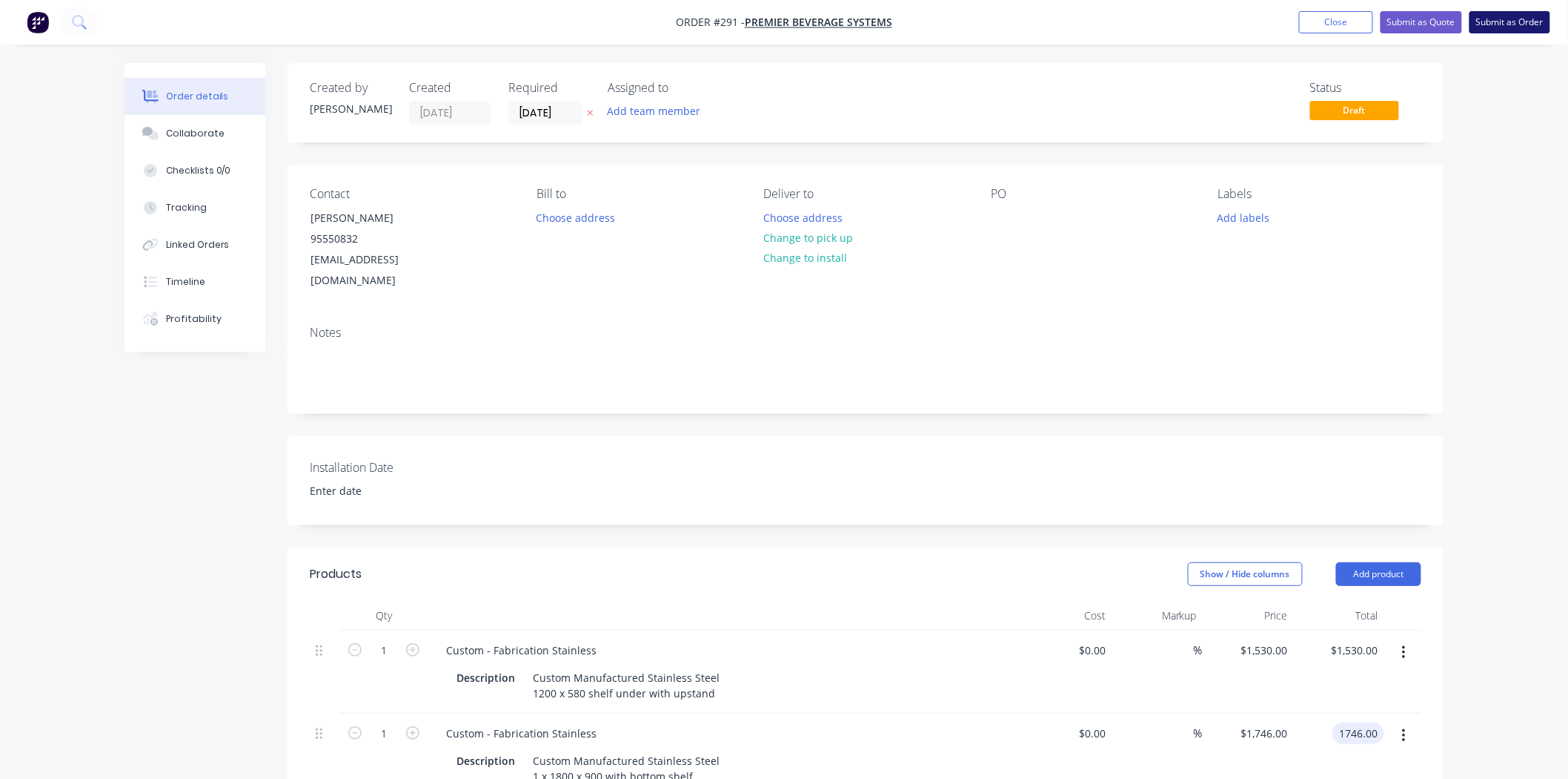
type input "$1,746.00"
click at [1521, 28] on button "Submit as Order" at bounding box center [1510, 22] width 81 height 22
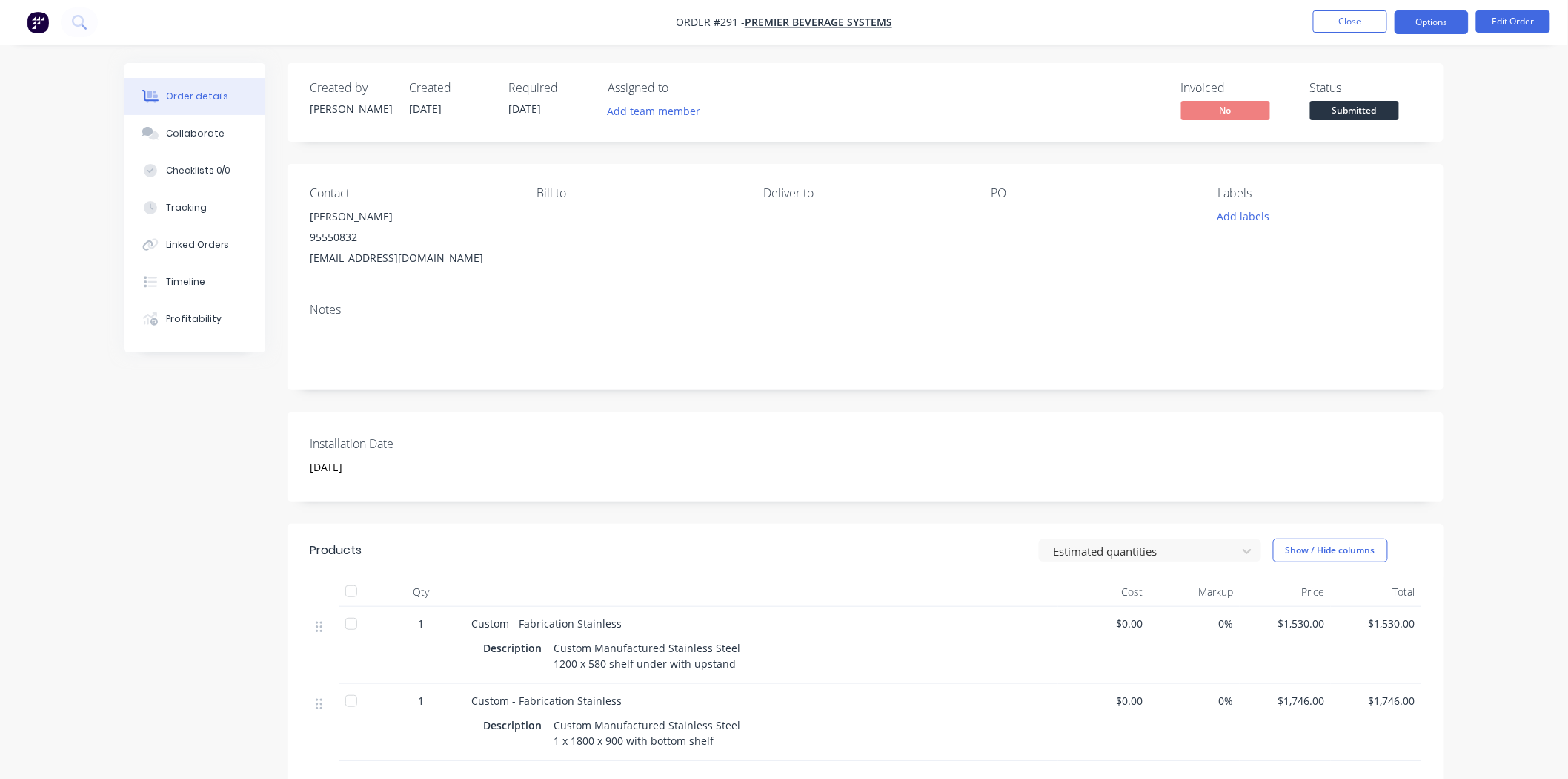
click at [1452, 20] on button "Options" at bounding box center [1432, 22] width 74 height 23
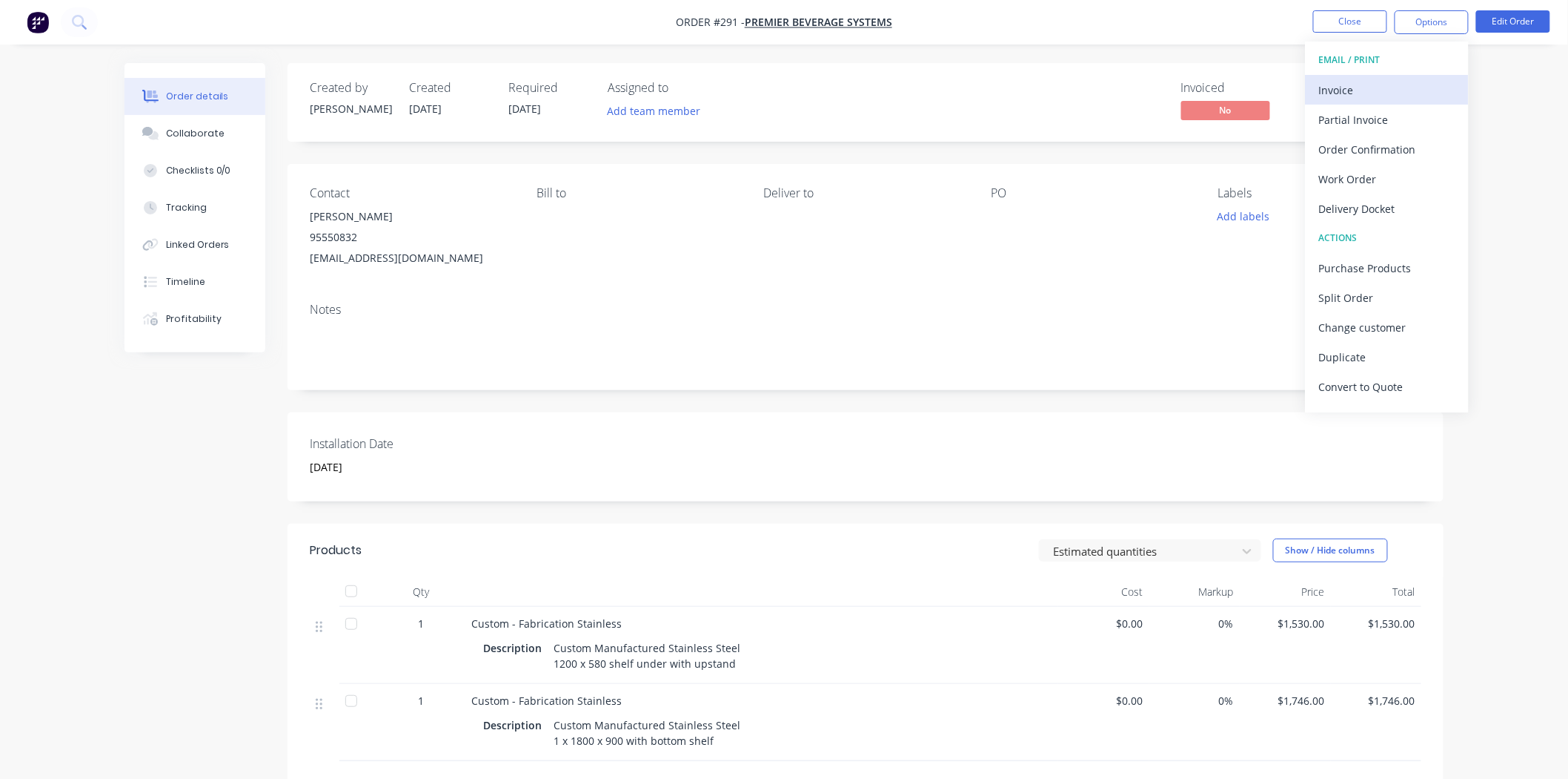
click at [1379, 93] on div "Invoice" at bounding box center [1387, 91] width 136 height 22
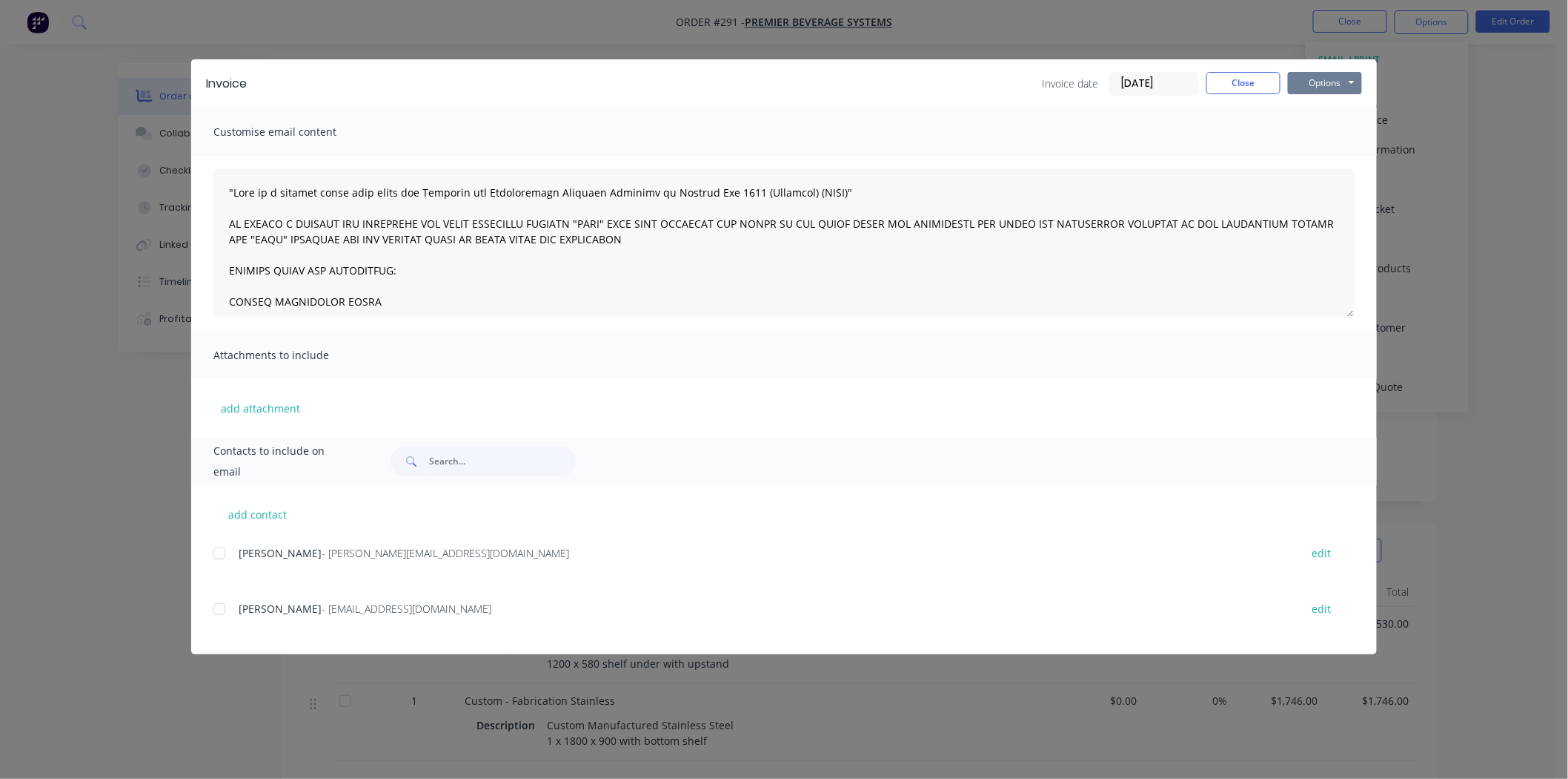
click at [1309, 84] on button "Options" at bounding box center [1325, 82] width 74 height 22
click at [219, 610] on div at bounding box center [219, 609] width 30 height 30
click at [1338, 82] on button "Options" at bounding box center [1325, 82] width 74 height 22
click at [1323, 160] on button "Email" at bounding box center [1336, 158] width 95 height 24
click at [1250, 83] on button "Close" at bounding box center [1244, 82] width 74 height 22
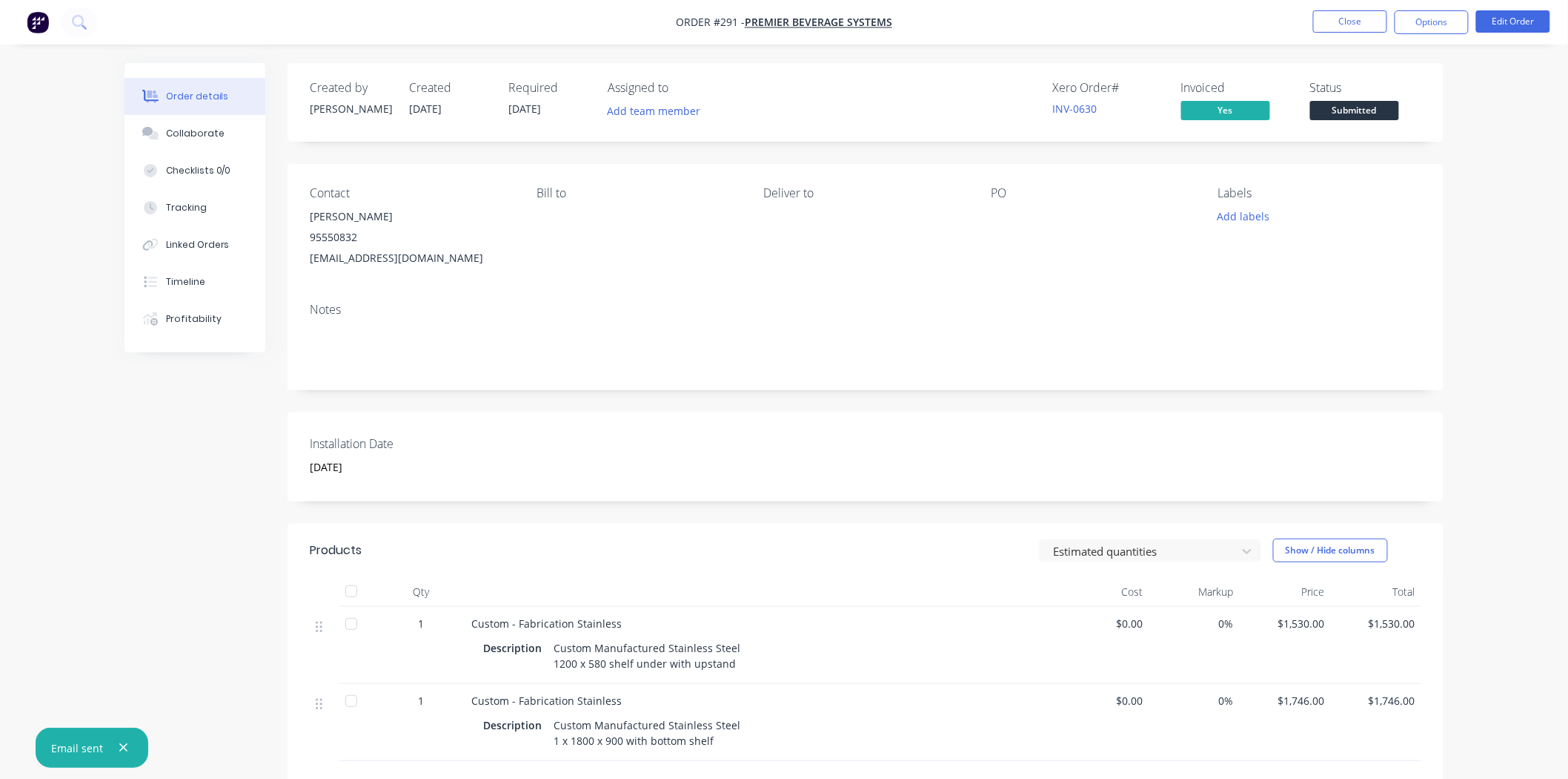
click at [1343, 33] on nav "Order #291 - PREMIER BEVERAGE SYSTEMS Close Options Edit Order" at bounding box center [784, 22] width 1568 height 45
click at [1343, 32] on button "Close" at bounding box center [1350, 22] width 74 height 22
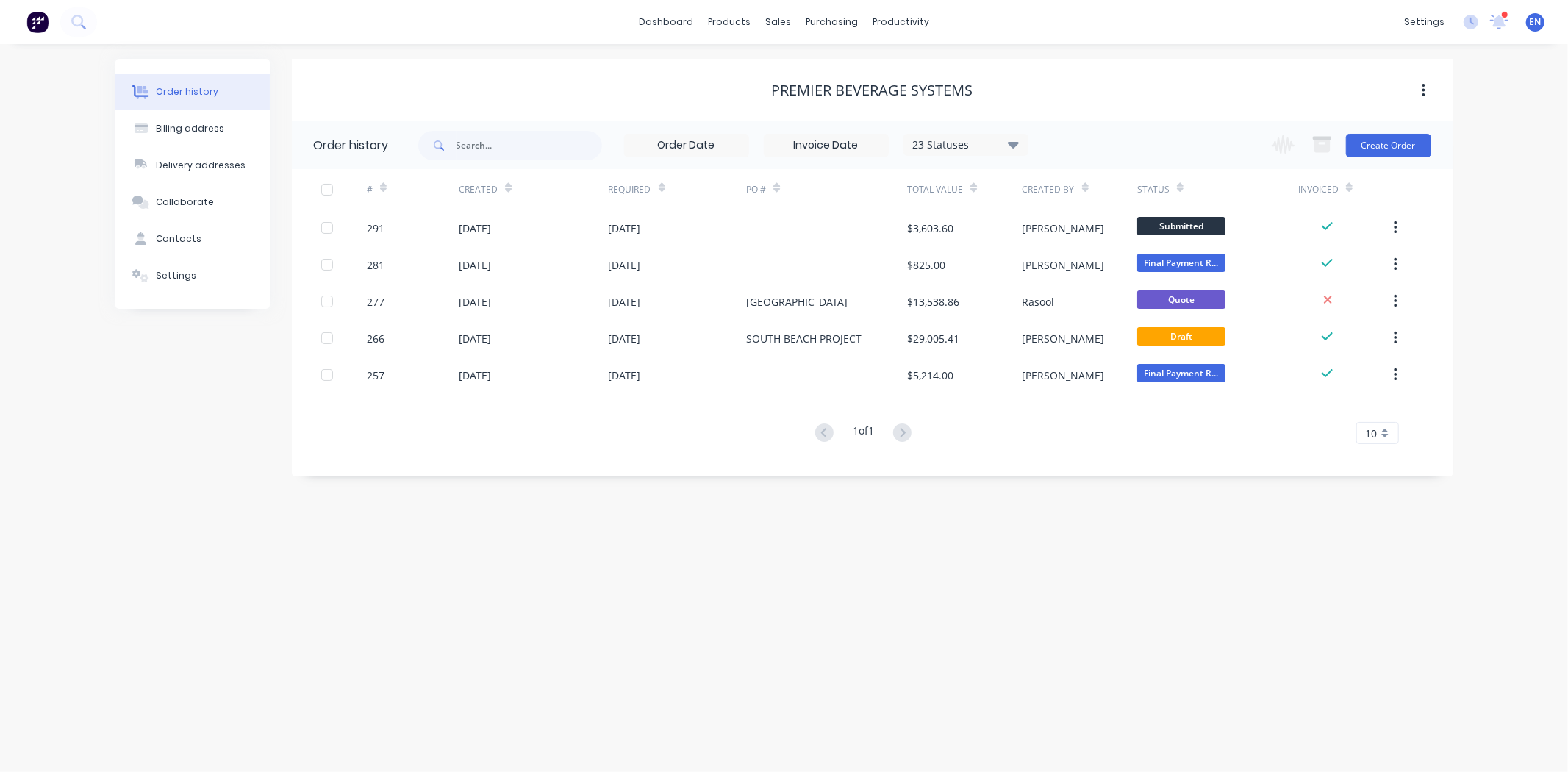
click at [36, 27] on img at bounding box center [37, 21] width 22 height 22
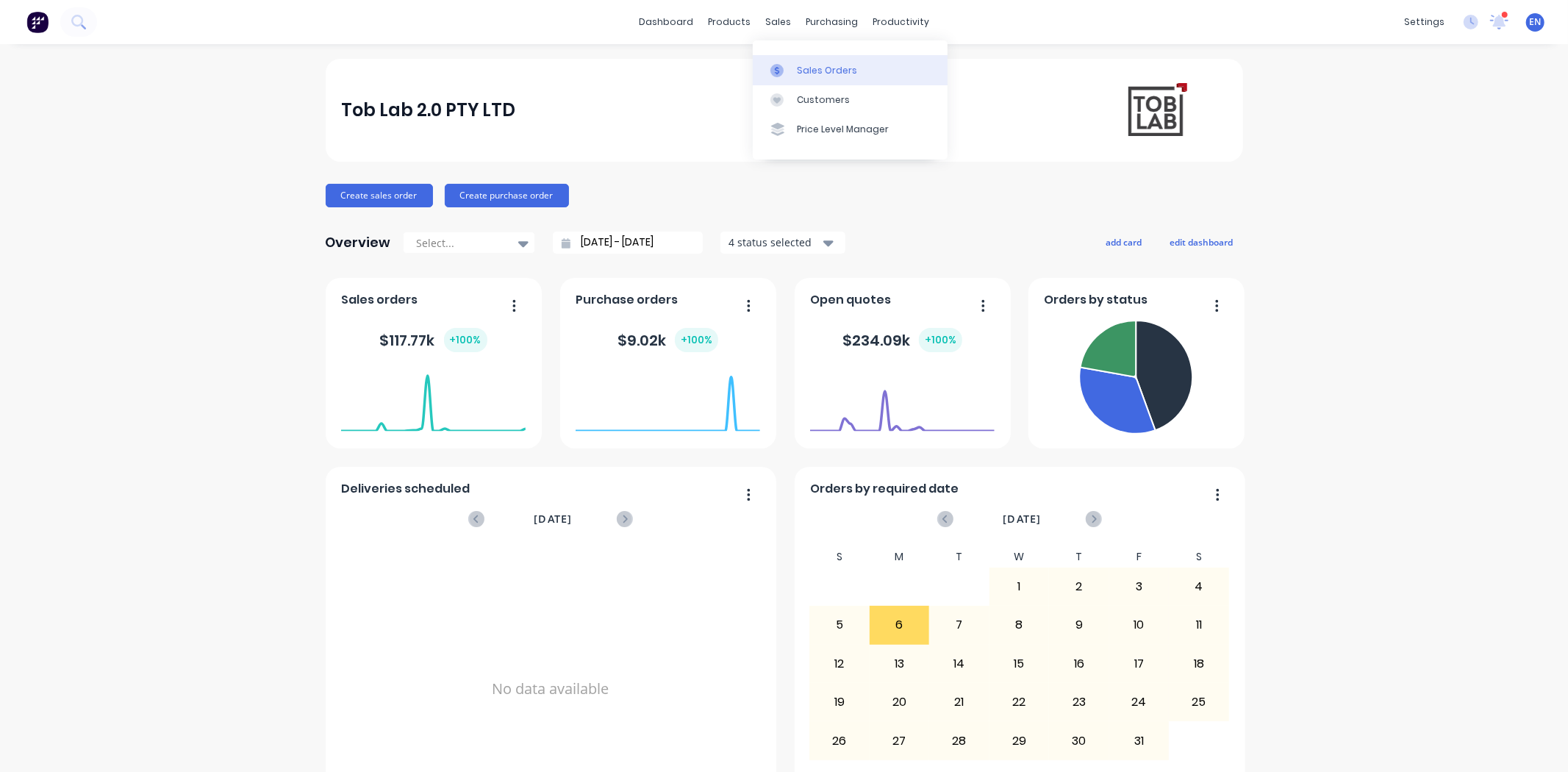
click at [814, 68] on div "Sales Orders" at bounding box center [828, 70] width 60 height 13
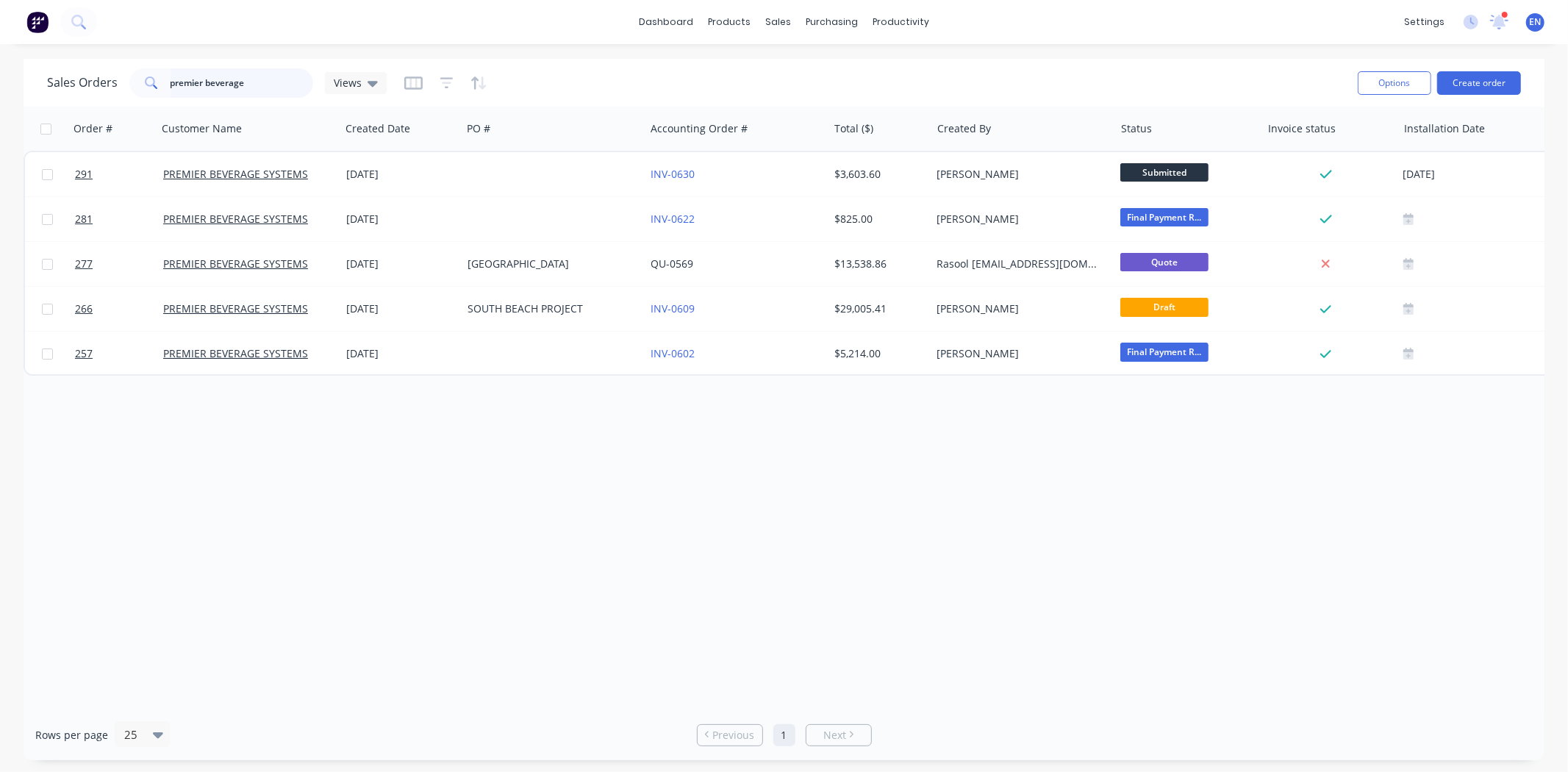
click at [260, 84] on input "premier beverage" at bounding box center [242, 83] width 143 height 29
click at [248, 82] on input "premier beverage" at bounding box center [242, 83] width 143 height 29
drag, startPoint x: 243, startPoint y: 82, endPoint x: 115, endPoint y: 68, distance: 128.8
click at [115, 68] on div "Sales Orders premier beverage Views" at bounding box center [217, 83] width 340 height 29
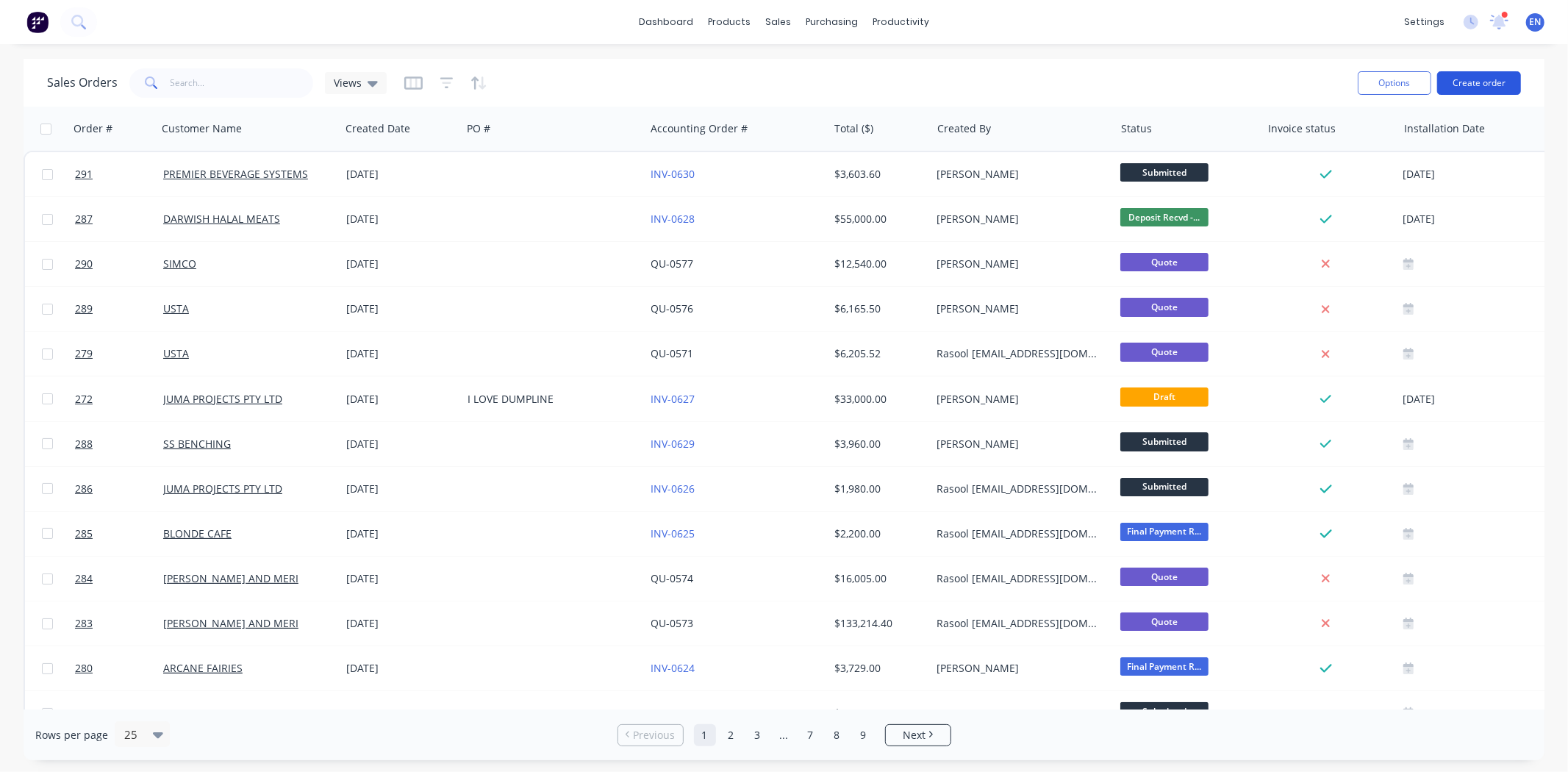
click at [1485, 76] on button "Create order" at bounding box center [1479, 83] width 84 height 23
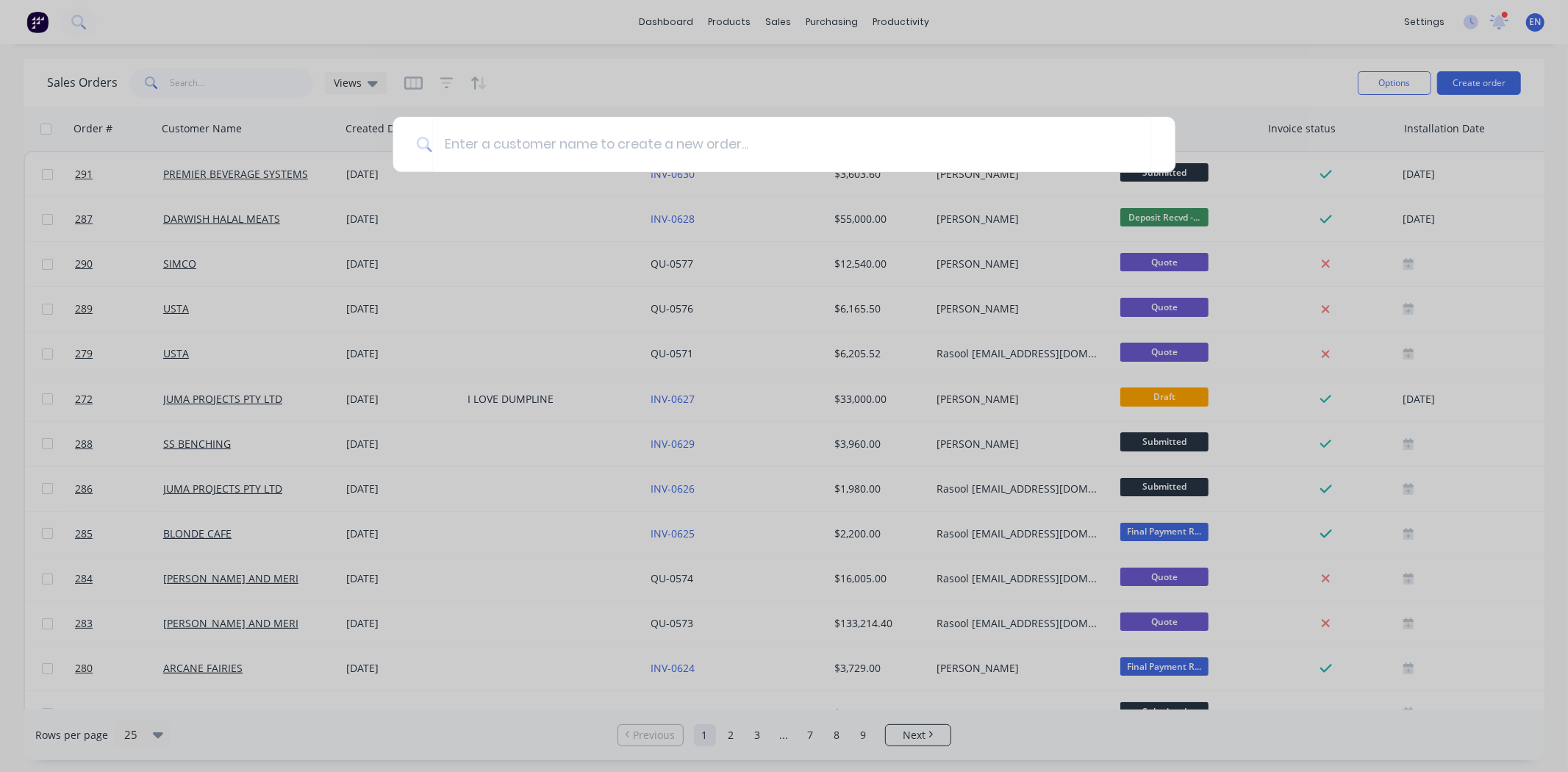
type input "s"
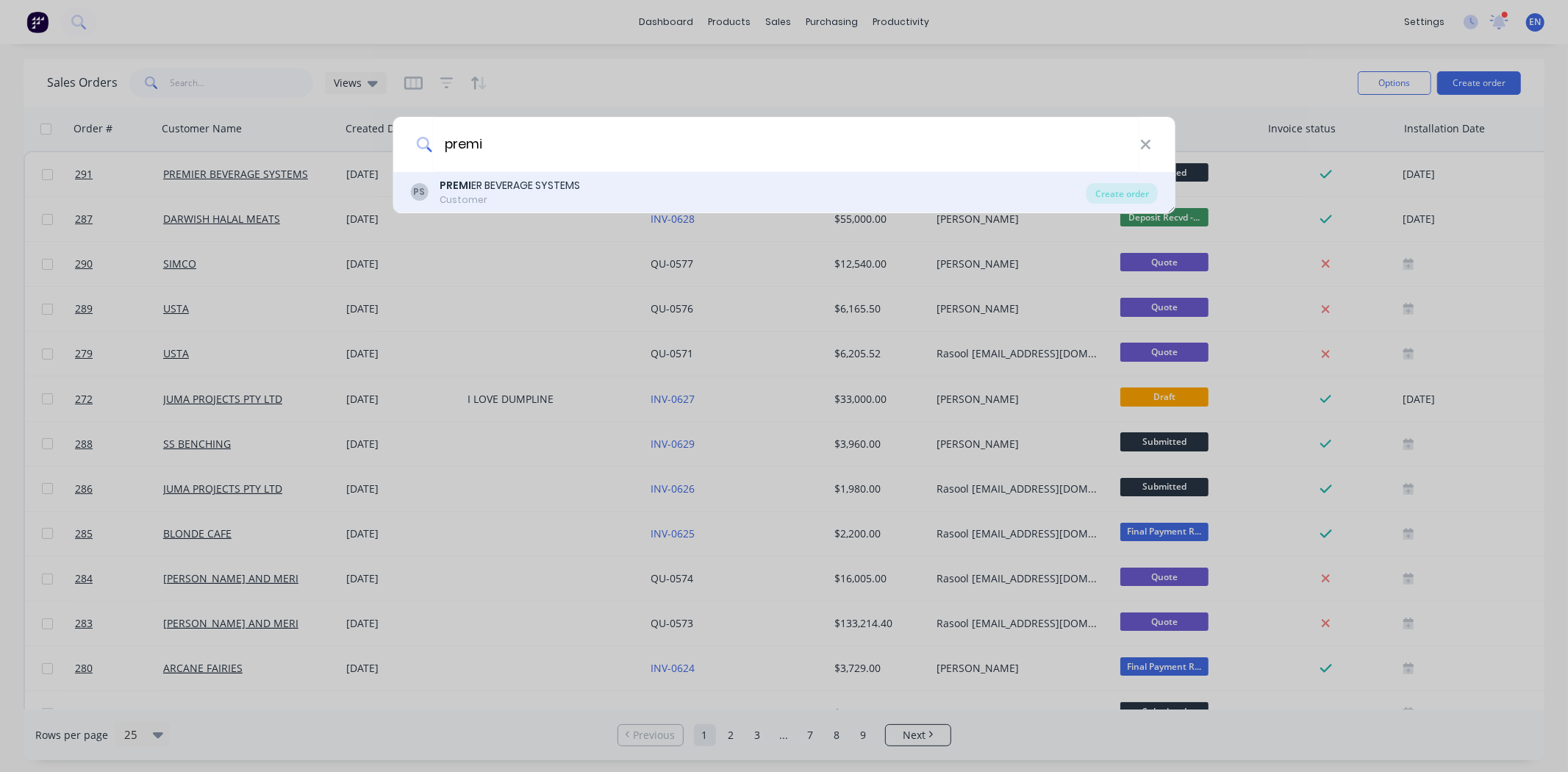
type input "premi"
click at [470, 184] on div "PREMI ER BEVERAGE SYSTEMS" at bounding box center [510, 185] width 140 height 15
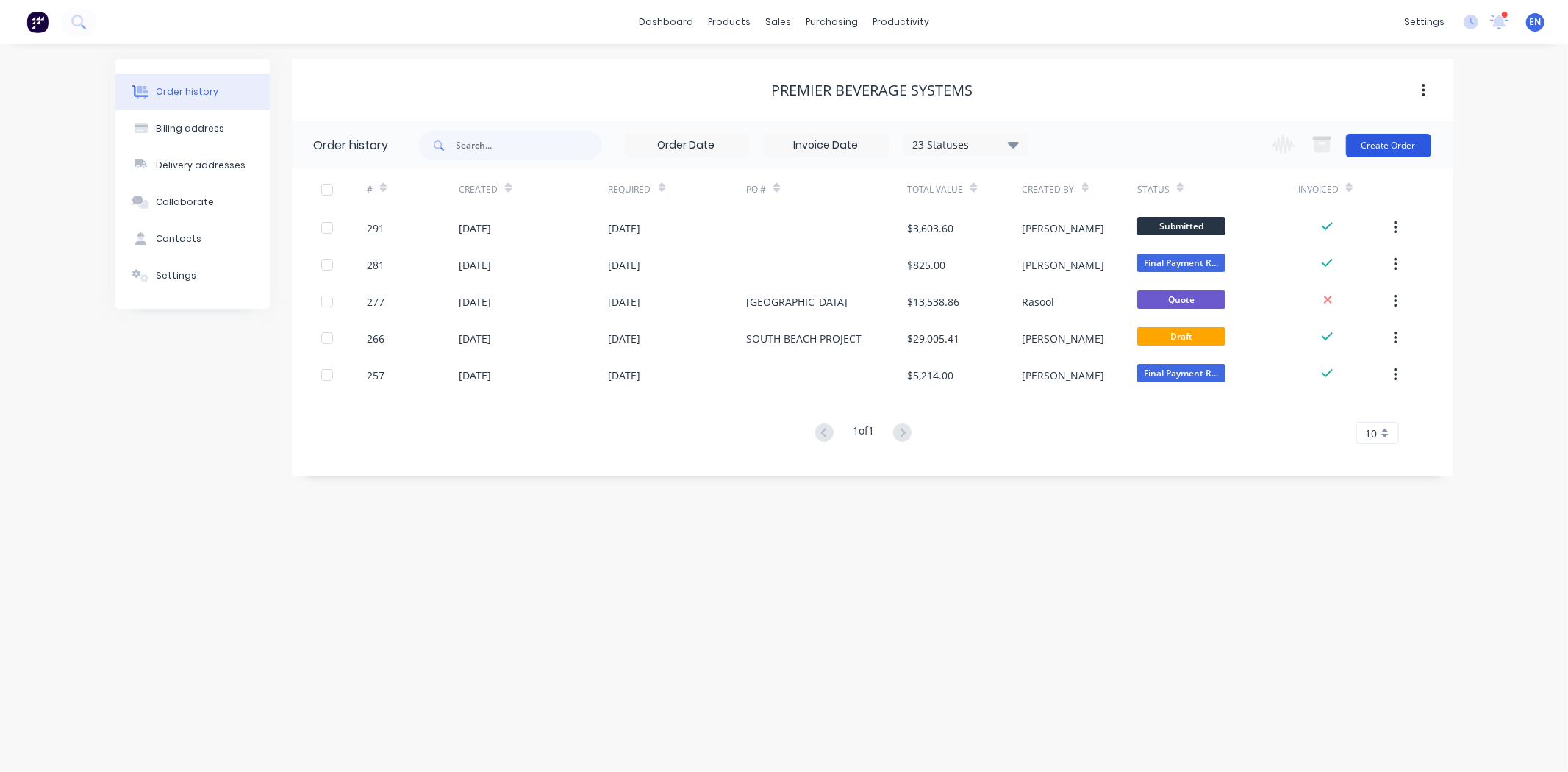
click at [1407, 144] on button "Create Order" at bounding box center [1389, 146] width 85 height 23
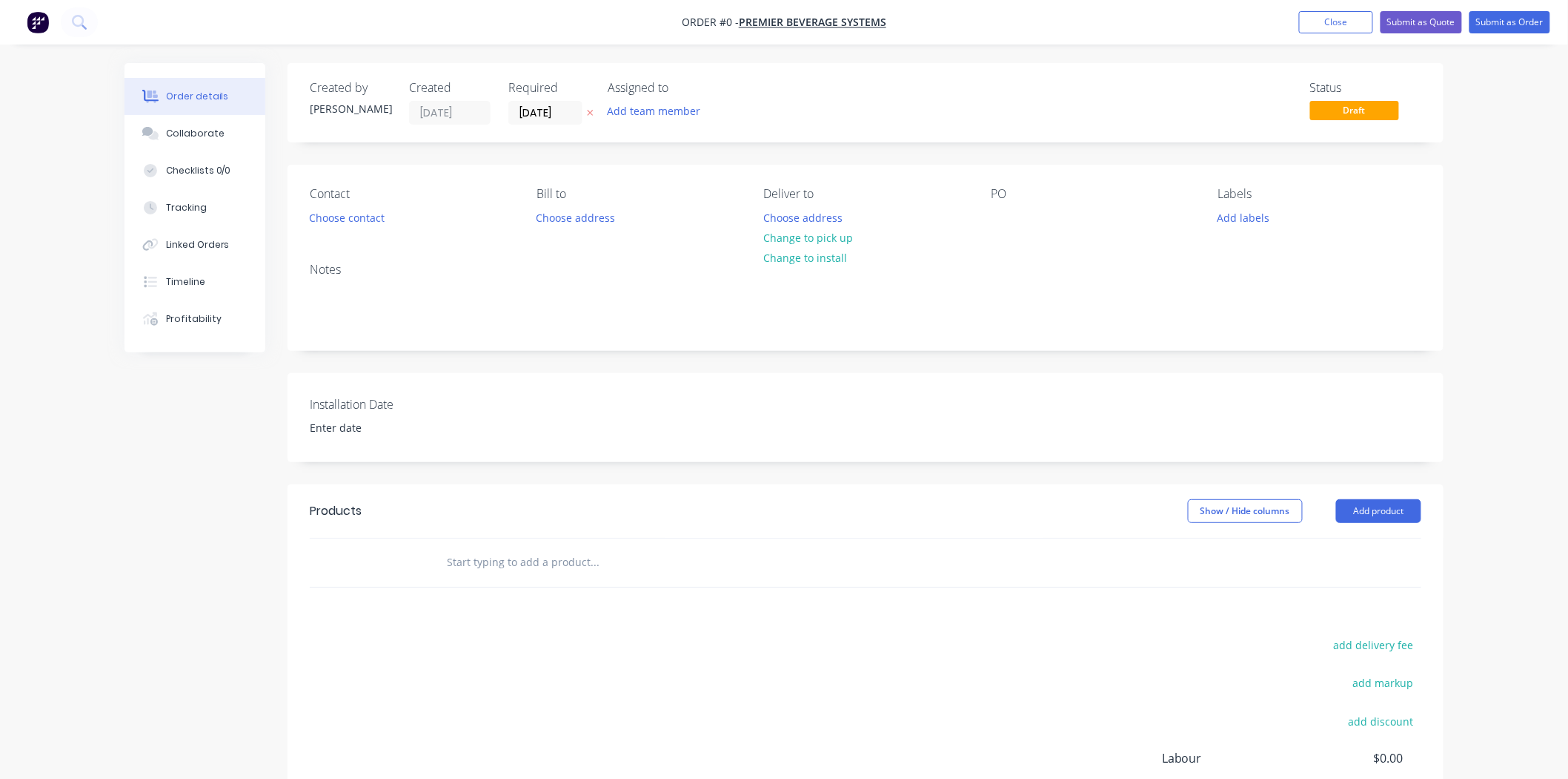
click at [483, 559] on input "text" at bounding box center [594, 561] width 297 height 30
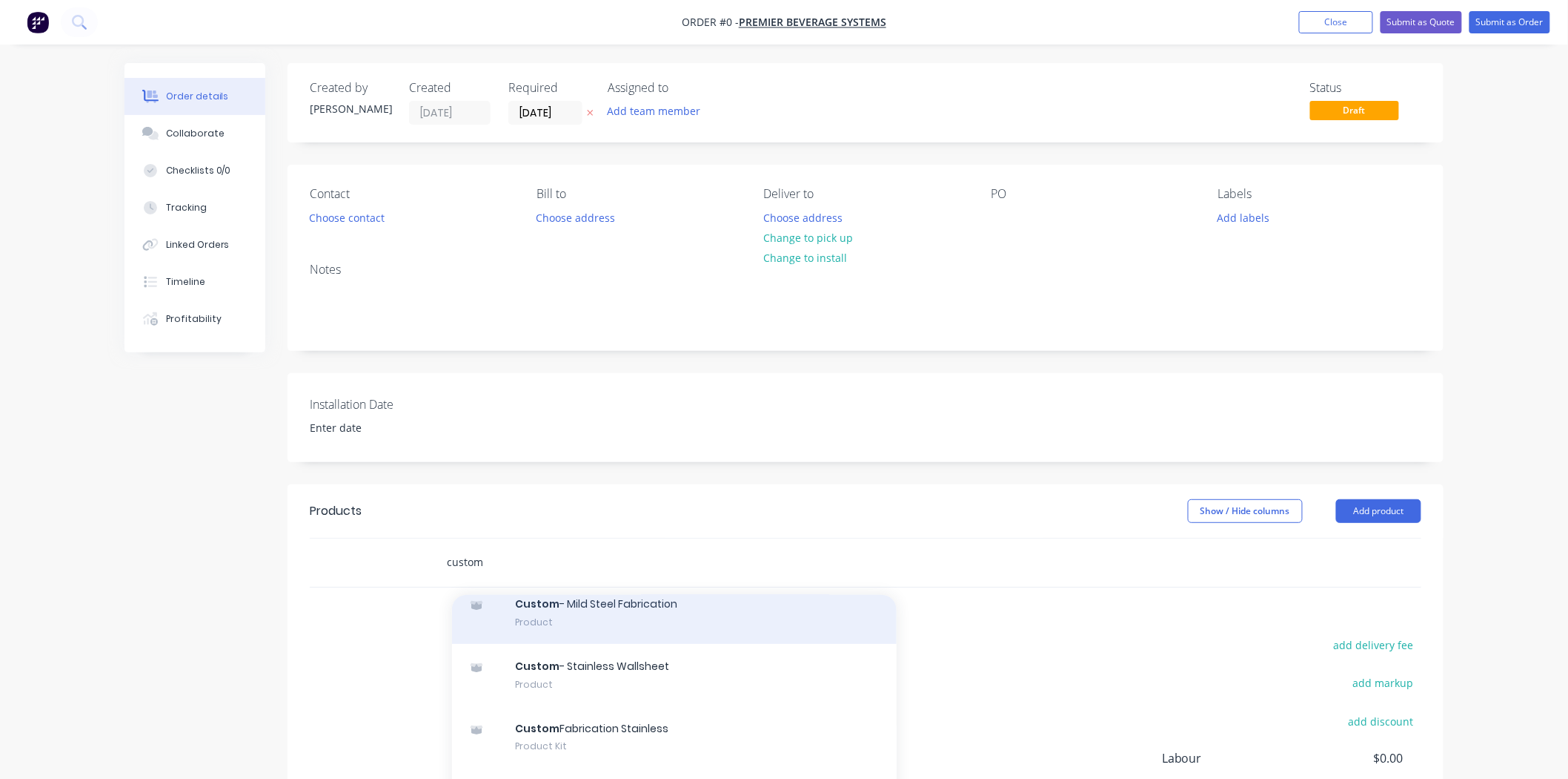
scroll to position [165, 0]
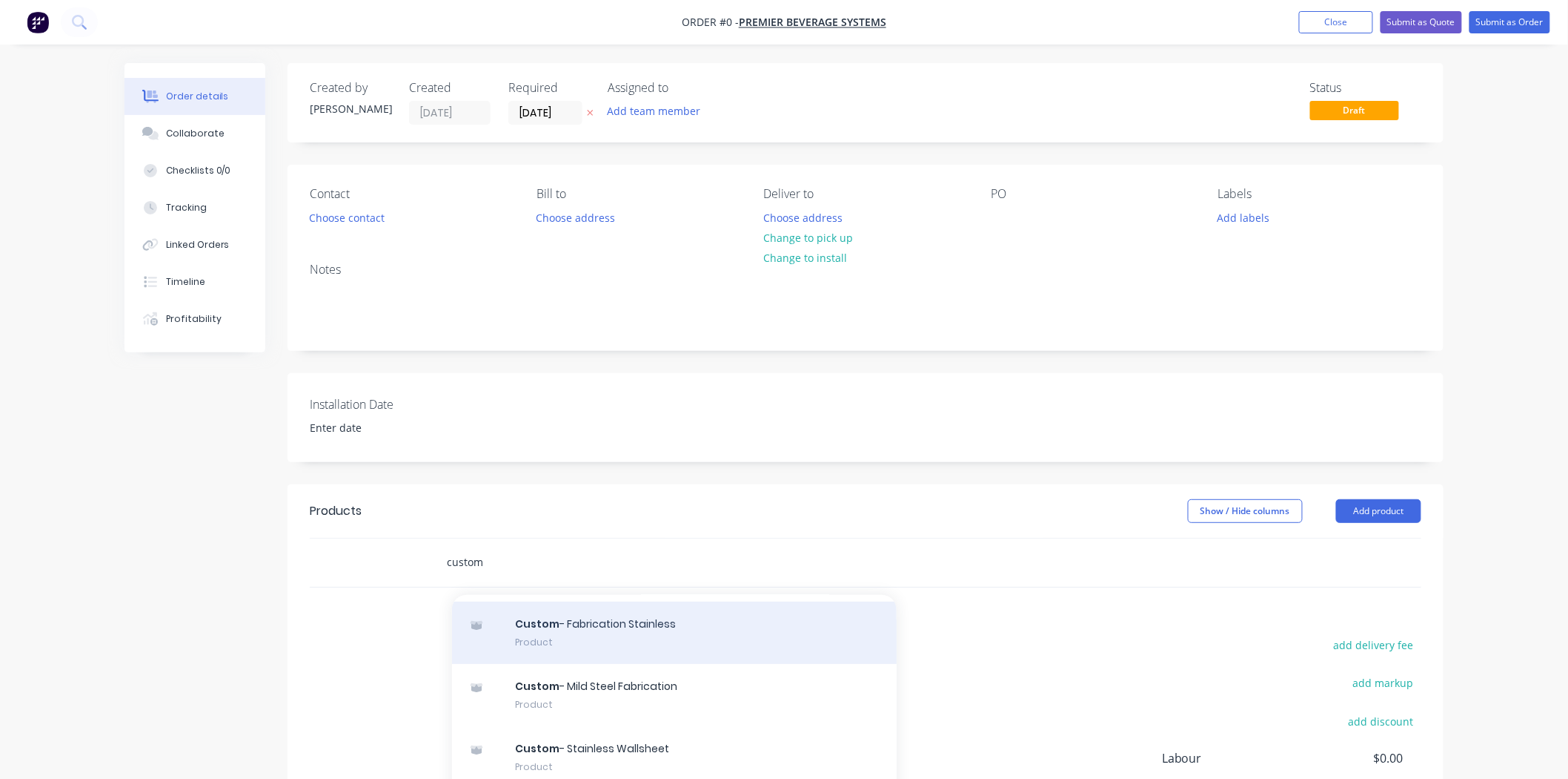
type input "custom"
click at [654, 635] on div "Custom - Fabrication Stainless Product" at bounding box center [675, 632] width 444 height 62
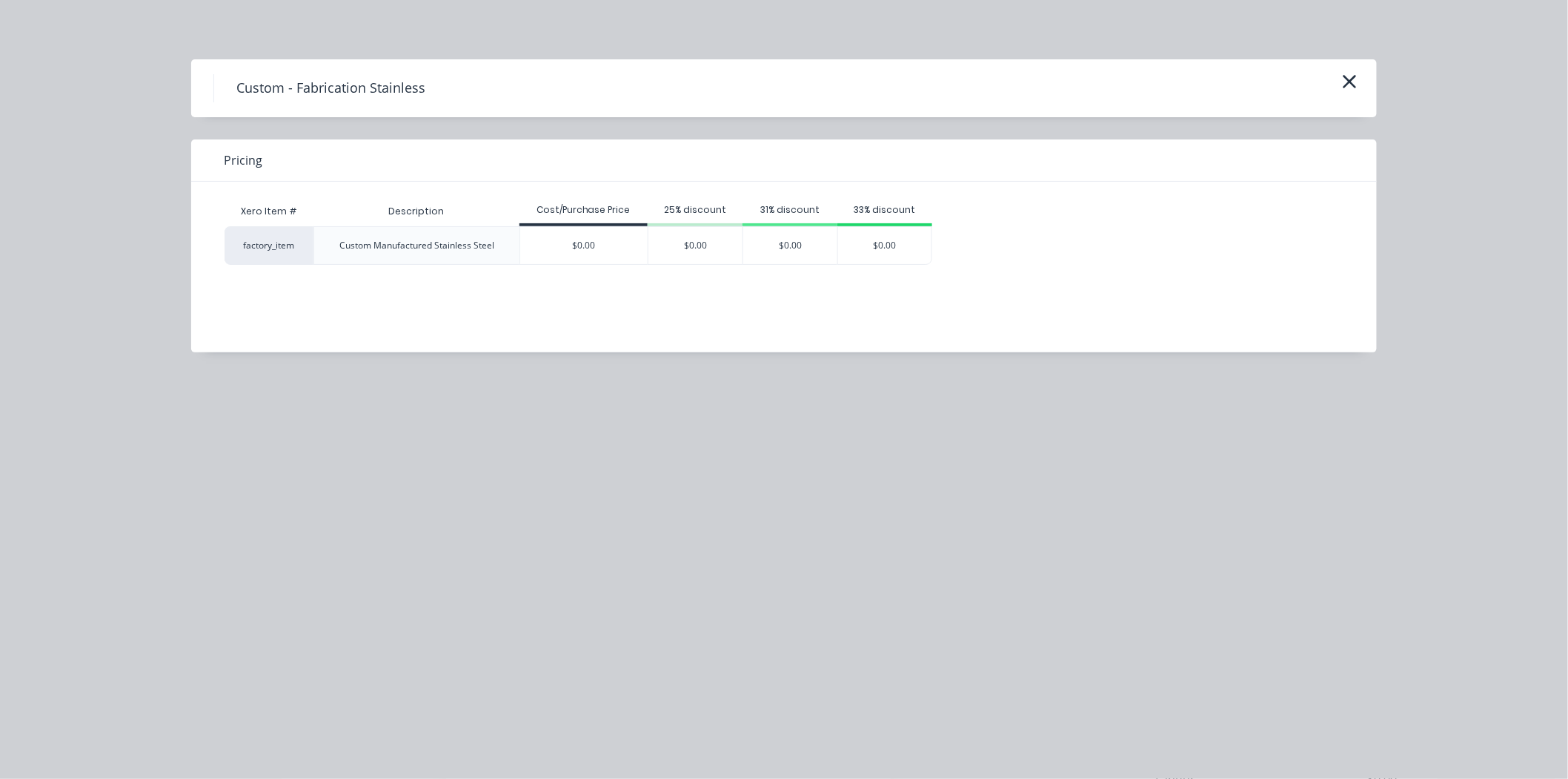
click at [610, 242] on div "$0.00" at bounding box center [584, 245] width 128 height 37
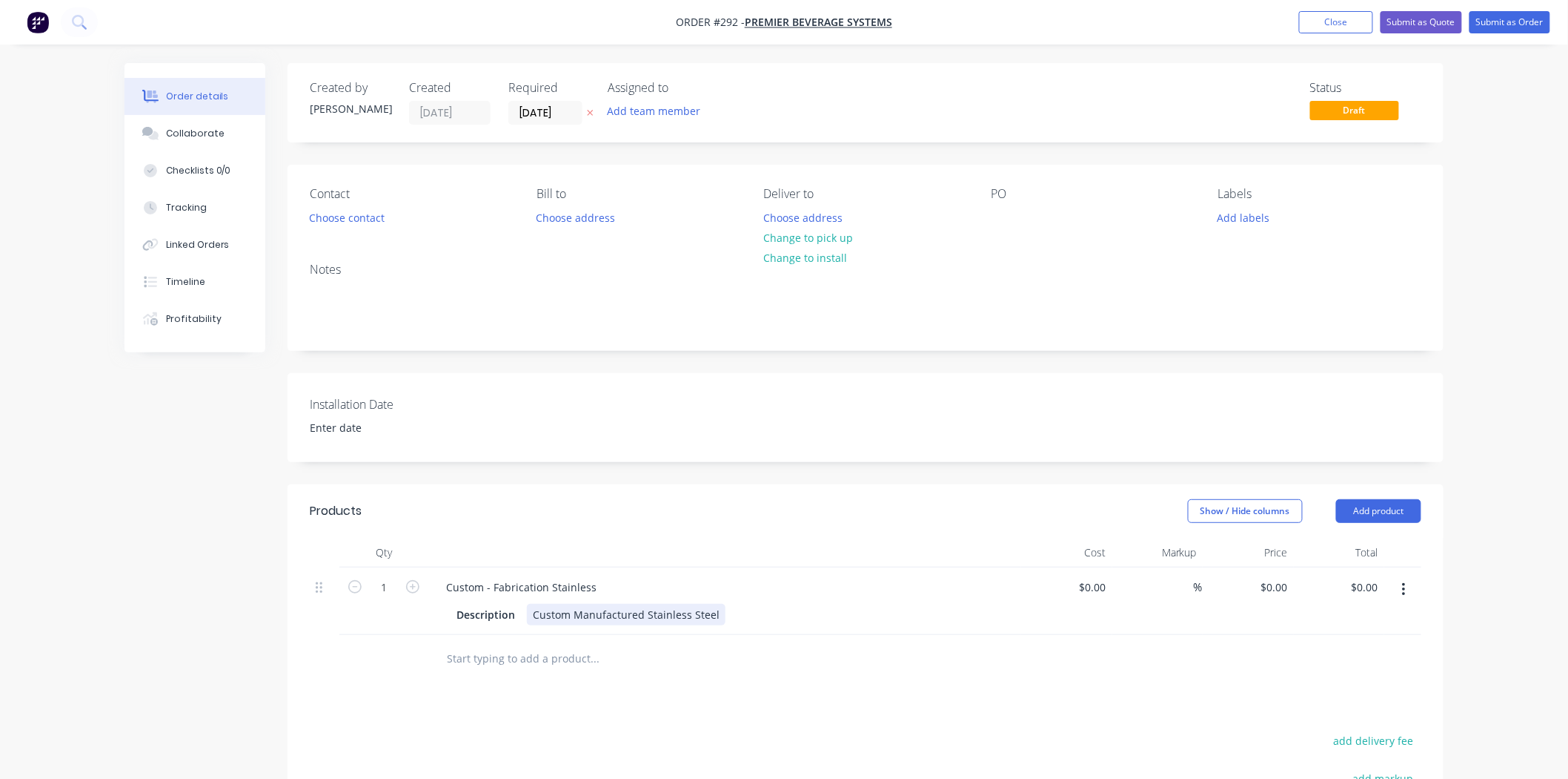
click at [710, 614] on div "Custom Manufactured Stainless Steel" at bounding box center [626, 614] width 199 height 22
type input "$0.00"
type input "9"
type input "$950.00"
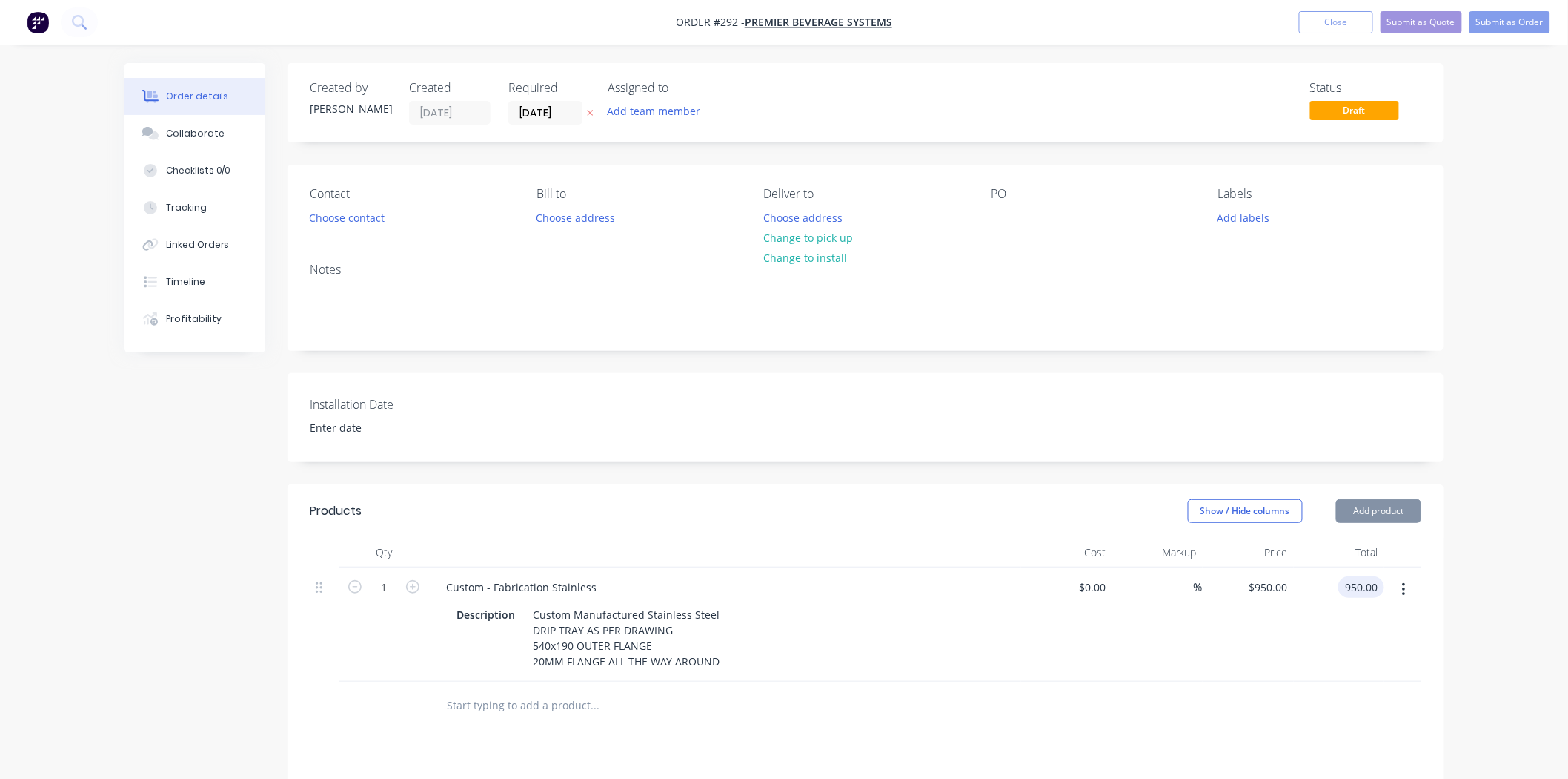
type input "$950.00"
click at [1427, 25] on button "Submit as Quote" at bounding box center [1421, 22] width 82 height 22
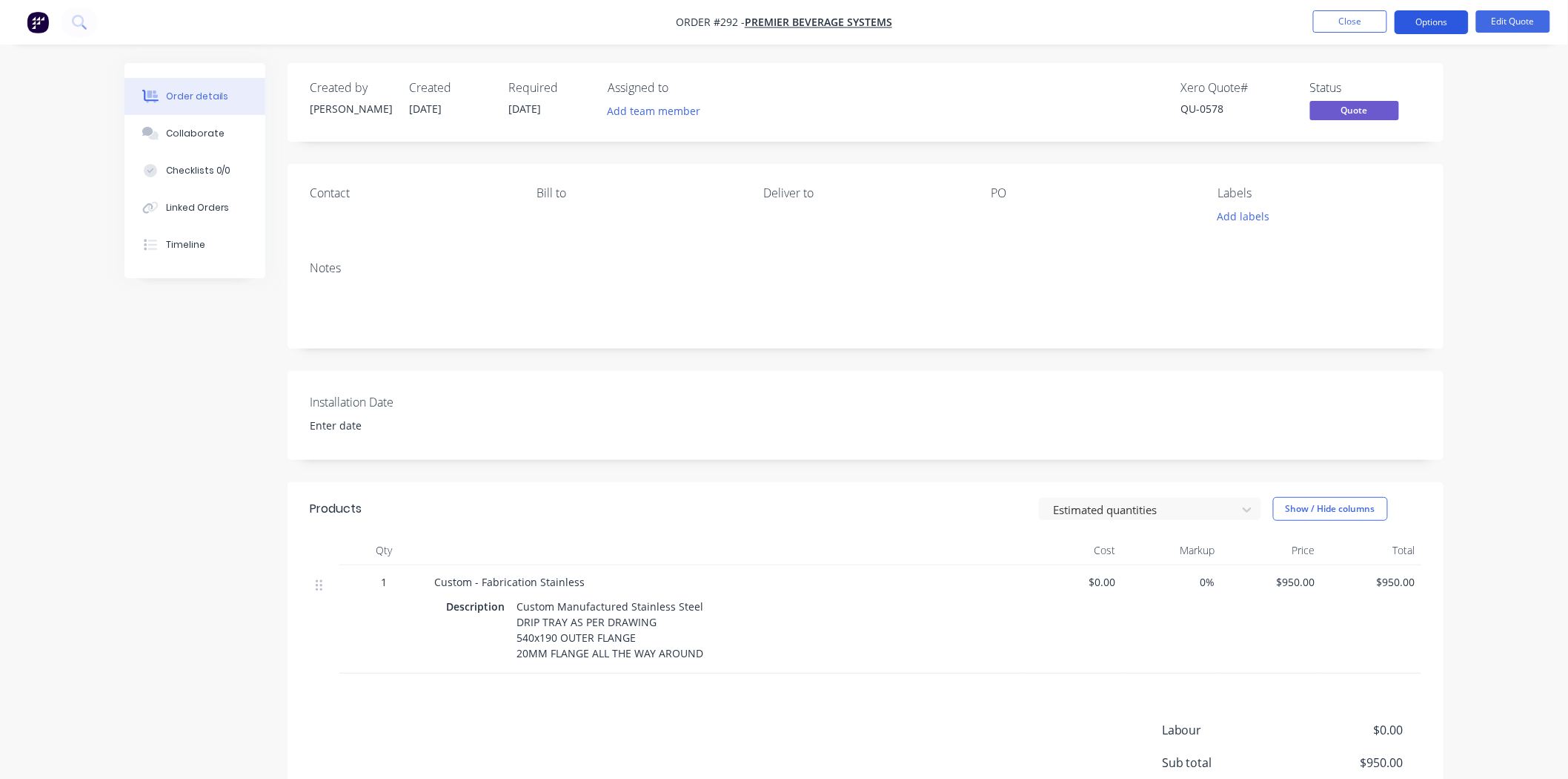
click at [1447, 20] on button "Options" at bounding box center [1432, 22] width 74 height 23
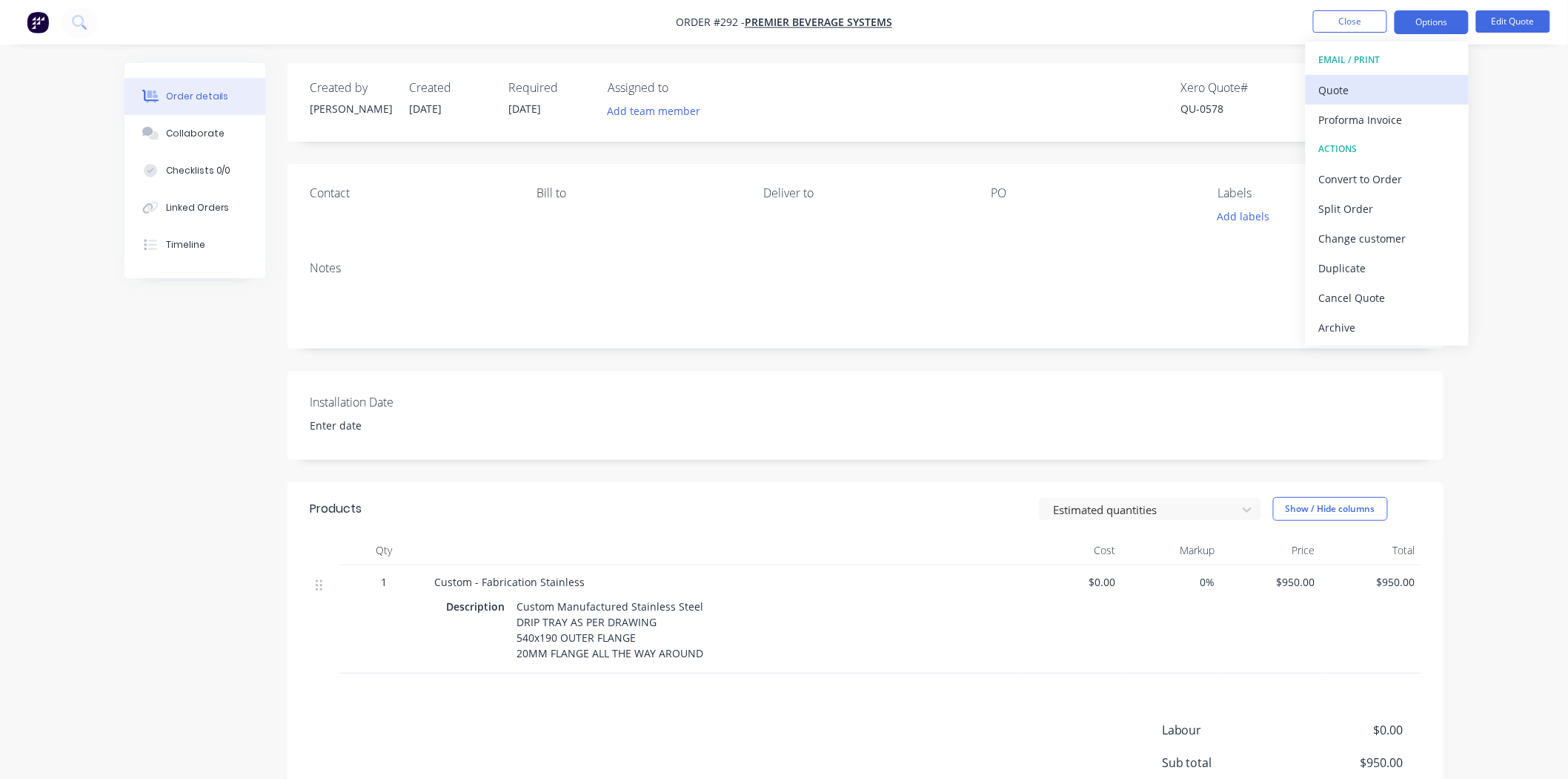
click at [1410, 92] on div "Quote" at bounding box center [1387, 91] width 136 height 22
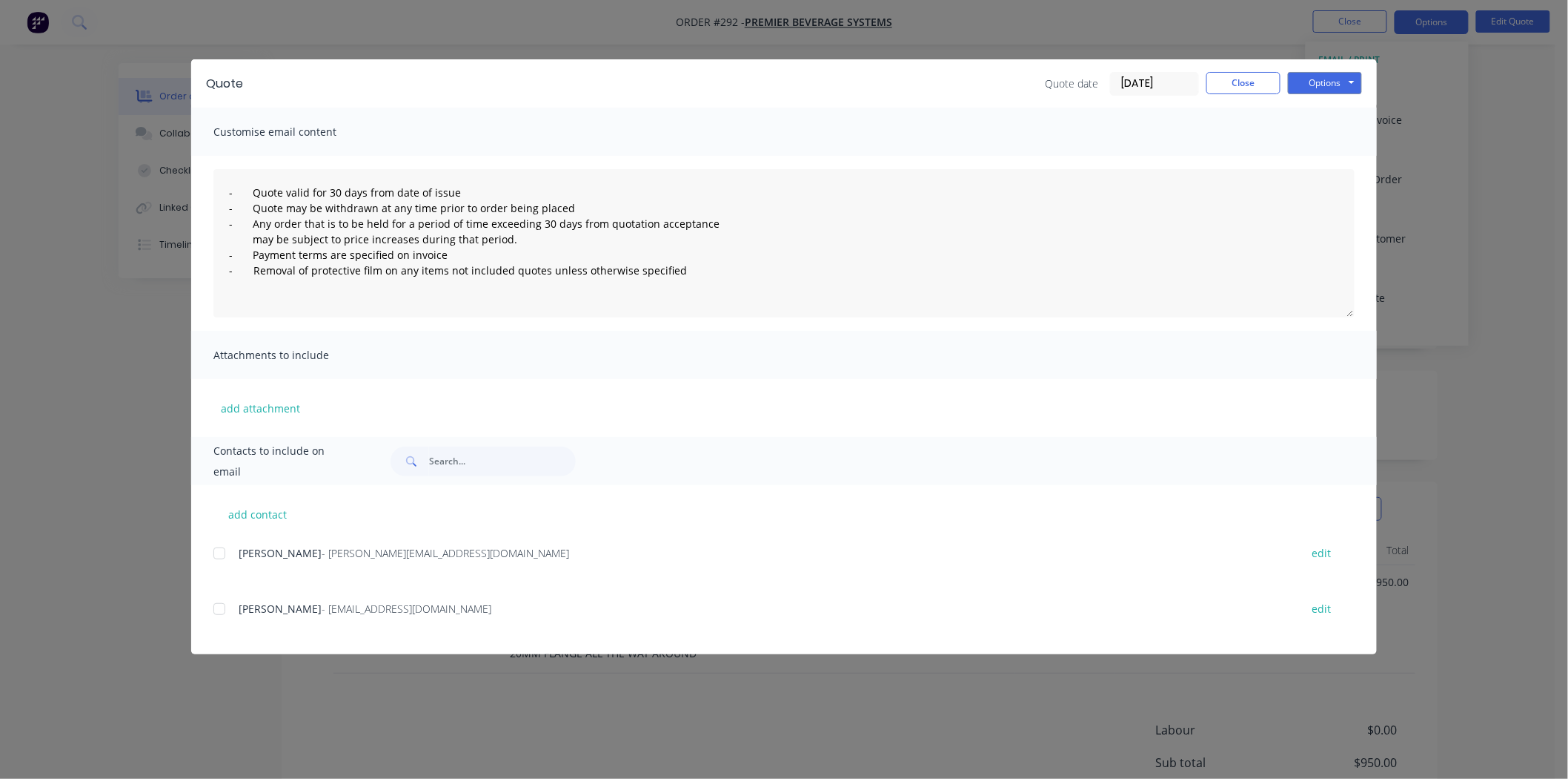
click at [226, 604] on div at bounding box center [219, 609] width 30 height 30
click at [1341, 80] on button "Options" at bounding box center [1325, 82] width 74 height 22
click at [1322, 150] on button "Email" at bounding box center [1336, 158] width 95 height 24
click at [1462, 141] on div "Quote Quote date [DATE] Close Options Preview Print Email Customise email conte…" at bounding box center [784, 389] width 1568 height 779
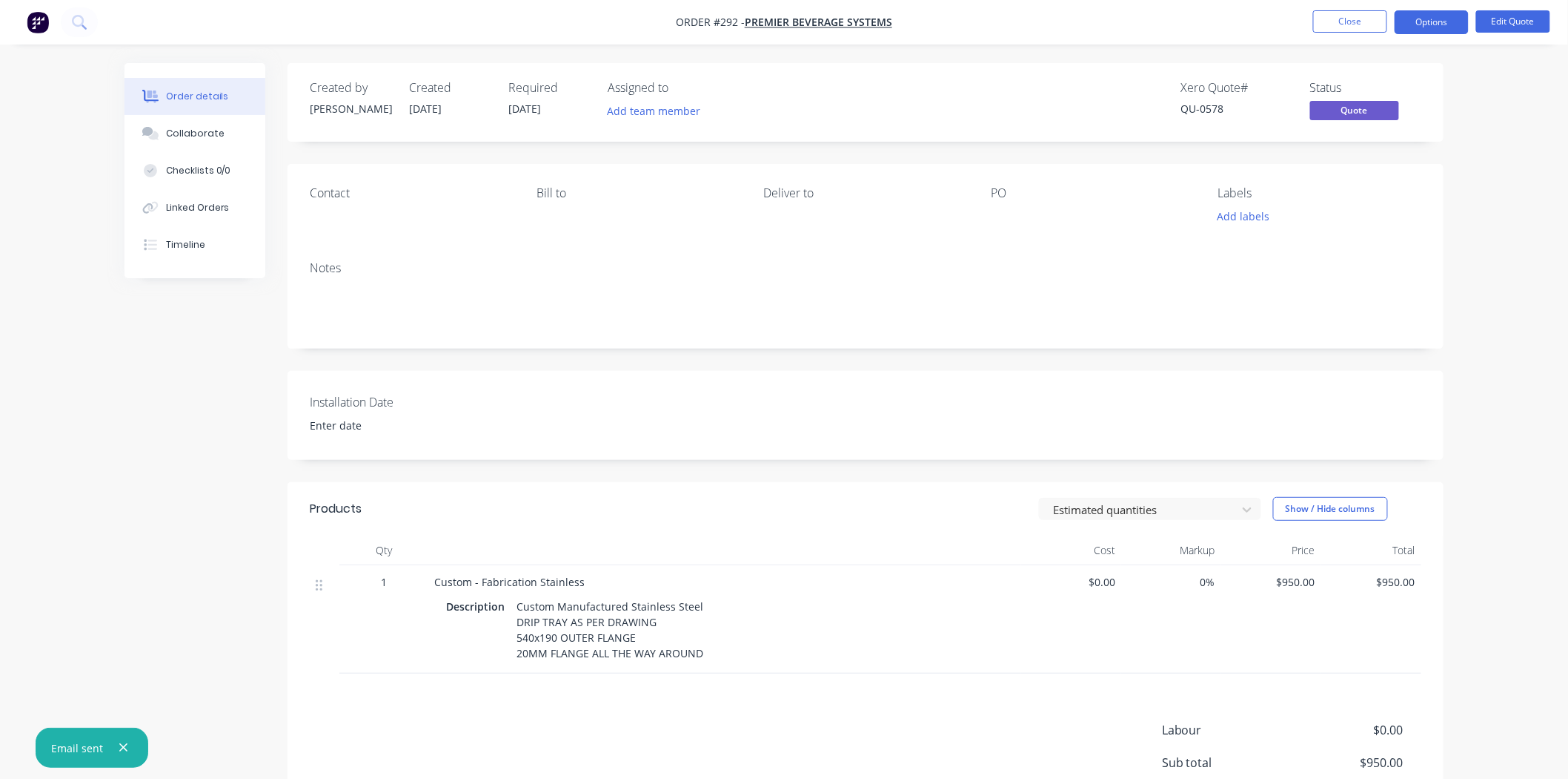
click at [39, 23] on img "button" at bounding box center [38, 22] width 22 height 22
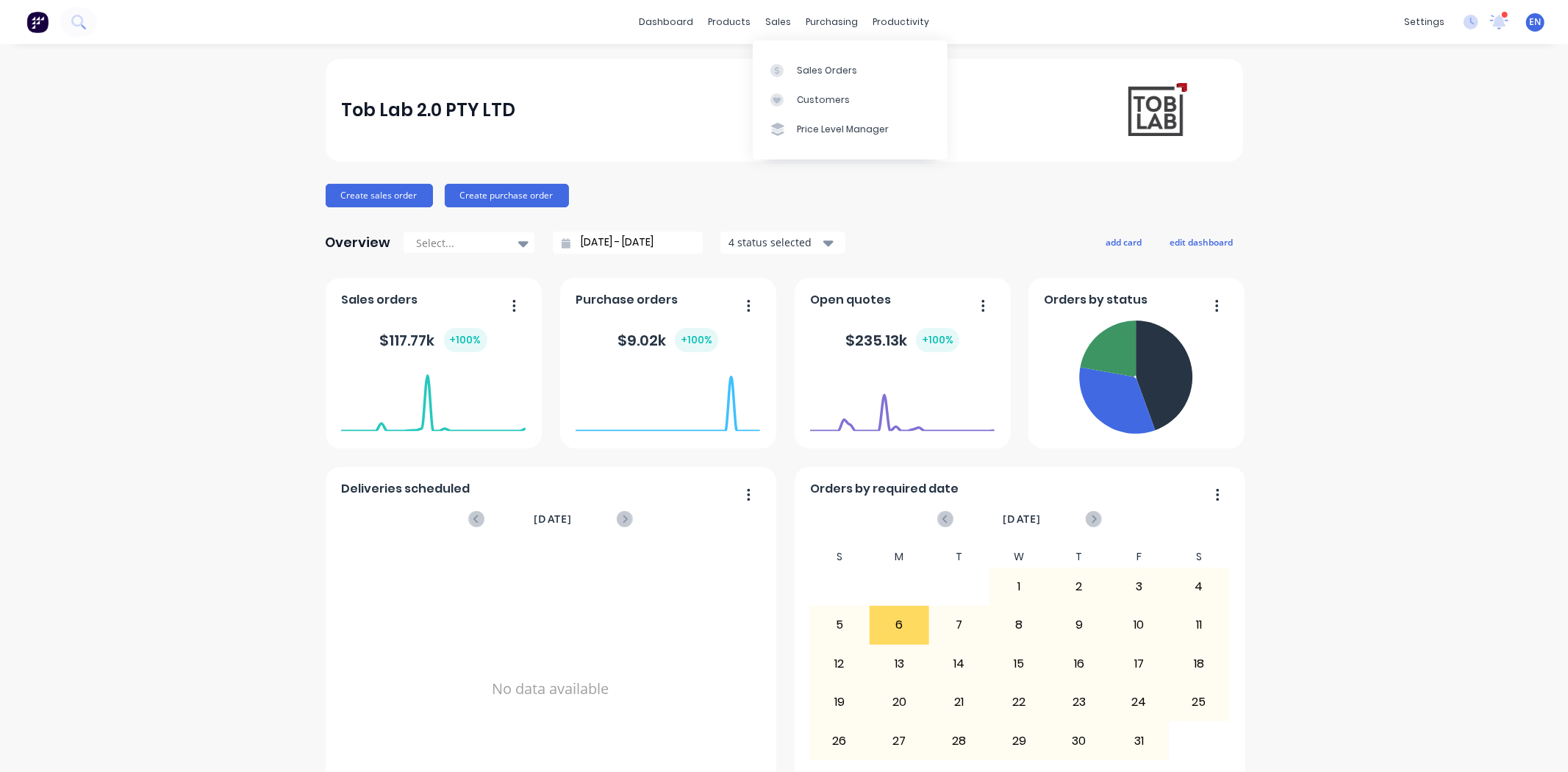
click at [774, 9] on div "dashboard products sales purchasing productivity dashboard products Product Cat…" at bounding box center [784, 22] width 1568 height 44
click at [828, 68] on div "Sales Orders" at bounding box center [828, 70] width 60 height 13
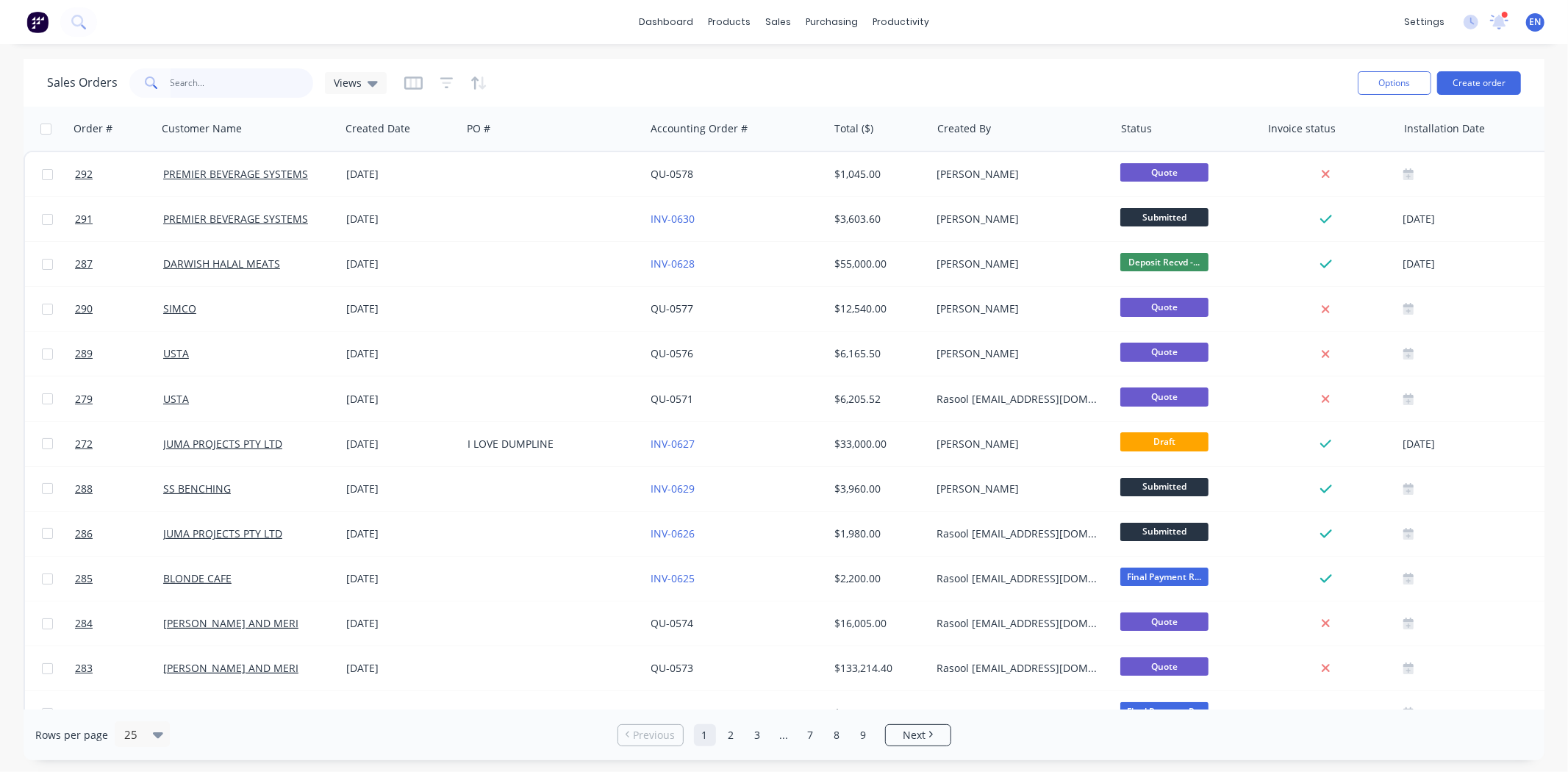
click at [200, 87] on input "text" at bounding box center [242, 83] width 143 height 29
type input "FSCI"
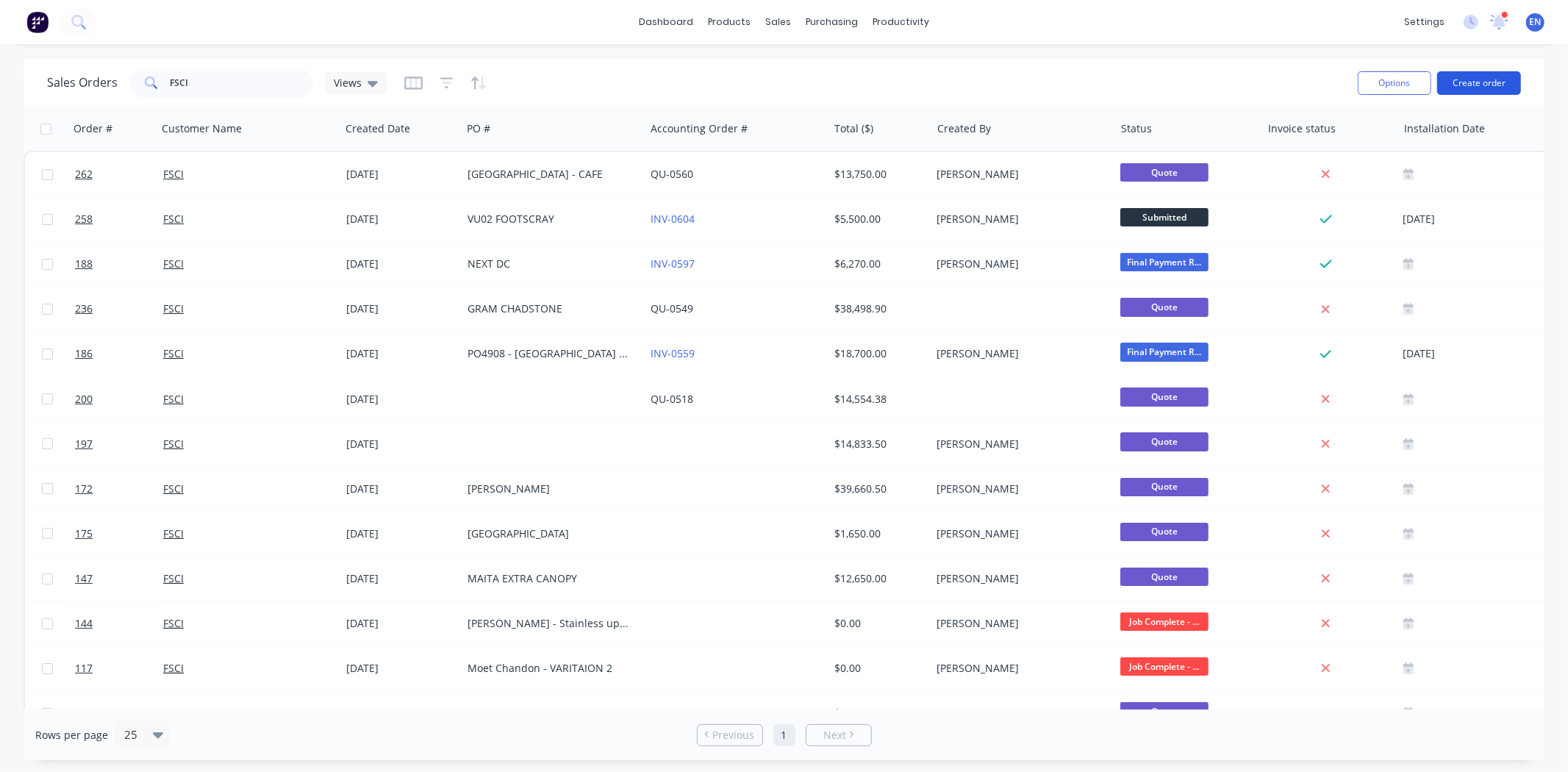
click at [1488, 85] on button "Create order" at bounding box center [1479, 83] width 84 height 23
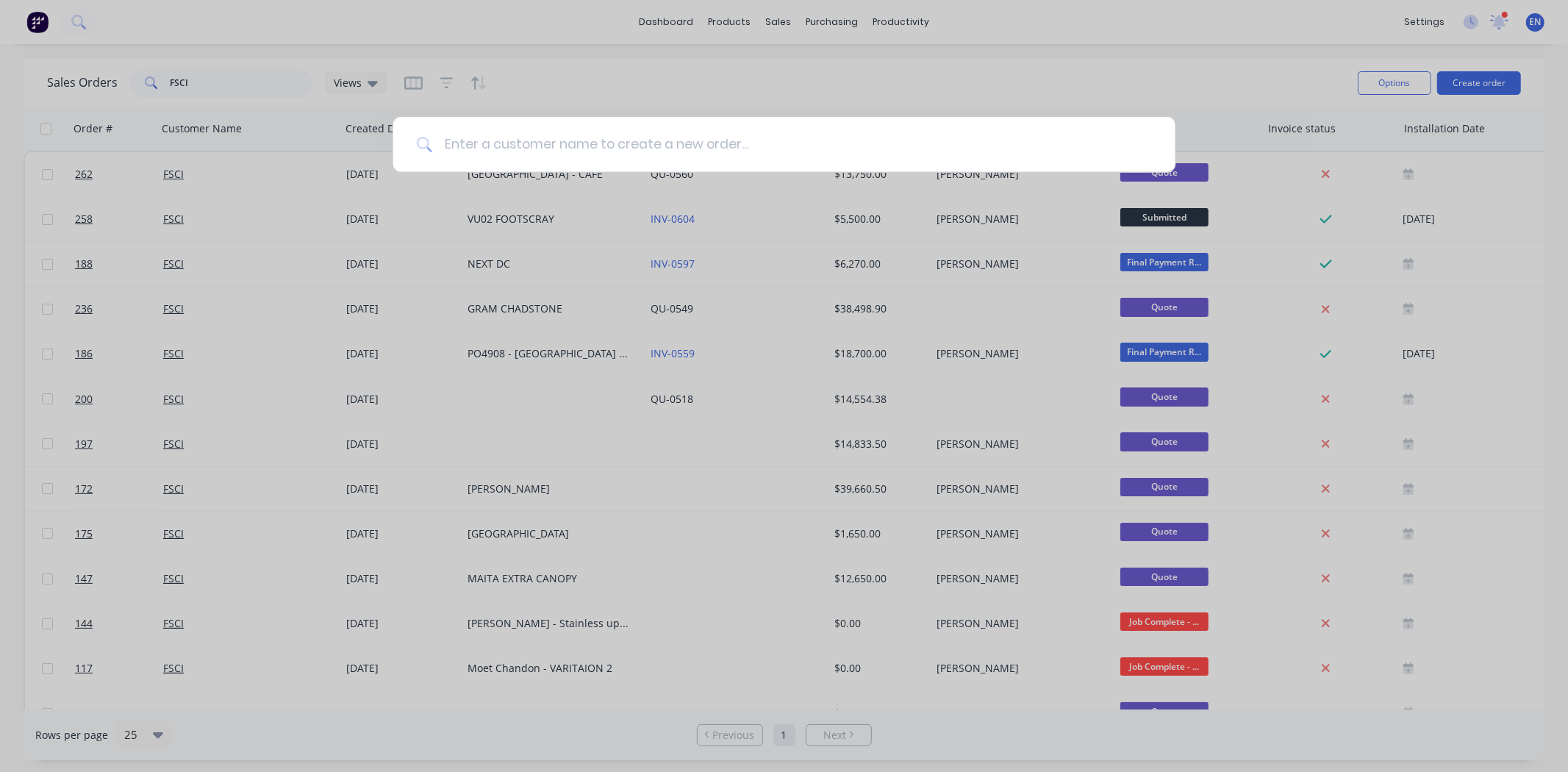
click at [605, 147] on input at bounding box center [792, 145] width 720 height 55
click at [564, 152] on input at bounding box center [792, 145] width 720 height 55
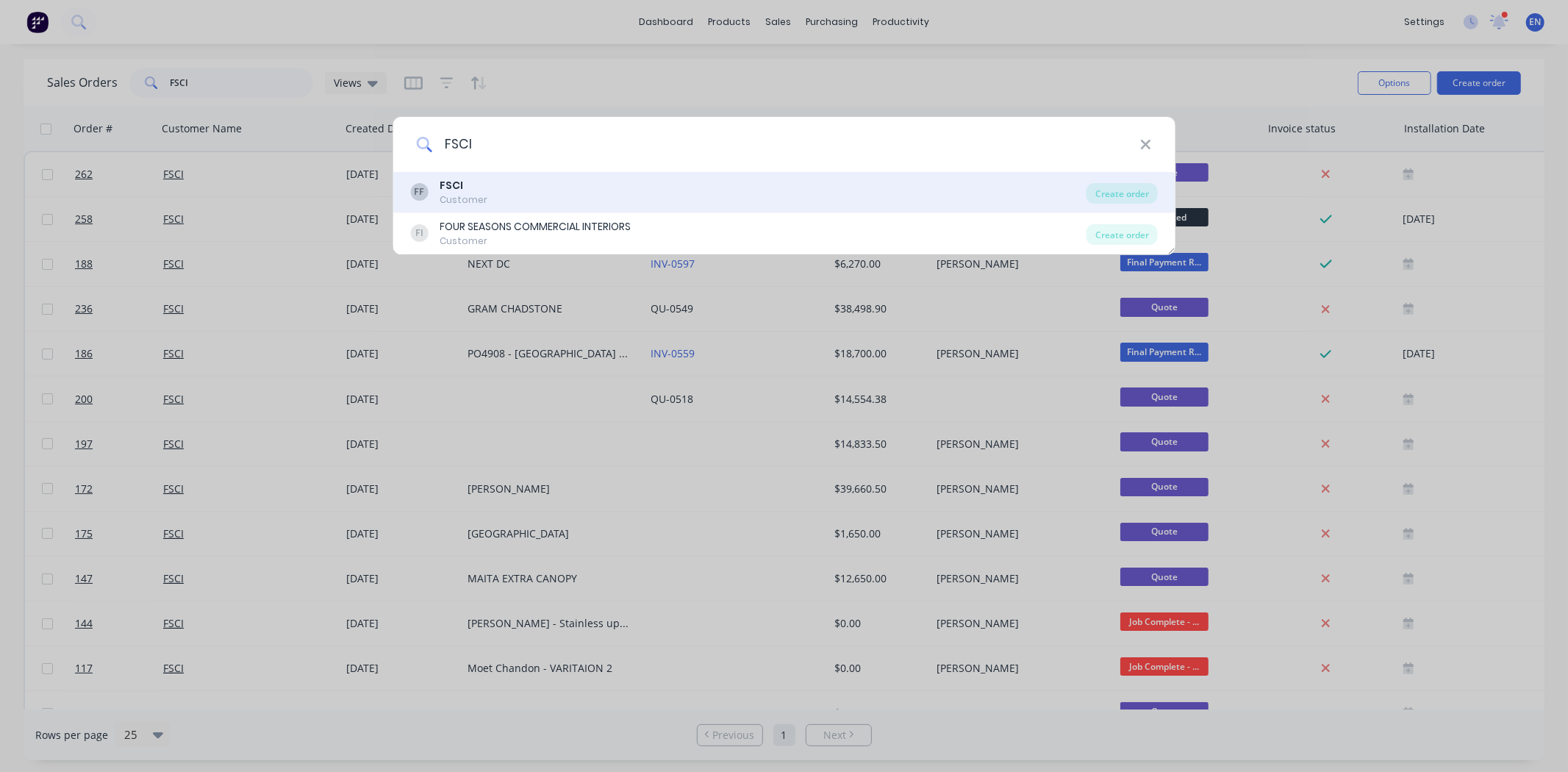
type input "FSCI"
click at [579, 182] on div "FF FSCI Customer" at bounding box center [748, 192] width 676 height 28
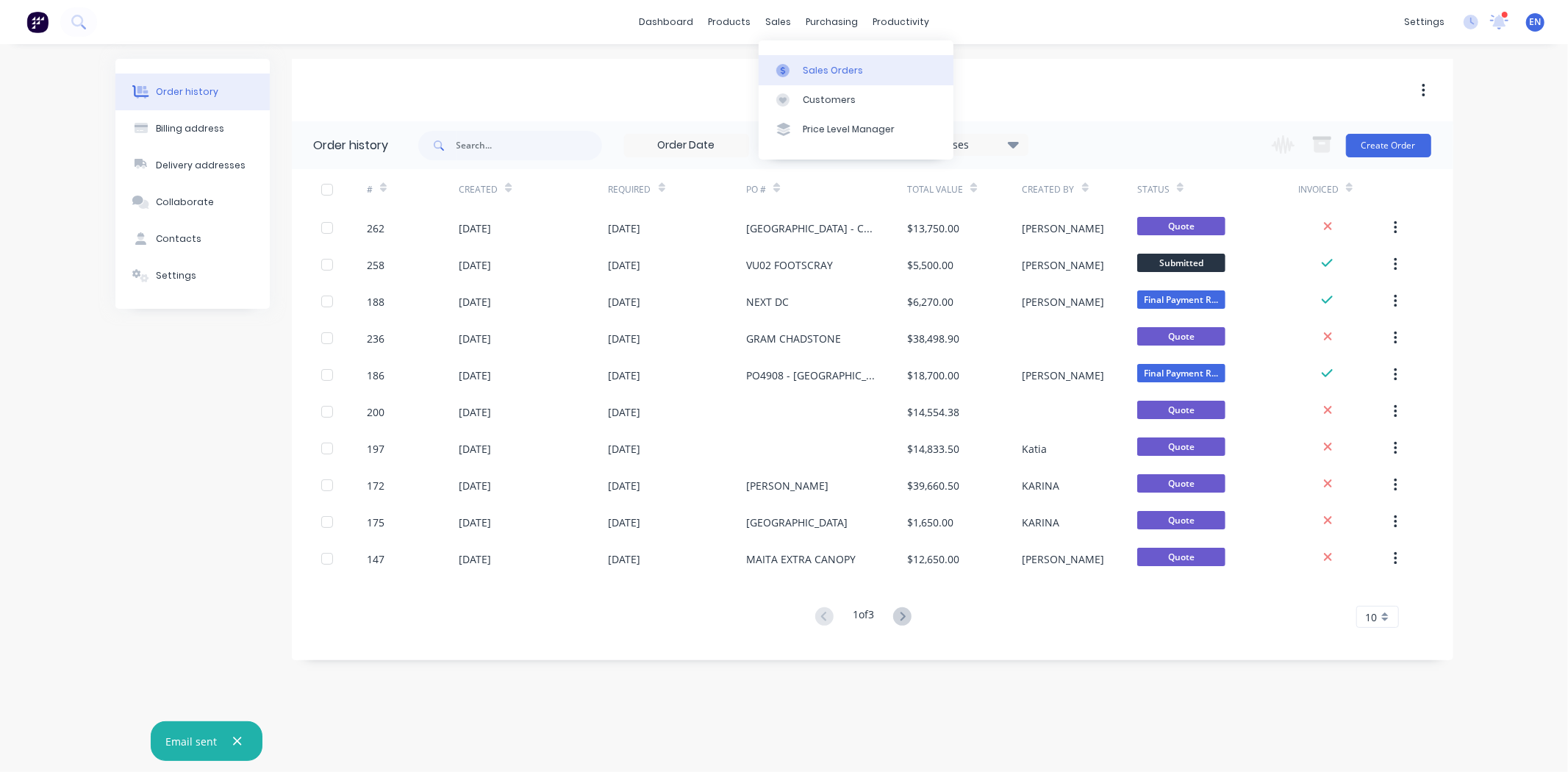
click at [876, 68] on link "Sales Orders" at bounding box center [856, 69] width 195 height 29
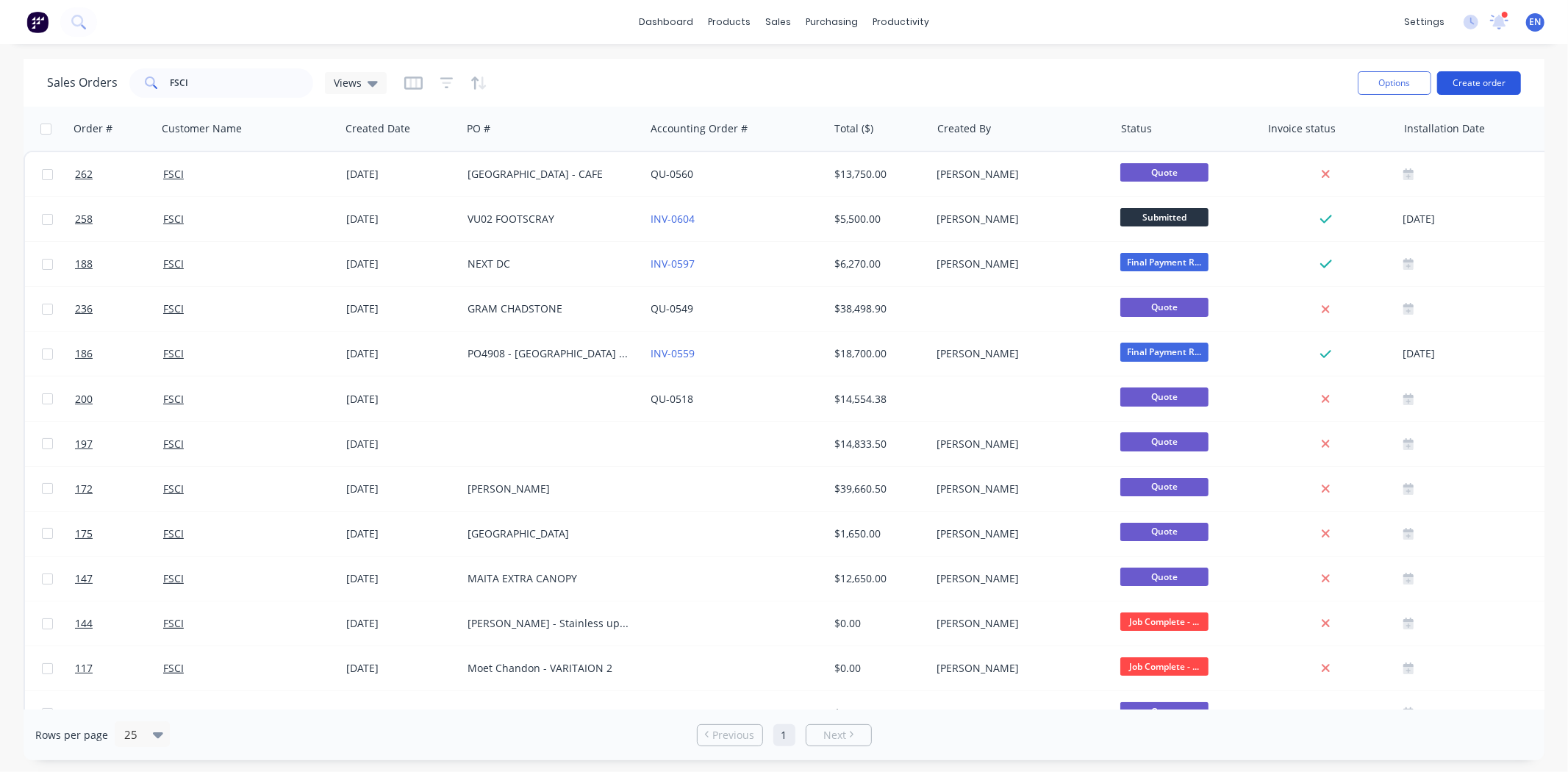
click at [1491, 84] on button "Create order" at bounding box center [1479, 83] width 84 height 23
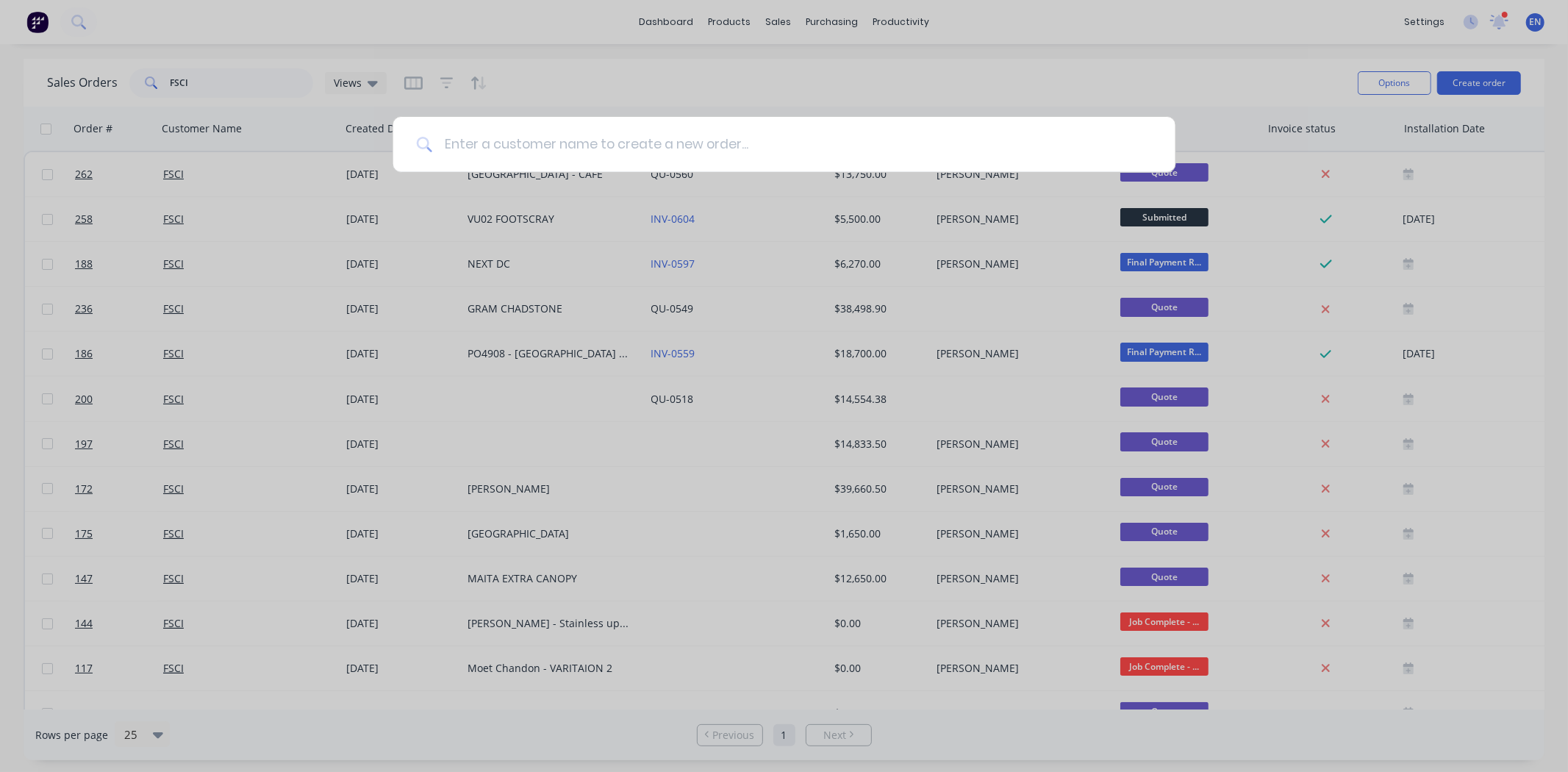
click at [594, 147] on input at bounding box center [792, 145] width 720 height 55
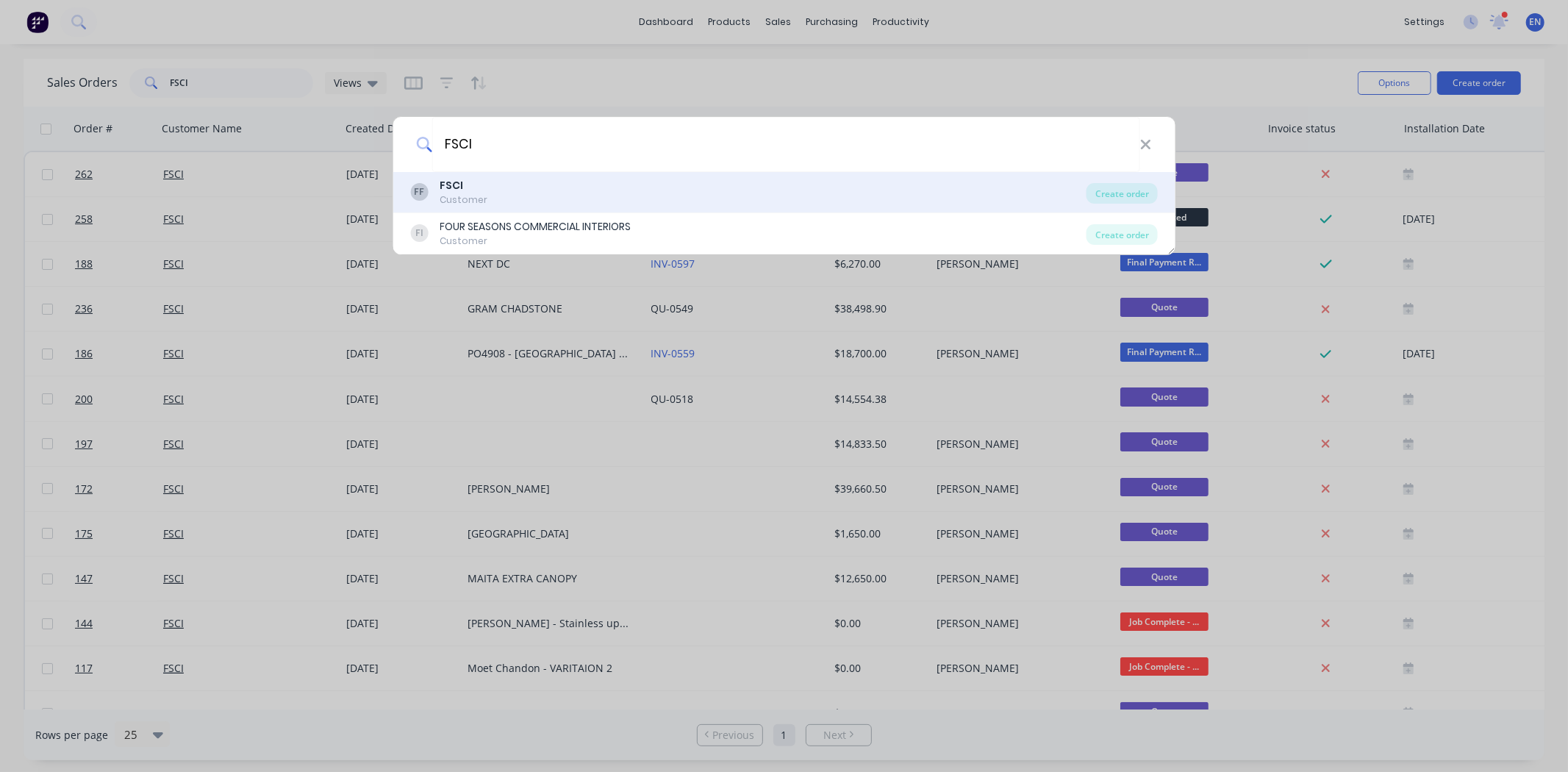
type input "FSCI"
click at [502, 193] on div "FF FSCI Customer" at bounding box center [748, 192] width 676 height 28
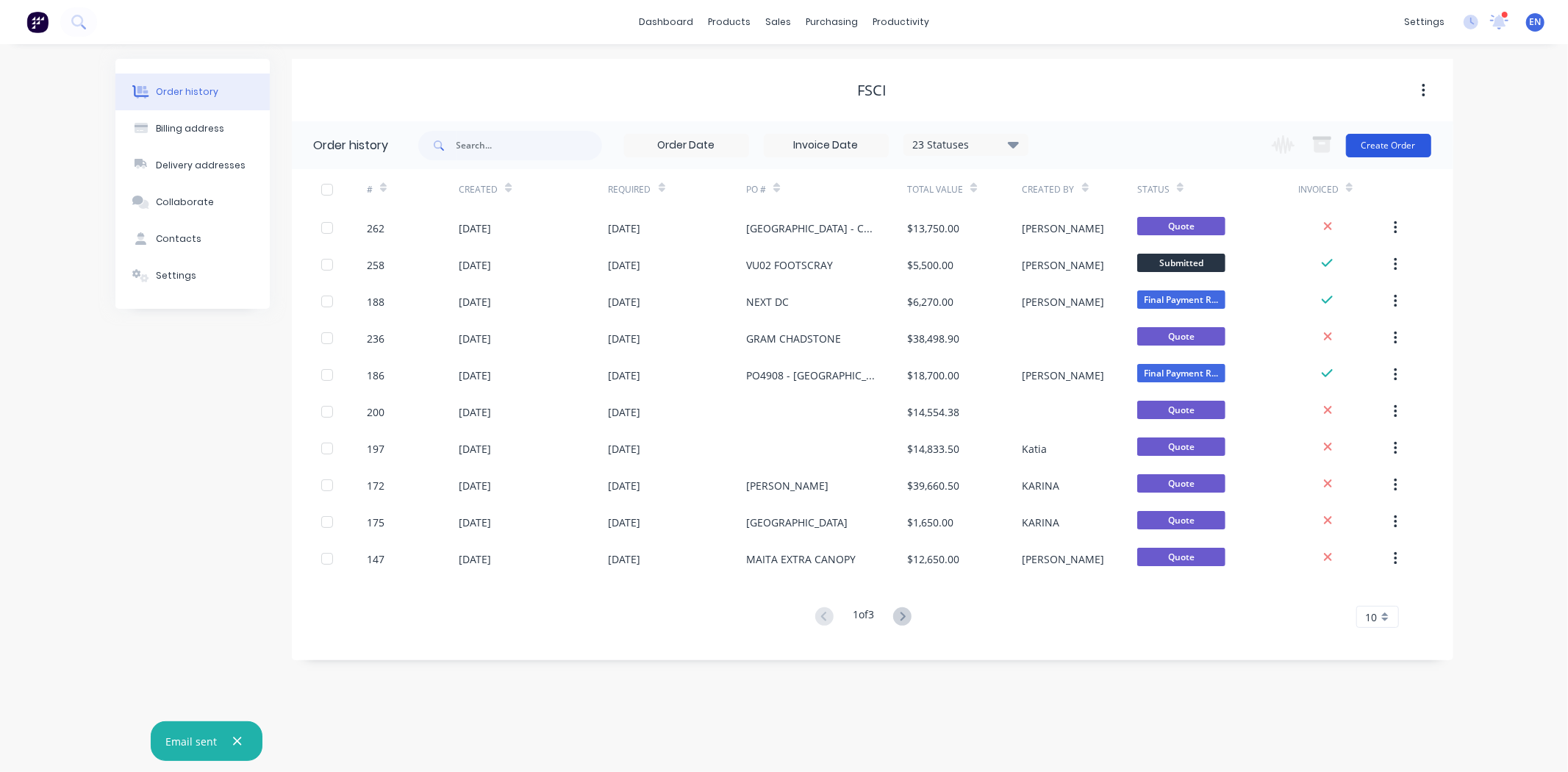
click at [1423, 142] on button "Create Order" at bounding box center [1389, 146] width 85 height 23
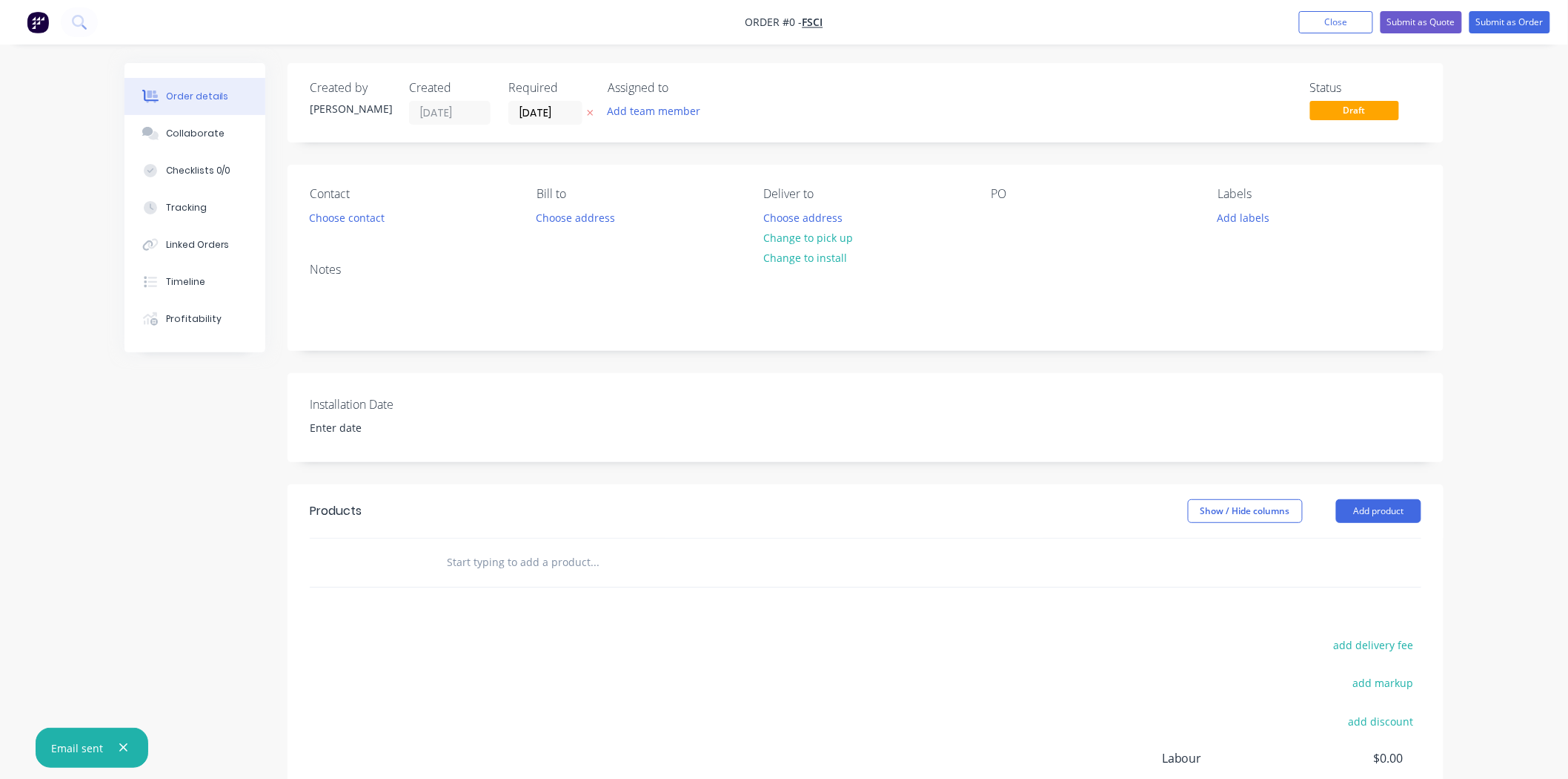
click at [495, 561] on input "text" at bounding box center [594, 561] width 297 height 30
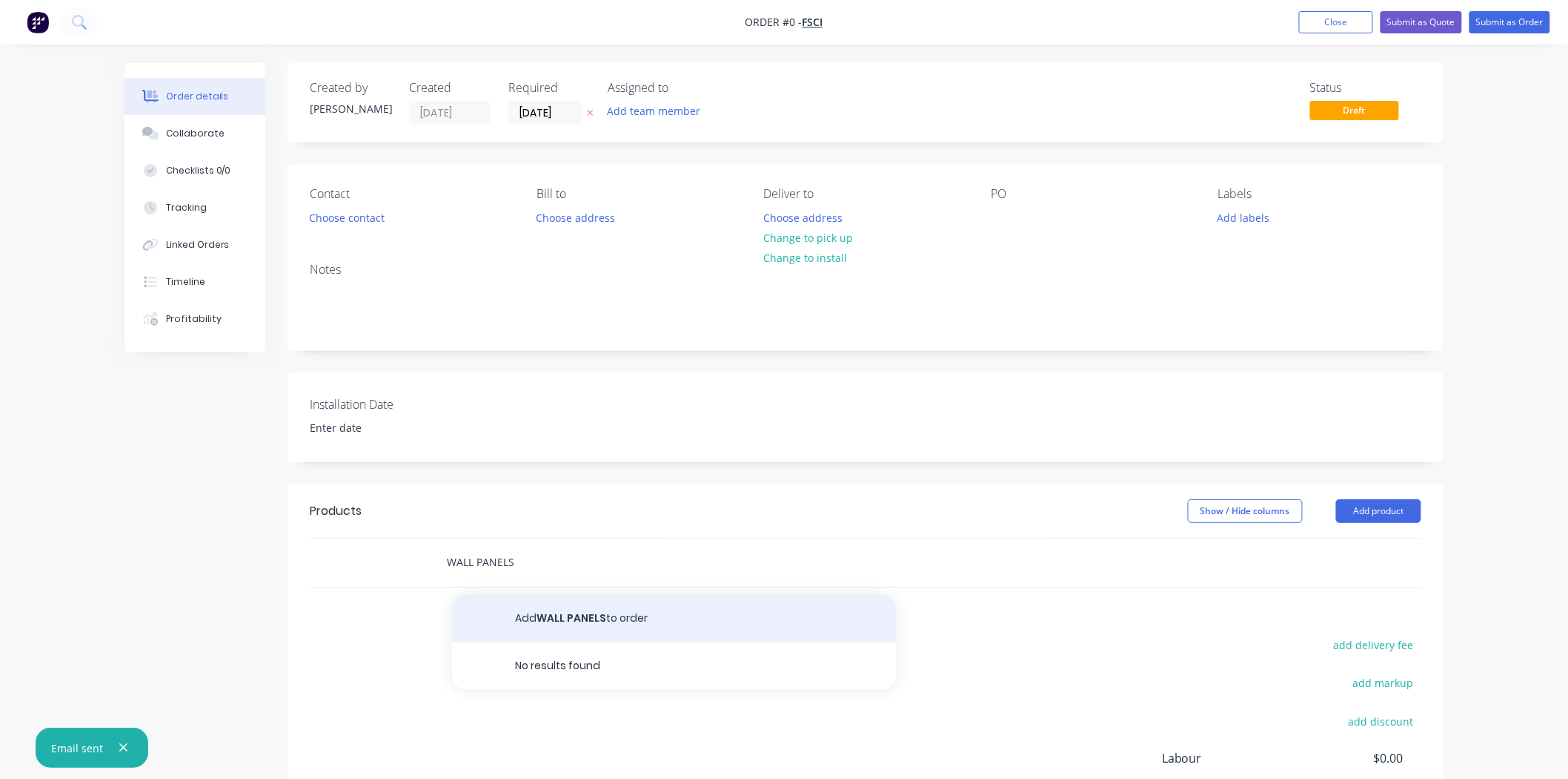
type input "WALL PANELS"
click at [548, 619] on button "Add WALL PANELS to order" at bounding box center [675, 618] width 444 height 48
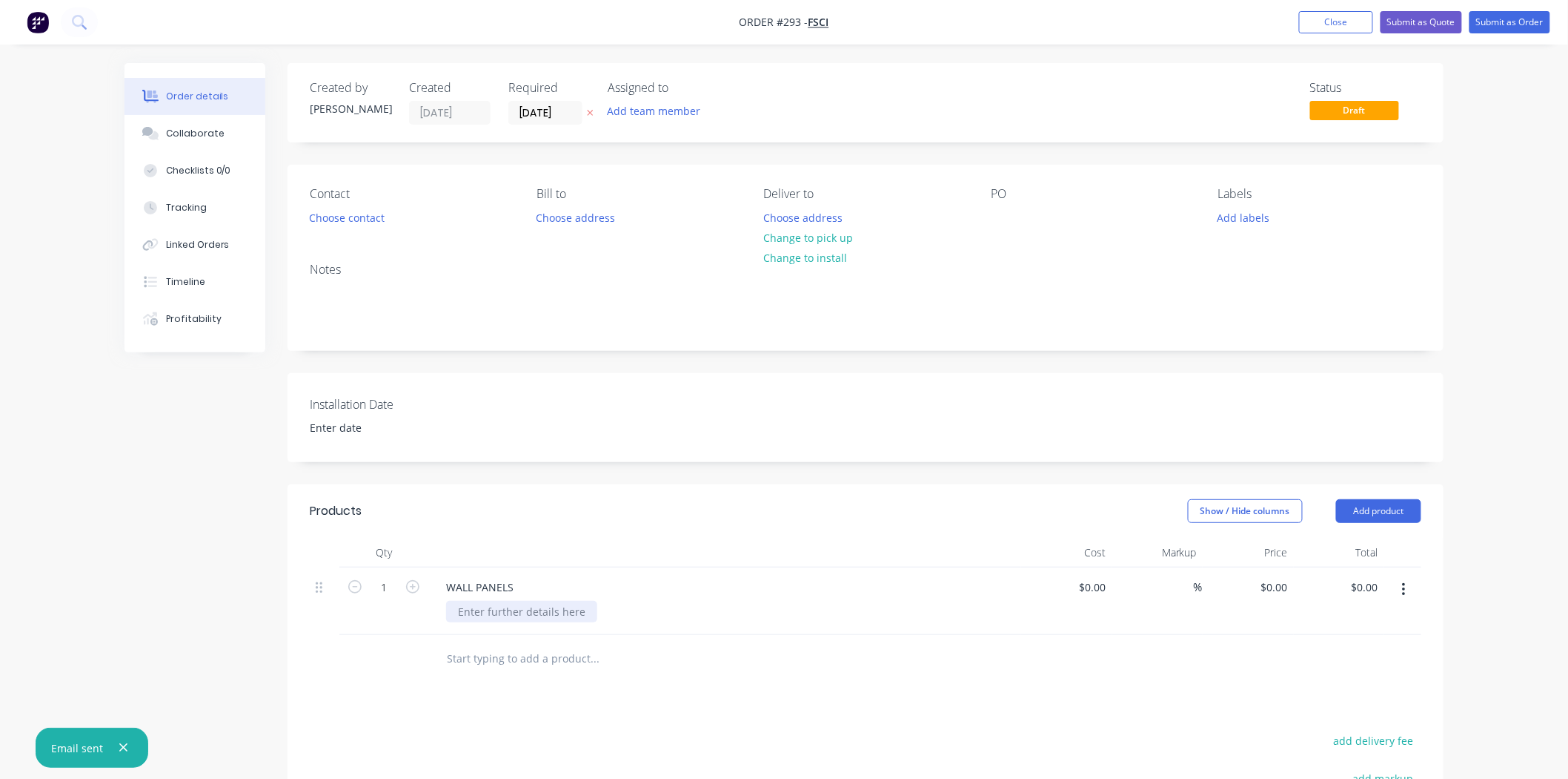
click at [517, 609] on div at bounding box center [521, 611] width 151 height 22
click at [721, 609] on div "3560 x 1410 S/S WALLSHEETS ON FIRE PROOF BOARD" at bounding box center [589, 619] width 286 height 37
drag, startPoint x: 717, startPoint y: 610, endPoint x: 620, endPoint y: 613, distance: 97.0
click at [620, 613] on div "3560 x 1410 S/S WALLSHEETS ON FIRE PROOF BOARD" at bounding box center [589, 619] width 286 height 37
type input "$0.00"
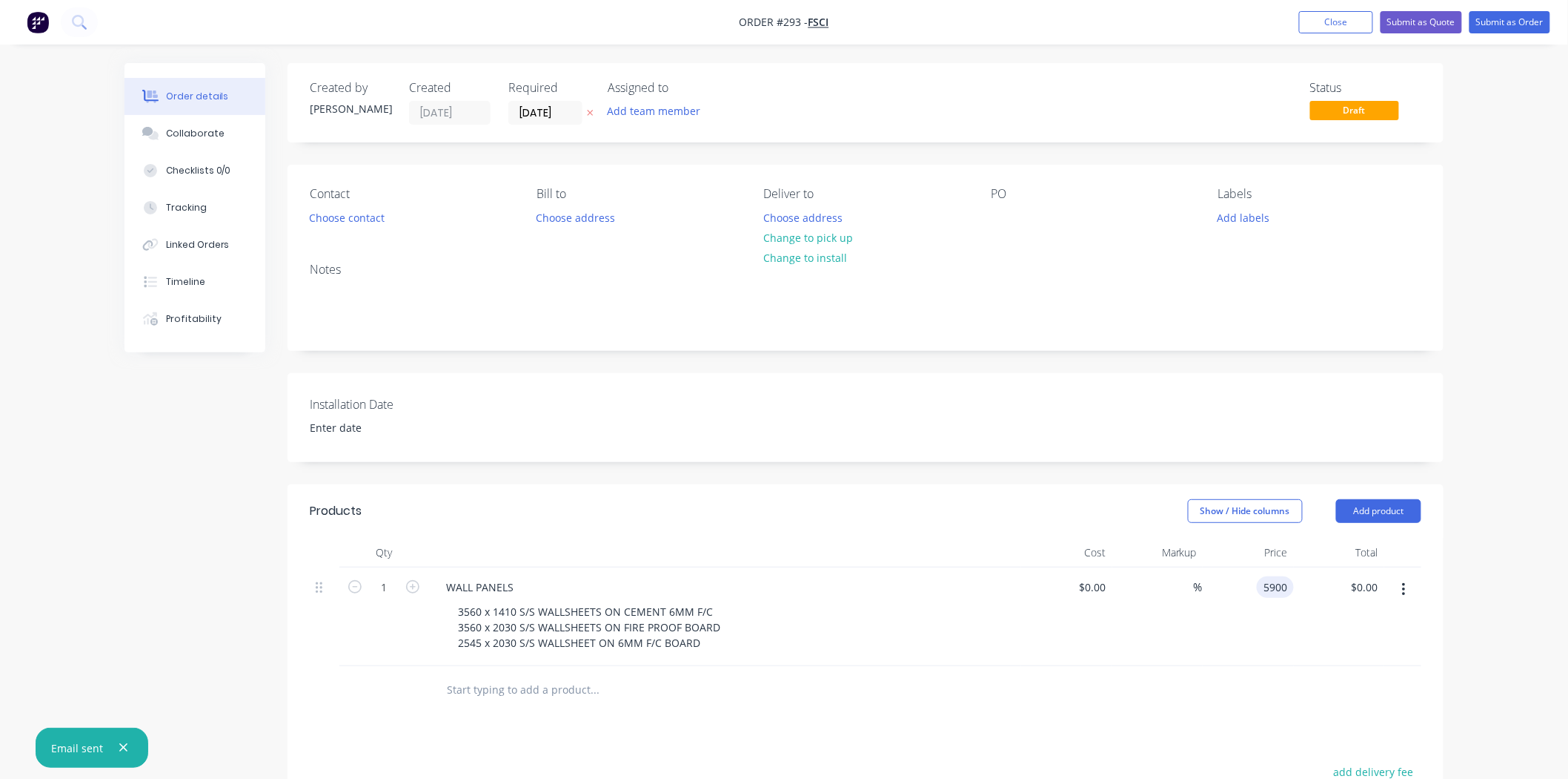
type input "$5,900.00"
click at [1509, 25] on button "Submit as Order" at bounding box center [1510, 22] width 81 height 22
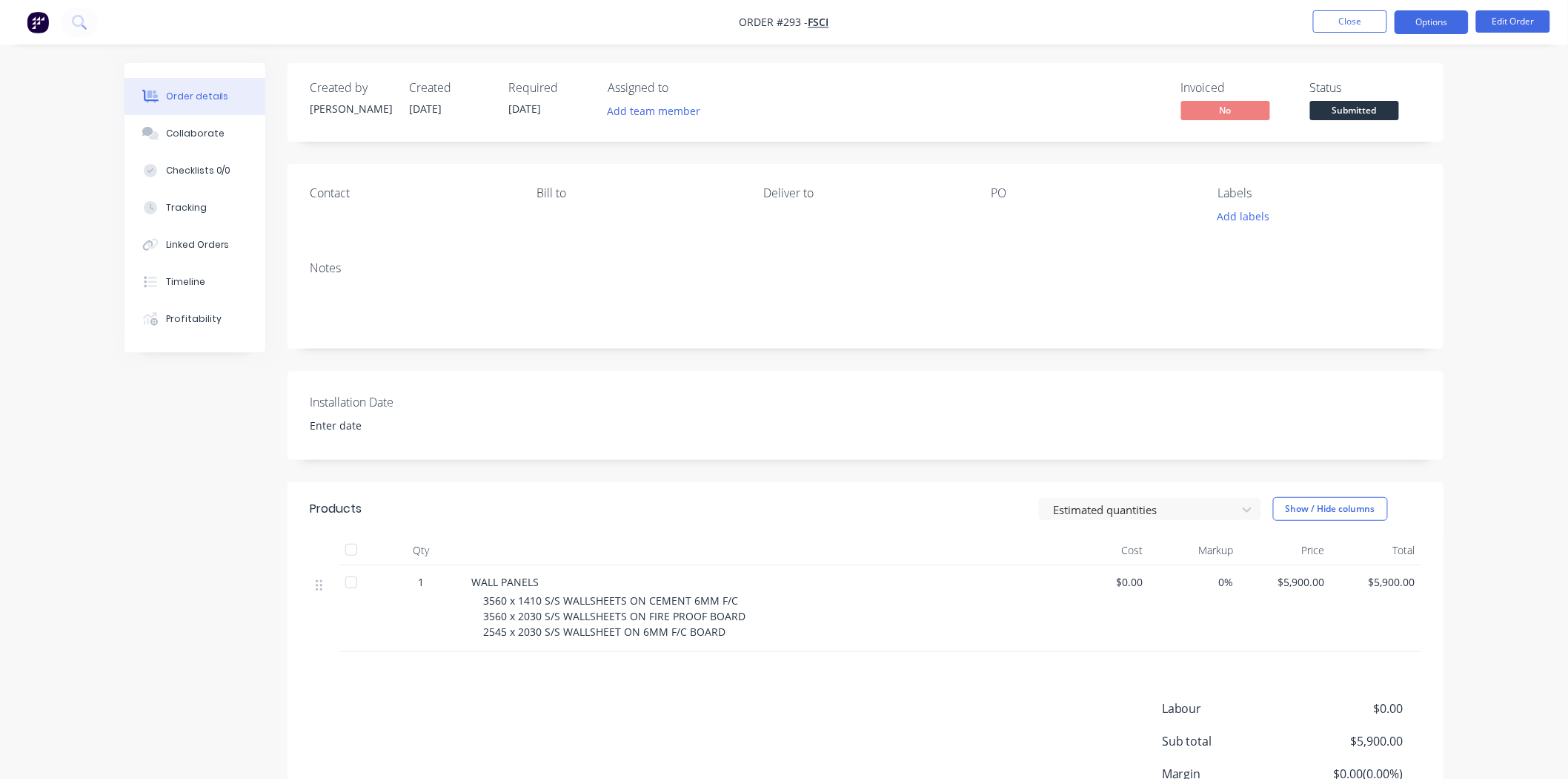
click at [1443, 11] on button "Options" at bounding box center [1432, 22] width 74 height 23
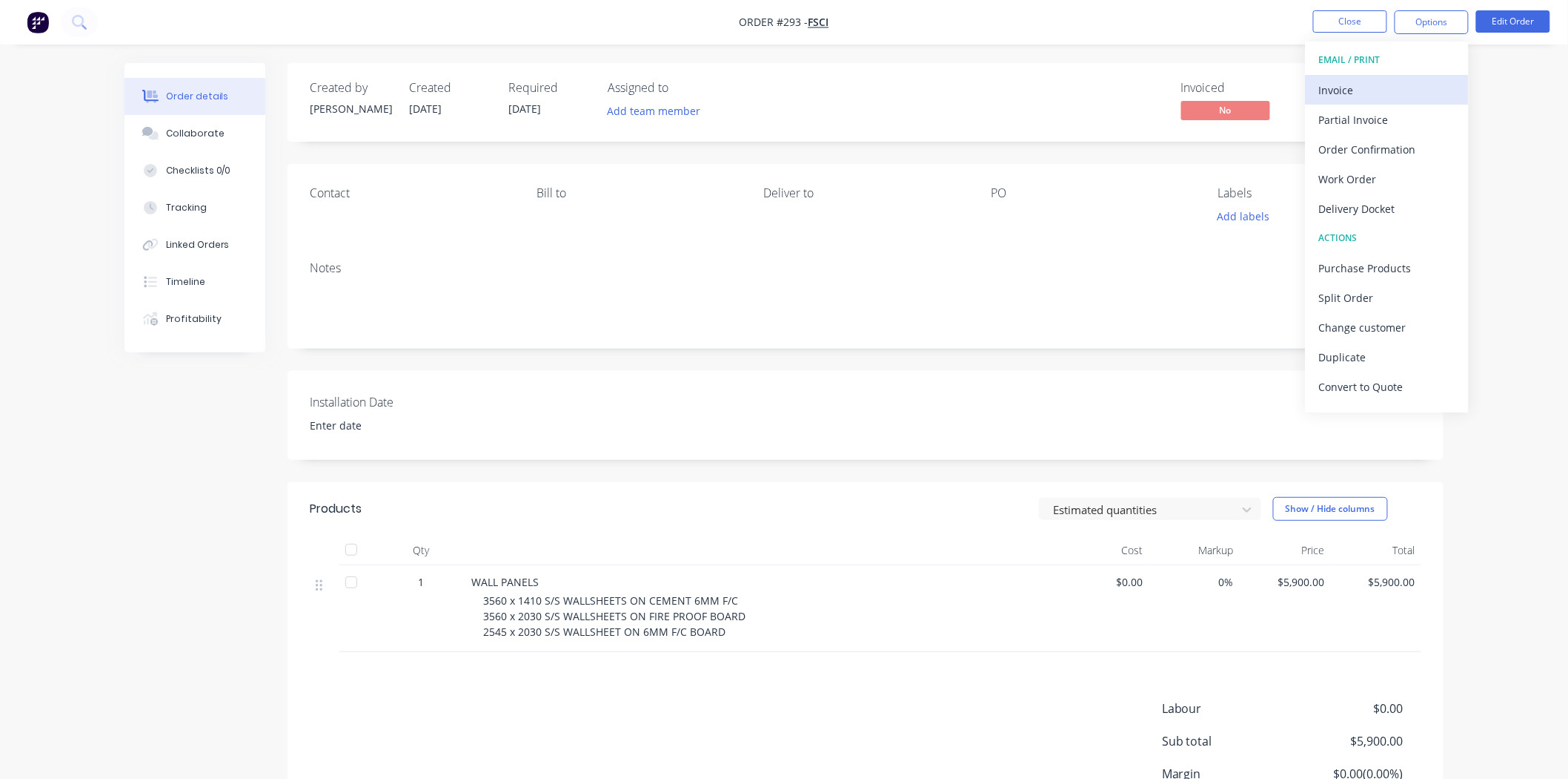
click at [1360, 95] on div "Invoice" at bounding box center [1387, 91] width 136 height 22
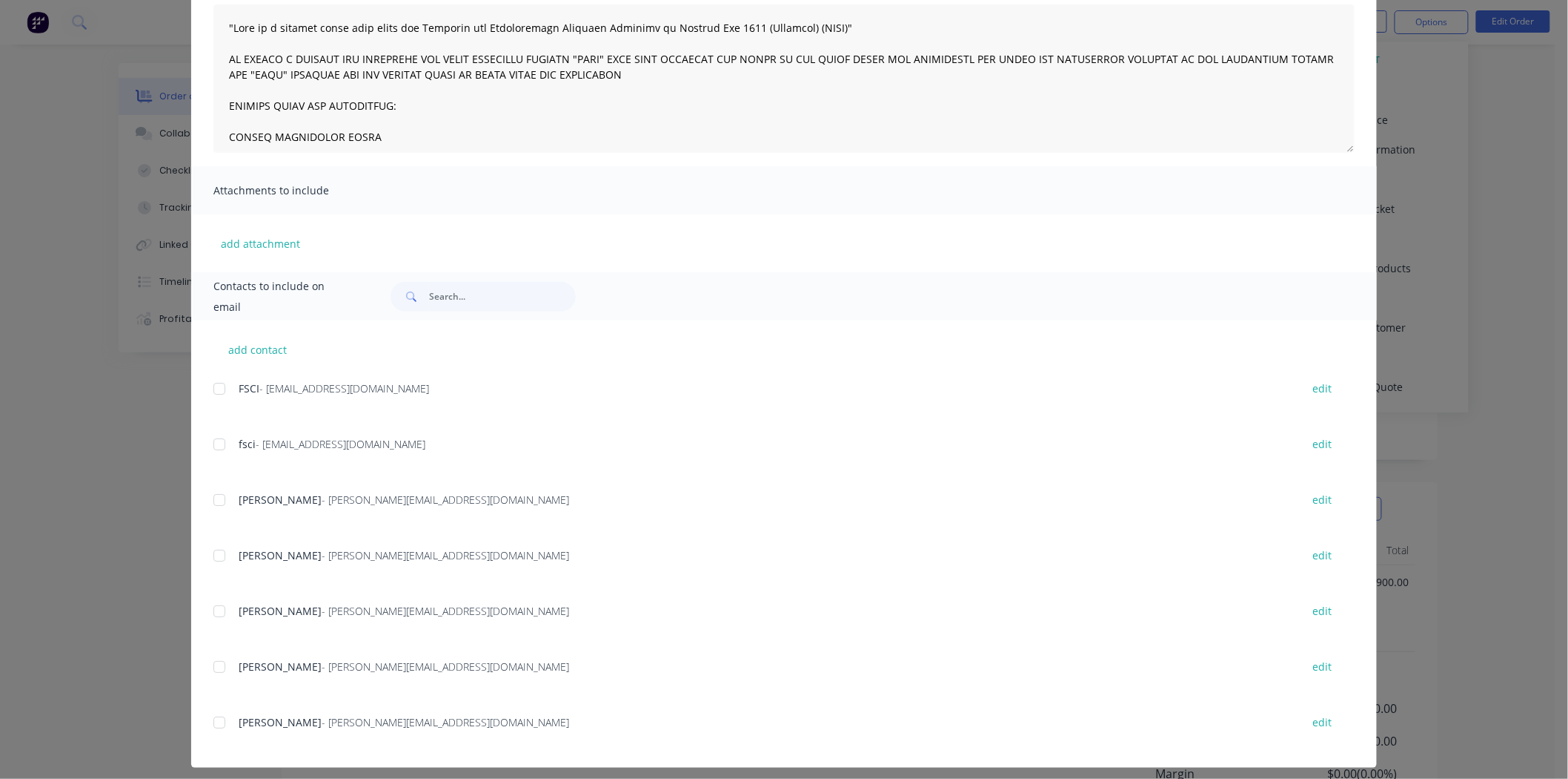
scroll to position [174, 0]
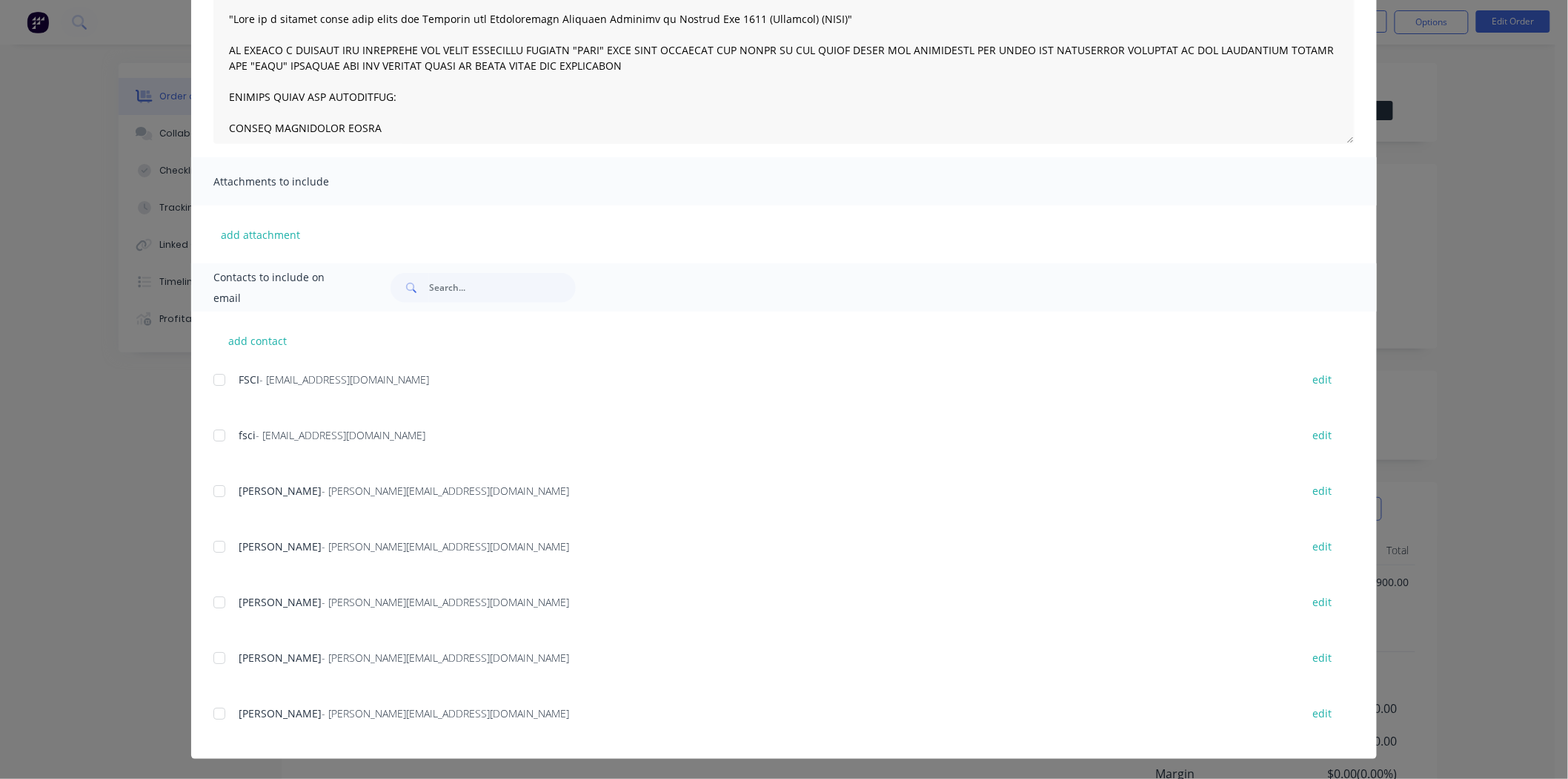
drag, startPoint x: 213, startPoint y: 603, endPoint x: 216, endPoint y: 568, distance: 35.1
click at [213, 602] on div at bounding box center [219, 602] width 30 height 30
click at [216, 372] on div at bounding box center [219, 379] width 30 height 30
click at [215, 432] on div at bounding box center [219, 435] width 30 height 30
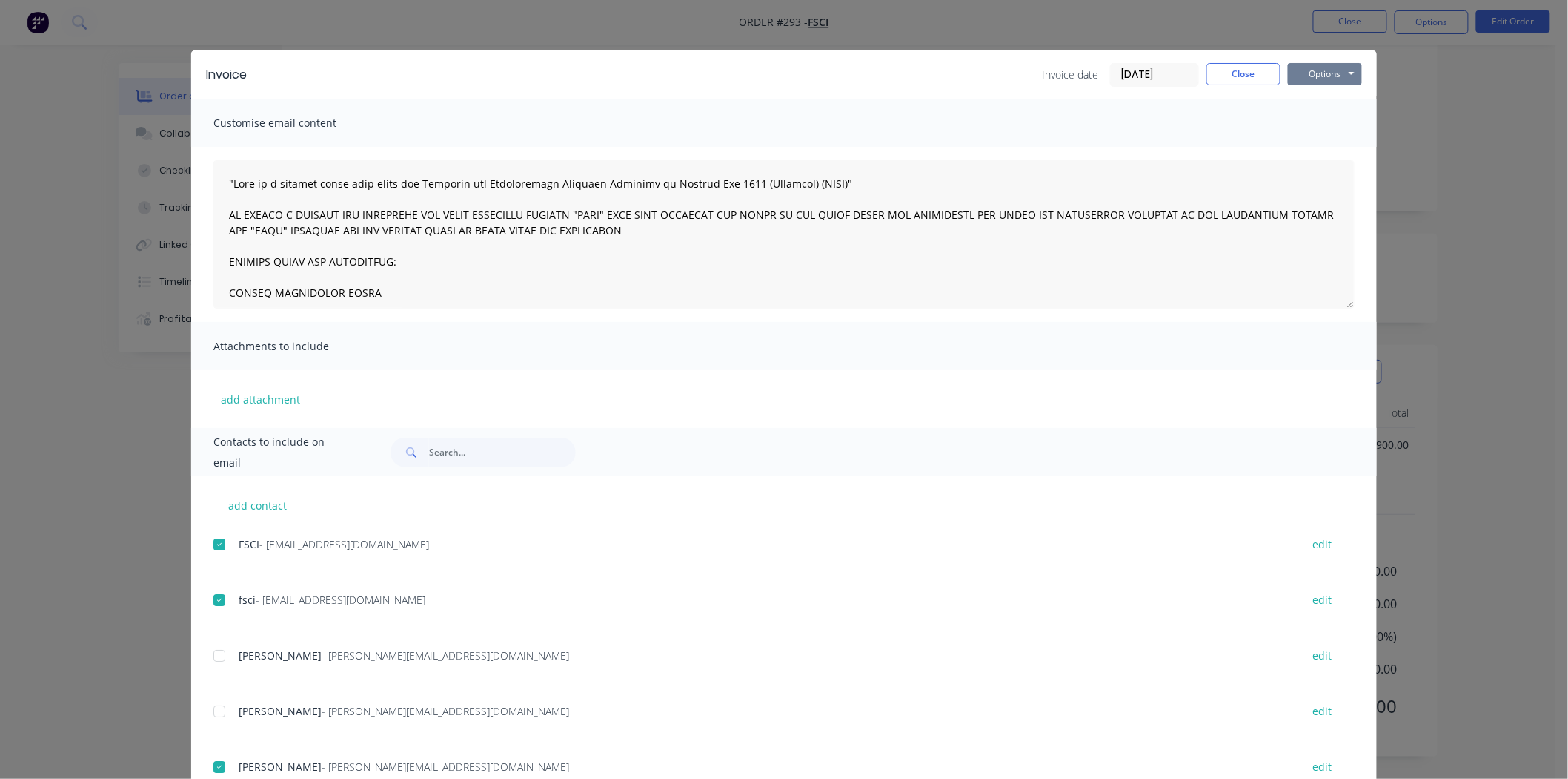
click at [1331, 80] on button "Options" at bounding box center [1325, 74] width 74 height 22
click at [1315, 145] on button "Email" at bounding box center [1336, 149] width 95 height 24
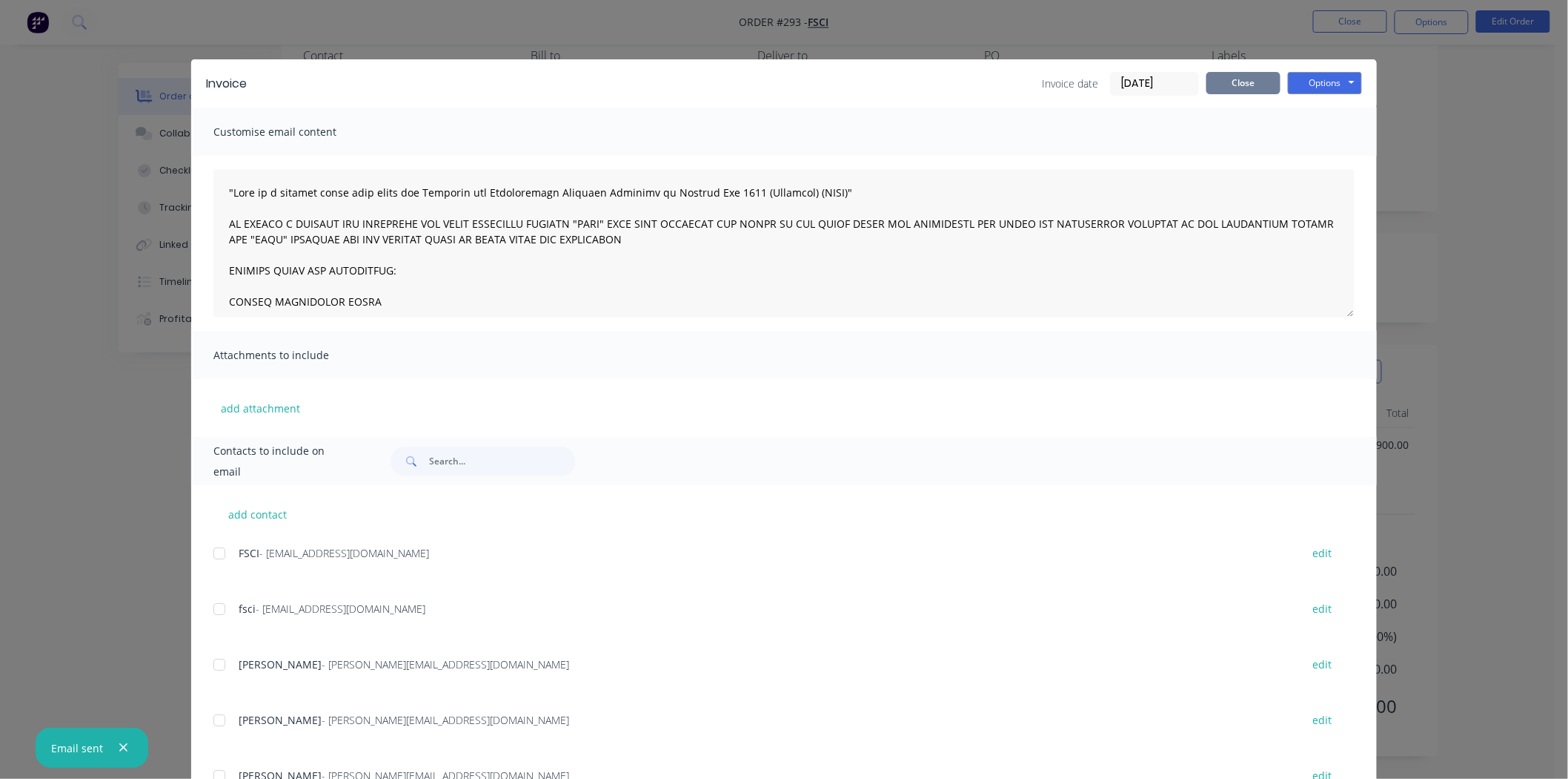
click at [1220, 90] on button "Close" at bounding box center [1244, 82] width 74 height 22
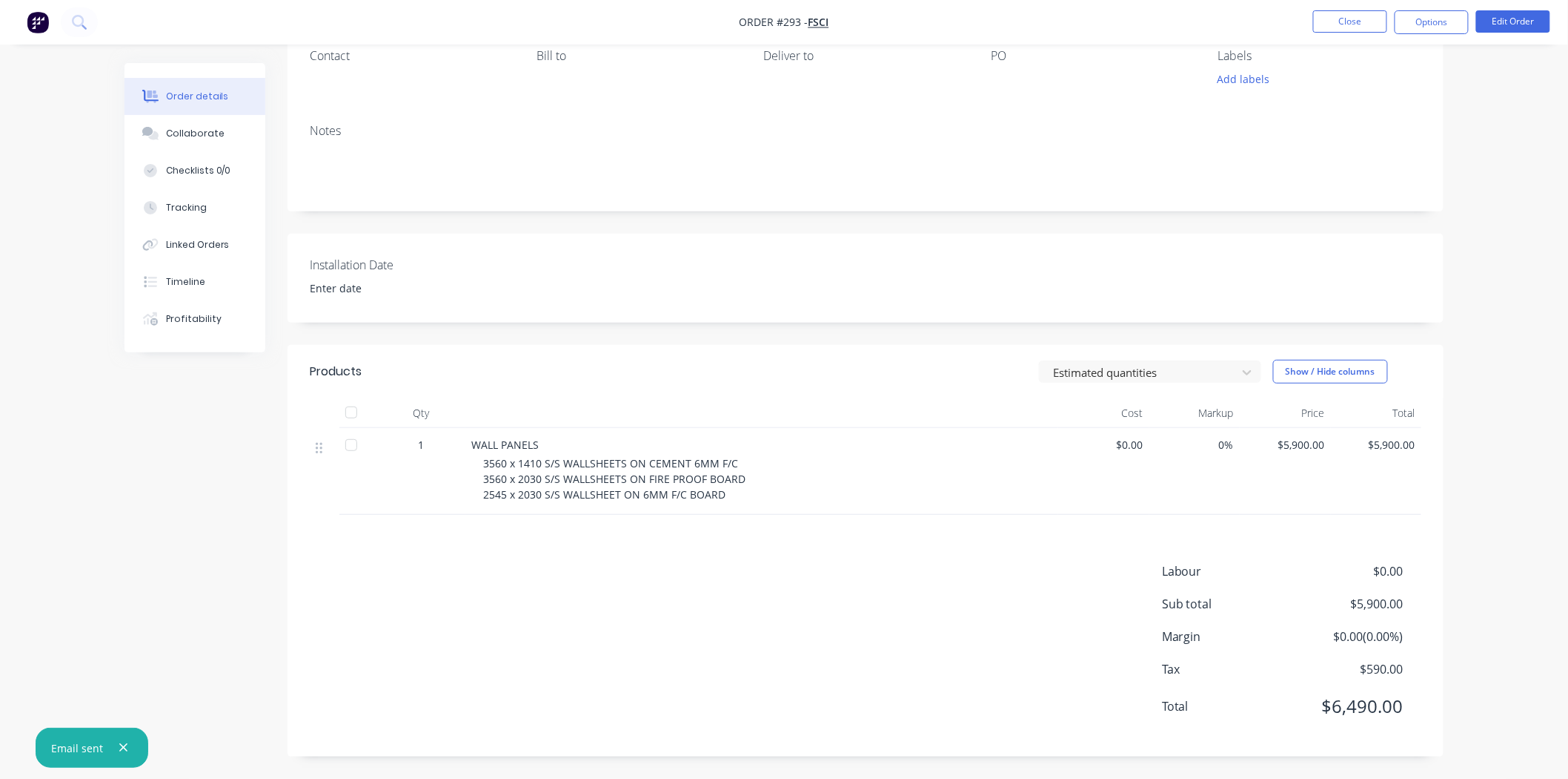
click at [40, 15] on img "button" at bounding box center [38, 22] width 22 height 22
